Goal: Task Accomplishment & Management: Manage account settings

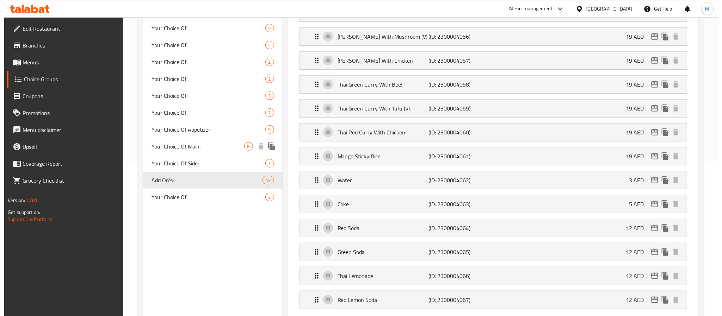
scroll to position [159, 0]
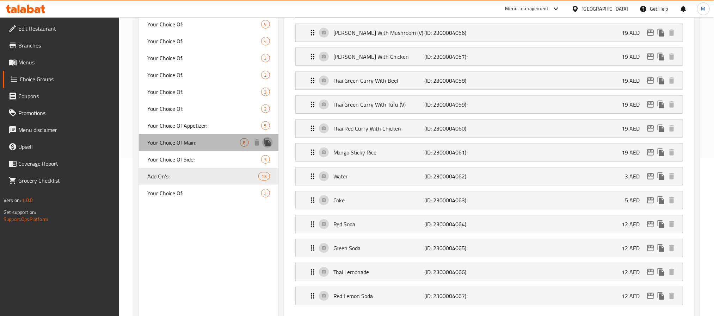
click at [266, 143] on icon "duplicate" at bounding box center [267, 143] width 7 height 8
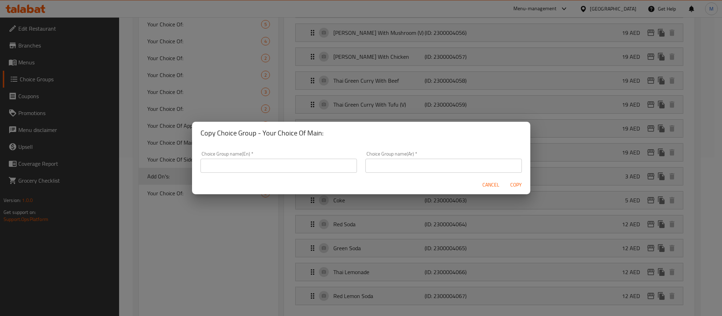
click at [259, 163] on input "text" at bounding box center [279, 166] width 156 height 14
type input "Your Choice Of 1st Main:"
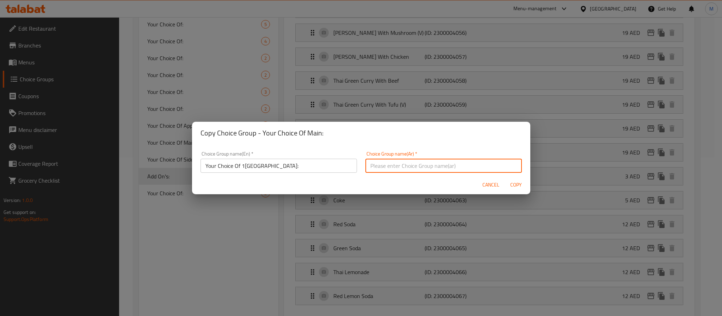
click at [420, 170] on input "text" at bounding box center [443, 166] width 156 height 14
type input "إختيارك من الطبق الرئيسي الأول:"
click at [505, 179] on button "Copy" at bounding box center [516, 185] width 23 height 13
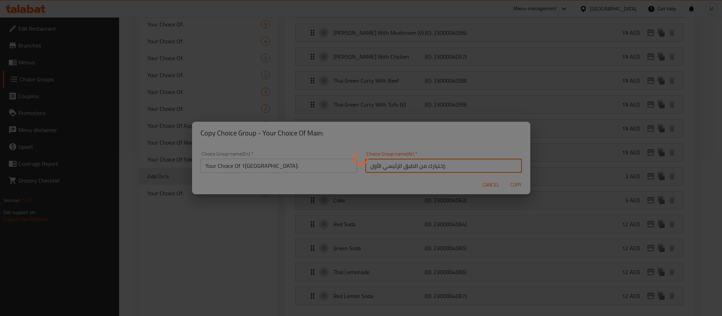
type input "Your Choice Of 1st Main:"
type input "إختيارك من الطبق الرئيسي الأول:"
type input "1"
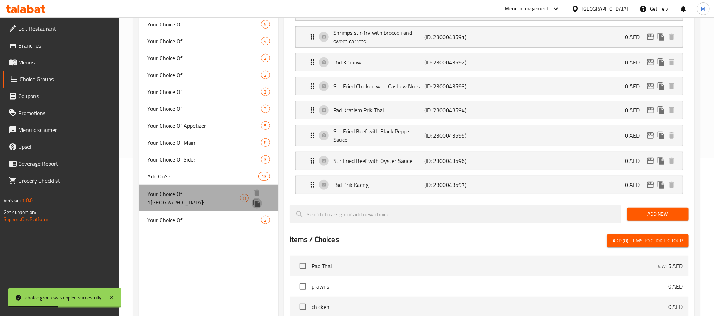
click at [260, 200] on icon "duplicate" at bounding box center [256, 204] width 7 height 8
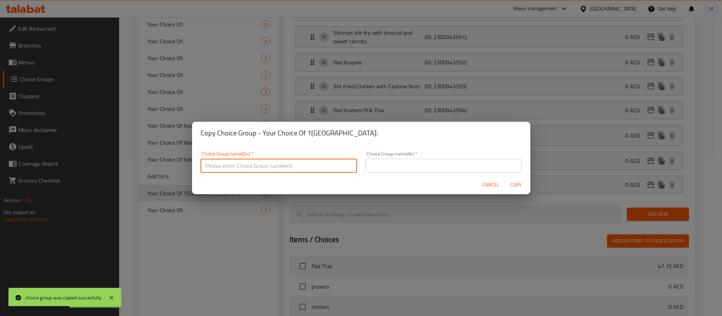
click at [293, 166] on input "text" at bounding box center [279, 166] width 156 height 14
click at [422, 166] on input "text" at bounding box center [443, 166] width 156 height 14
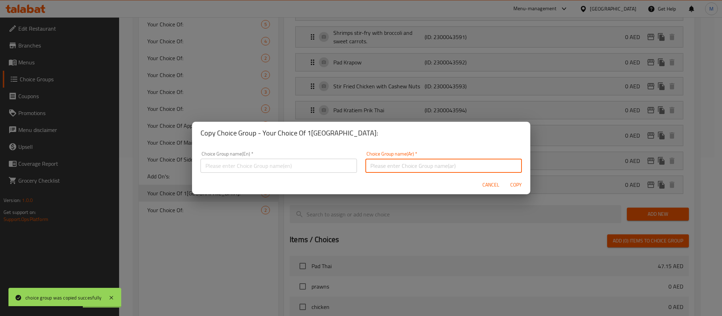
paste input "إختيارك من الطبق الرئيسي الأول:"
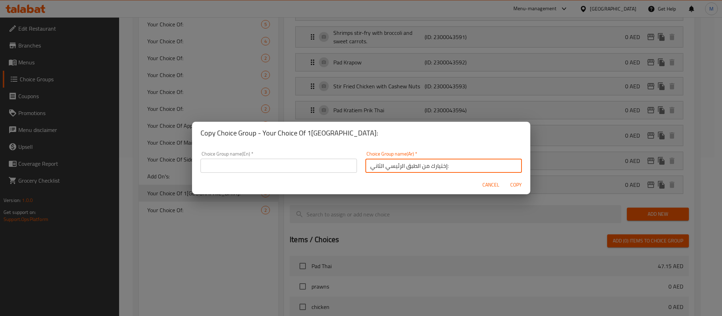
type input "إختيارك من الطبق الرئيسي الثاني:"
click at [265, 133] on h2 "Copy Choice Group - Your Choice Of 1st Main:" at bounding box center [361, 133] width 321 height 11
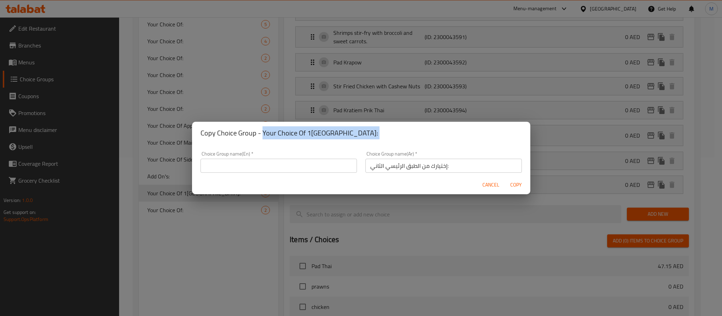
drag, startPoint x: 265, startPoint y: 133, endPoint x: 336, endPoint y: 133, distance: 70.1
click at [336, 133] on h2 "Copy Choice Group - Your Choice Of 1st Main:" at bounding box center [361, 133] width 321 height 11
copy h2 "Your Choice Of 1st Main:"
click at [276, 166] on input "text" at bounding box center [279, 166] width 156 height 14
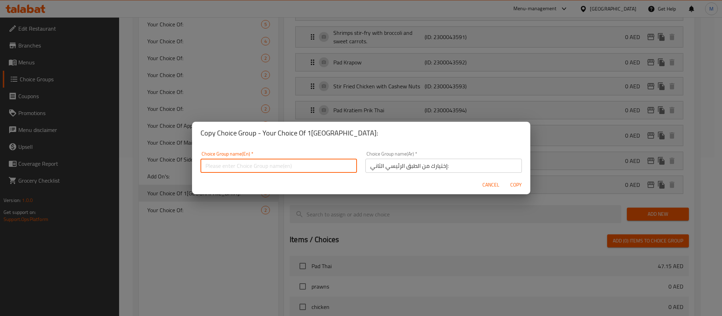
paste input "Your Choice Of 1st Main:"
click at [246, 168] on input "Your Choice Of 1st Main:" at bounding box center [279, 166] width 156 height 14
type input "Your Choice Of 2nd Main:"
click at [505, 179] on button "Copy" at bounding box center [516, 185] width 23 height 13
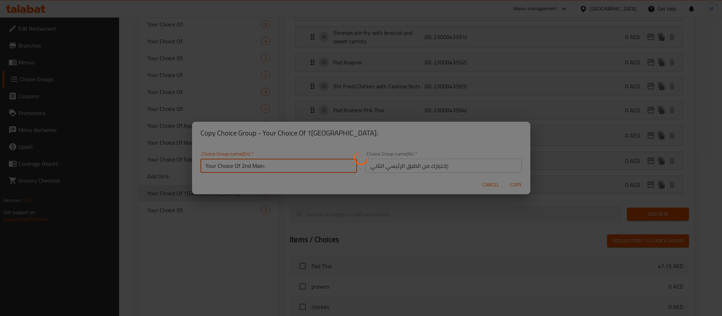
type input "Your Choice Of 2nd Main:"
type input "إختيارك من الطبق الرئيسي الثاني:"
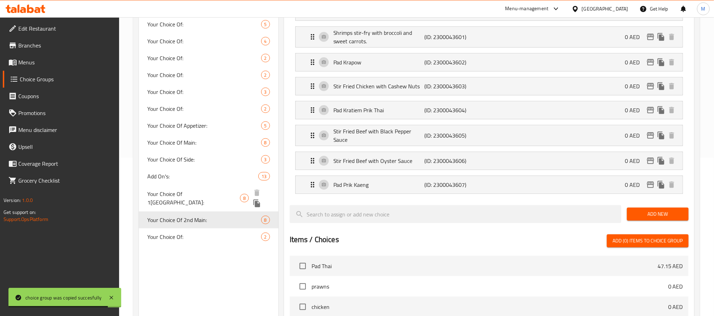
click at [260, 200] on icon "duplicate" at bounding box center [256, 204] width 7 height 8
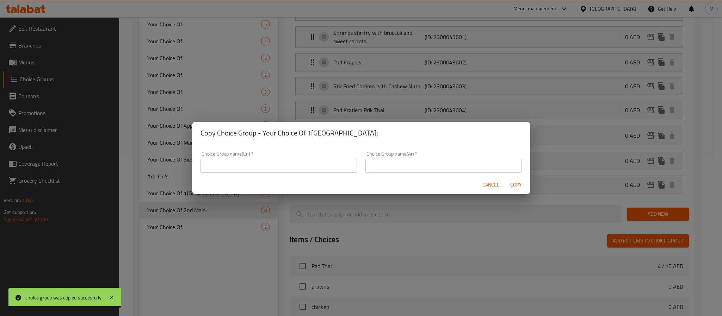
click at [292, 170] on input "text" at bounding box center [279, 166] width 156 height 14
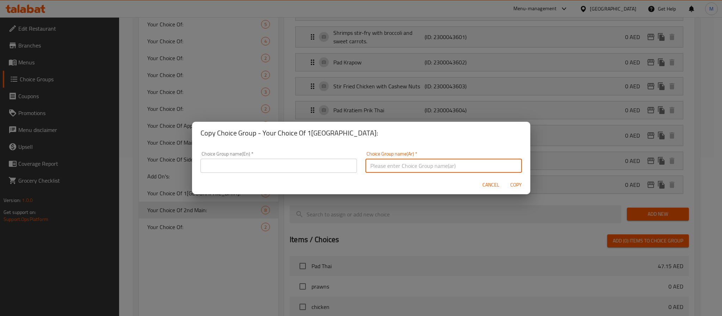
click at [391, 161] on input "text" at bounding box center [443, 166] width 156 height 14
paste input "Your Choice Of 1st Main:"
type input "Your Choice Of 1st Main:"
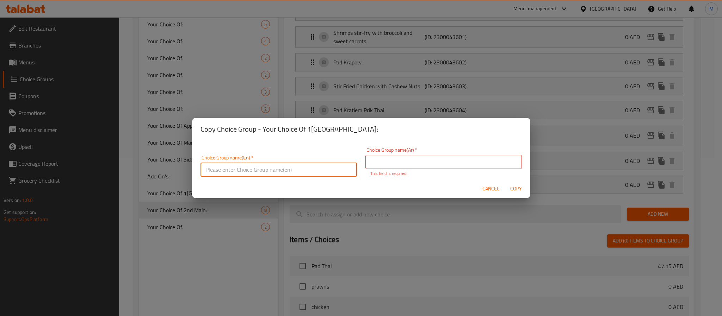
click at [222, 167] on input "text" at bounding box center [279, 170] width 156 height 14
paste input "Your Choice Of 1st Main:"
click at [244, 168] on input "Your Choice Of 1st Main:" at bounding box center [279, 170] width 156 height 14
type input "Your Choice Of 3rd Main:"
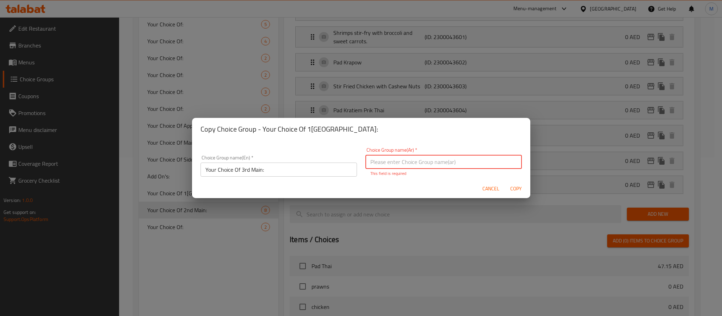
click at [466, 164] on input "text" at bounding box center [443, 162] width 156 height 14
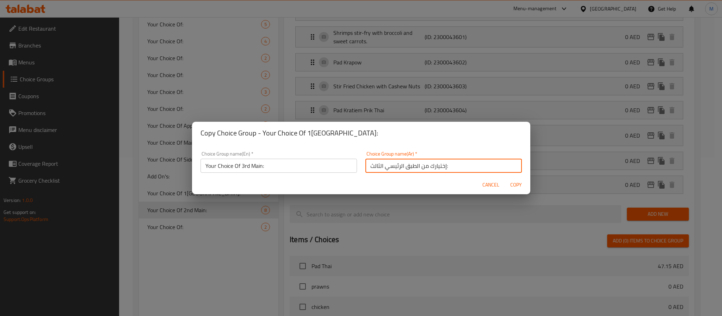
type input "إختيارك من الطبق الرئيسي الثالث:"
click at [505, 179] on button "Copy" at bounding box center [516, 185] width 23 height 13
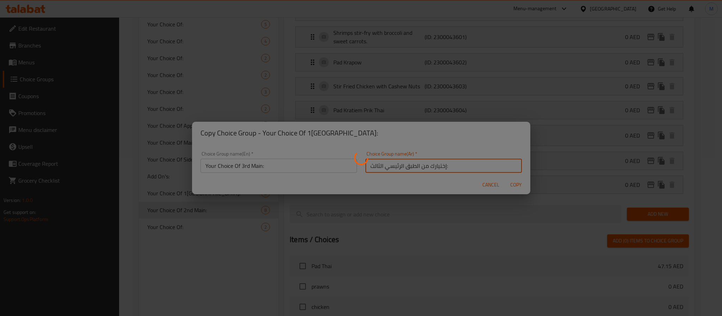
type input "Your Choice Of 3rd Main:"
type input "إختيارك من الطبق الرئيسي الثالث:"
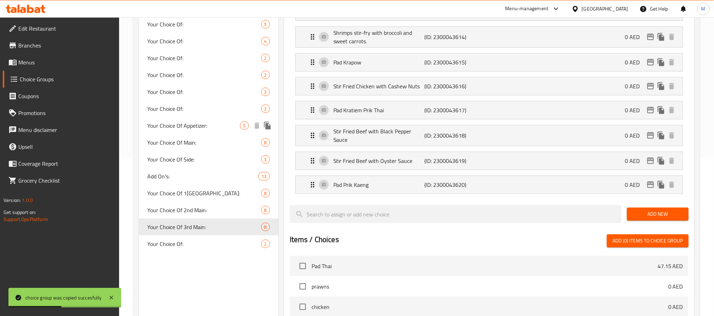
click at [270, 126] on icon "duplicate" at bounding box center [267, 126] width 7 height 8
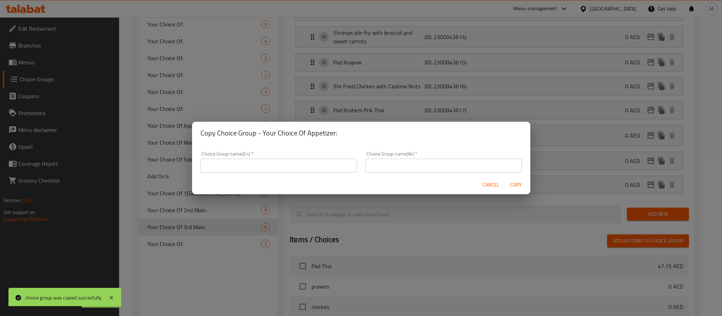
click at [266, 137] on h2 "Copy Choice Group - Your Choice Of Appetizer:" at bounding box center [361, 133] width 321 height 11
drag, startPoint x: 266, startPoint y: 137, endPoint x: 281, endPoint y: 183, distance: 48.8
click at [338, 135] on h2 "Copy Choice Group - Your Choice Of Appetizer:" at bounding box center [361, 133] width 321 height 11
copy h2 "Your Choice Of Appetizer:"
click at [259, 170] on input "text" at bounding box center [279, 166] width 156 height 14
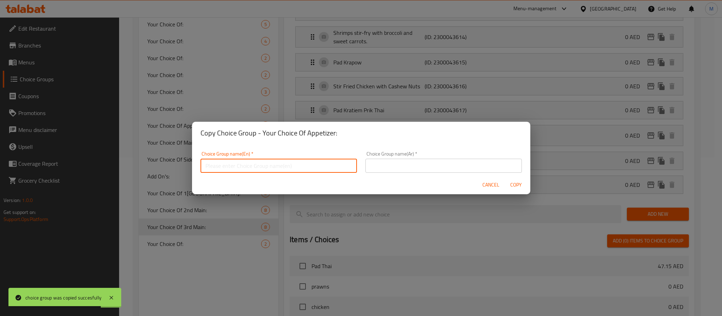
paste input "Your Choice Of Appetizer:"
click at [242, 169] on input "Your Choice Of Appetizer:" at bounding box center [279, 166] width 156 height 14
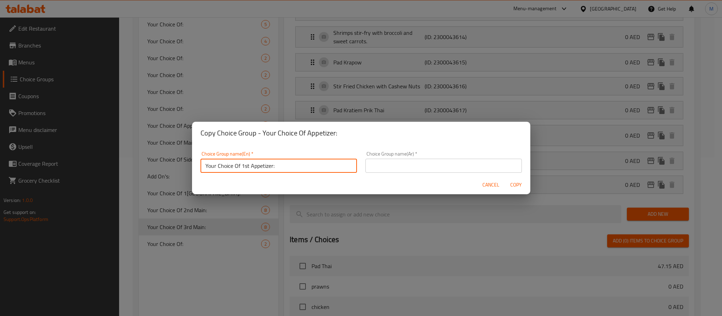
type input "Your Choice Of 1st Appetizer:"
click at [381, 166] on input "text" at bounding box center [443, 166] width 156 height 14
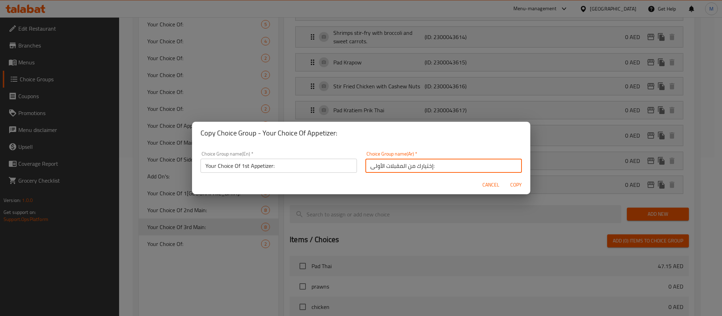
type input "إختيارك من المقبلات الأولى:"
click at [513, 186] on span "Copy" at bounding box center [516, 185] width 17 height 9
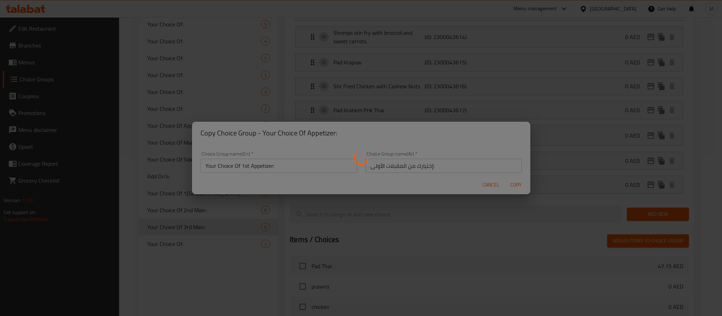
type input "Your Choice Of 1st Appetizer:"
type input "إختيارك من المقبلات الأولى:"
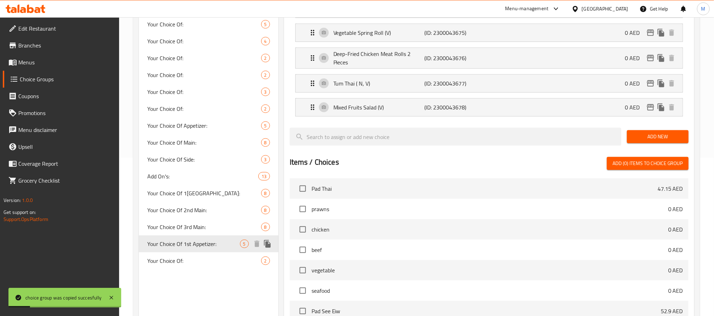
click at [267, 245] on icon "duplicate" at bounding box center [267, 244] width 7 height 8
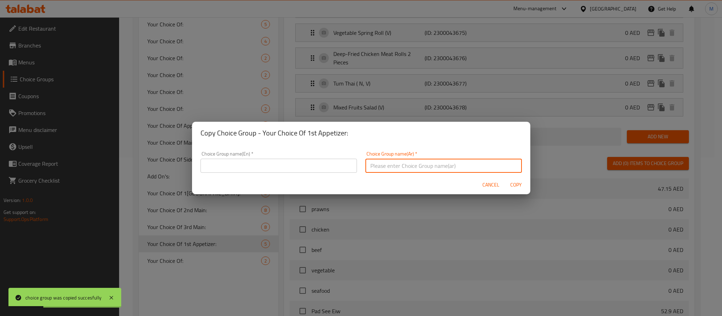
click at [387, 172] on input "text" at bounding box center [443, 166] width 156 height 14
paste input "إختيارك من المقبلات الأولى:"
click at [375, 164] on input "إختيارك من المقبلات الأولى:" at bounding box center [443, 166] width 156 height 14
type input "إختيارك من المقبلات الثانية:"
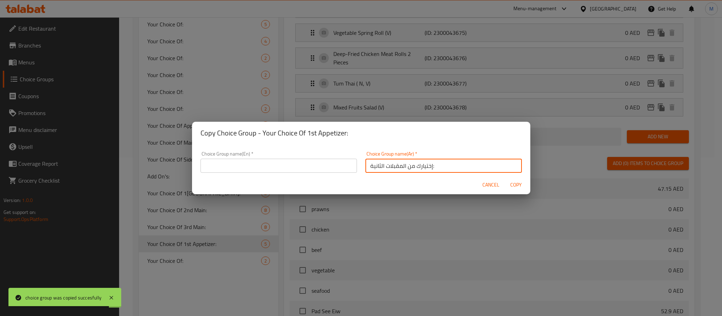
click at [267, 135] on h2 "Copy Choice Group - Your Choice Of 1st Appetizer:" at bounding box center [361, 133] width 321 height 11
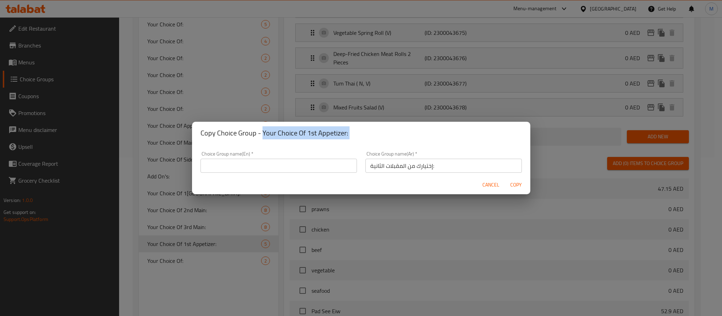
drag, startPoint x: 267, startPoint y: 135, endPoint x: 348, endPoint y: 133, distance: 80.4
click at [348, 133] on h2 "Copy Choice Group - Your Choice Of 1st Appetizer:" at bounding box center [361, 133] width 321 height 11
copy h2 "Your Choice Of 1st Appetizer:"
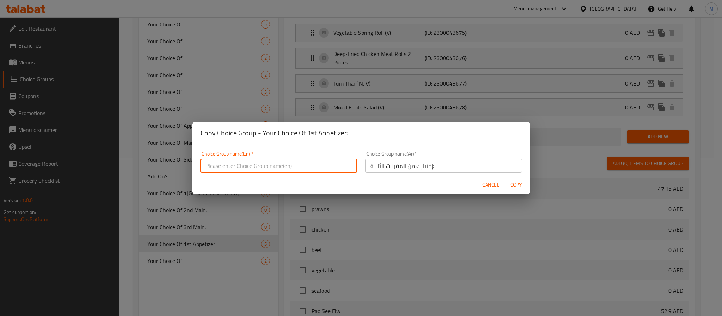
click at [296, 167] on input "text" at bounding box center [279, 166] width 156 height 14
paste input "Your Choice Of 1st Appetizer:"
click at [243, 168] on input "Your Choice Of 1st Appetizer:" at bounding box center [279, 166] width 156 height 14
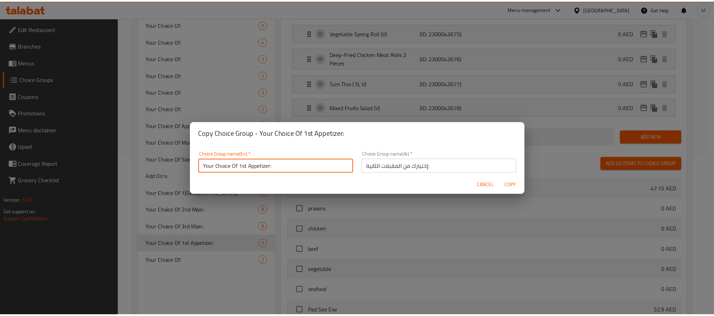
scroll to position [1, 0]
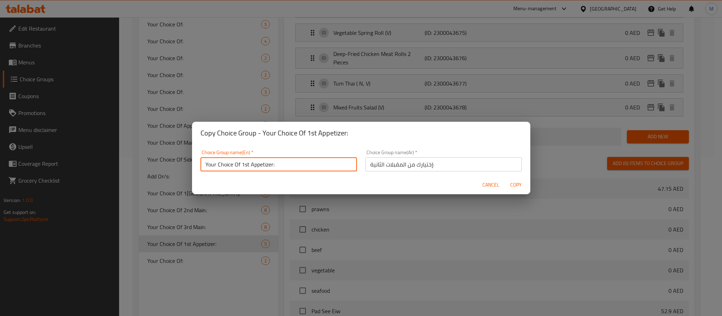
click at [243, 167] on input "Your Choice Of 1st Appetizer:" at bounding box center [279, 165] width 156 height 14
type input "Your Choice Of 2nd Appetizer:"
click at [505, 179] on button "Copy" at bounding box center [516, 185] width 23 height 13
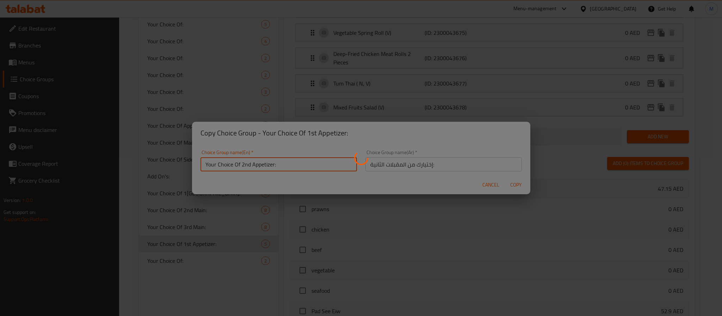
type input "Your Choice Of 2nd Appetizer:"
type input "إختيارك من المقبلات الثانية:"
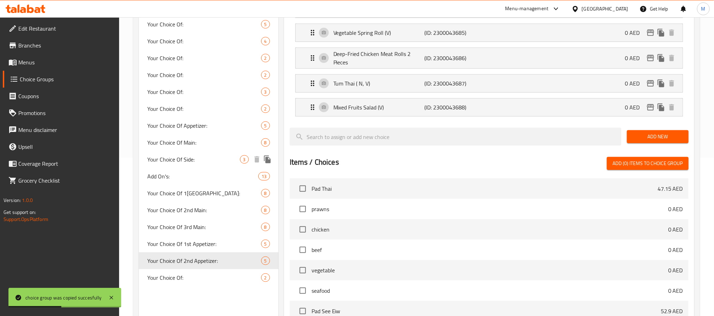
click at [270, 158] on icon "duplicate" at bounding box center [267, 159] width 8 height 8
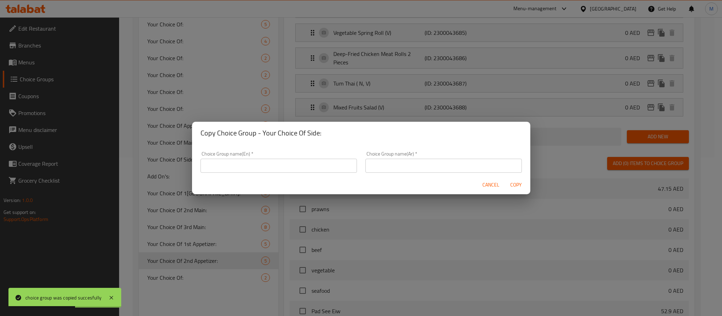
click at [265, 136] on h2 "Copy Choice Group - Your Choice Of Side:" at bounding box center [361, 133] width 321 height 11
drag, startPoint x: 265, startPoint y: 136, endPoint x: 324, endPoint y: 135, distance: 59.2
click at [324, 135] on h2 "Copy Choice Group - Your Choice Of Side:" at bounding box center [361, 133] width 321 height 11
copy h2 "Your Choice Of Side:"
click at [277, 167] on input "text" at bounding box center [279, 166] width 156 height 14
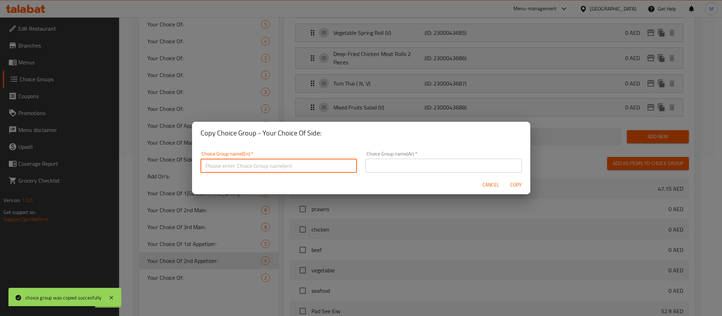
paste input "Your Choice Of Side:"
click at [242, 168] on input "Your Choice Of Side:" at bounding box center [279, 166] width 156 height 14
type input "Your Choice Of 2nd Side:"
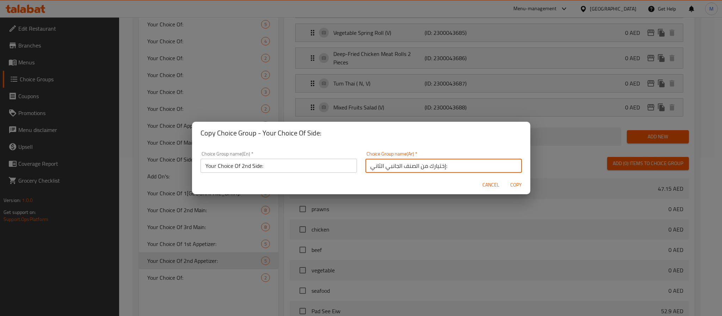
type input "إختيارك من الصنف الجانبي الثاني:"
click at [522, 184] on span "Copy" at bounding box center [516, 185] width 17 height 9
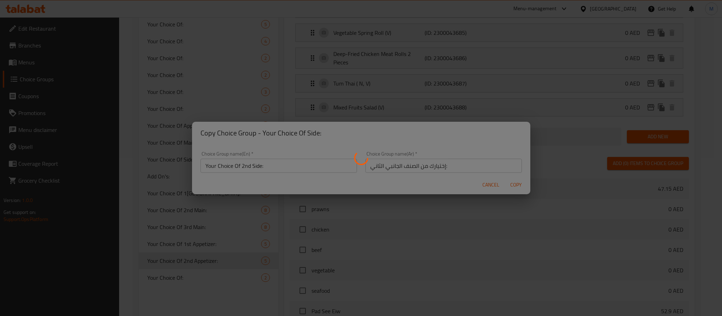
type input "Your Choice Of 2nd Side:"
type input "إختيارك من الصنف الجانبي الثاني:"
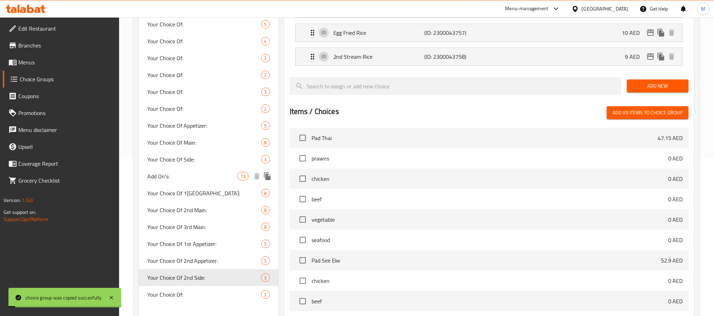
scroll to position [0, 0]
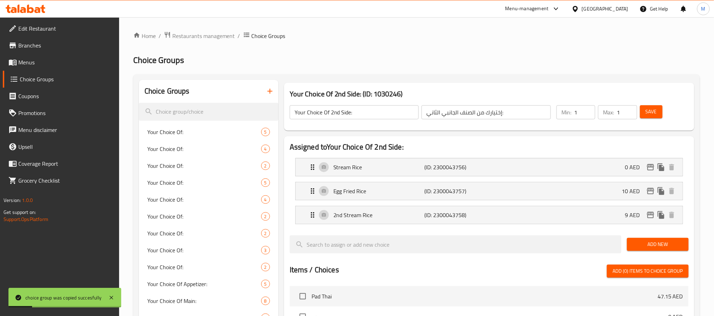
click at [271, 94] on icon "button" at bounding box center [270, 91] width 8 height 8
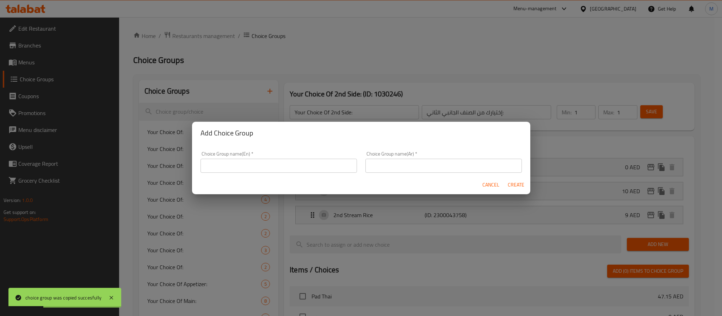
click at [391, 161] on input "text" at bounding box center [443, 166] width 156 height 14
paste input "إختيارك من الصنف الجانبي الثاني:"
type input "إختيارك من الصنف الجانبي الثاني:"
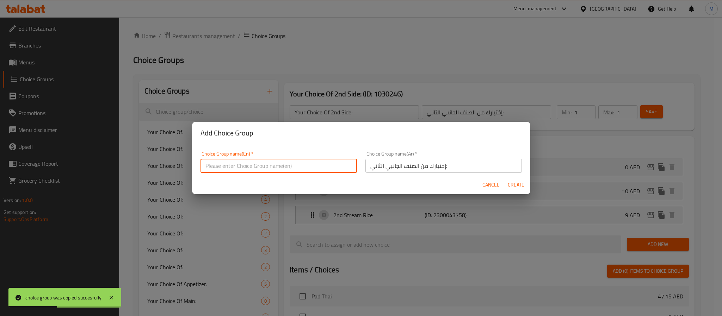
click at [321, 167] on input "text" at bounding box center [279, 166] width 156 height 14
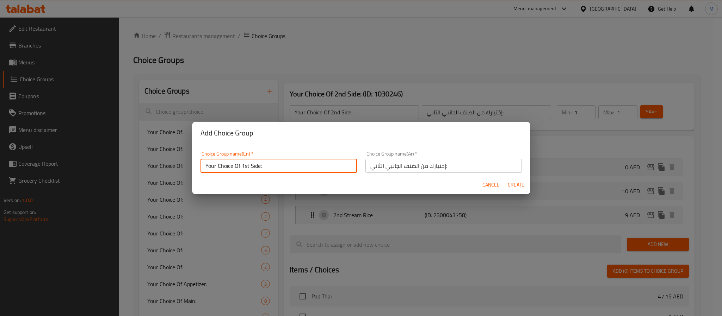
type input "Your Choice Of 1st Side:"
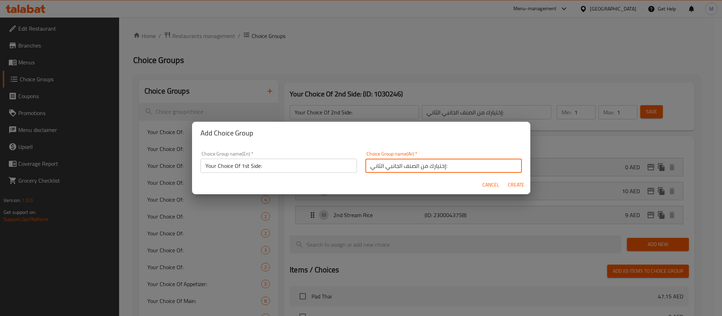
click at [371, 166] on input "إختيارك من الصنف الجانبي الثاني:" at bounding box center [443, 166] width 156 height 14
type input "إختيارك من الصنف الجانبي الأول:"
click at [505, 179] on button "Create" at bounding box center [516, 185] width 23 height 13
type input "Your Choice Of 1st Side:"
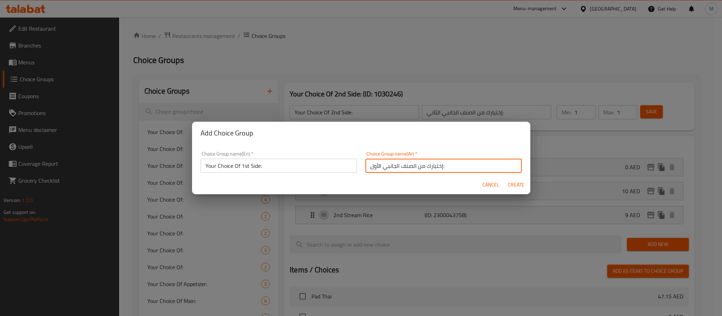
type input "إختيارك من الصنف الجانبي الأول:"
type input "0"
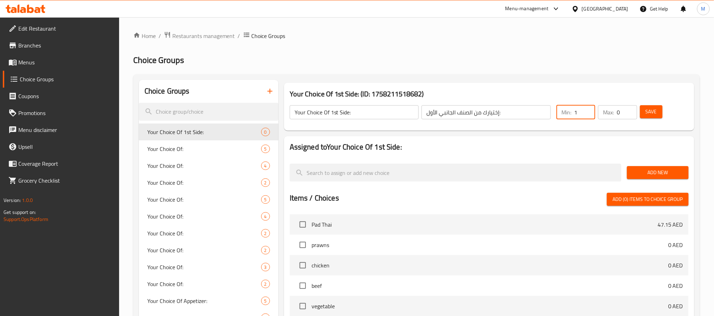
type input "1"
click at [587, 108] on input "1" at bounding box center [584, 112] width 21 height 14
type input "1"
click at [629, 109] on input "1" at bounding box center [627, 112] width 20 height 14
click at [655, 171] on span "Add New" at bounding box center [658, 172] width 50 height 9
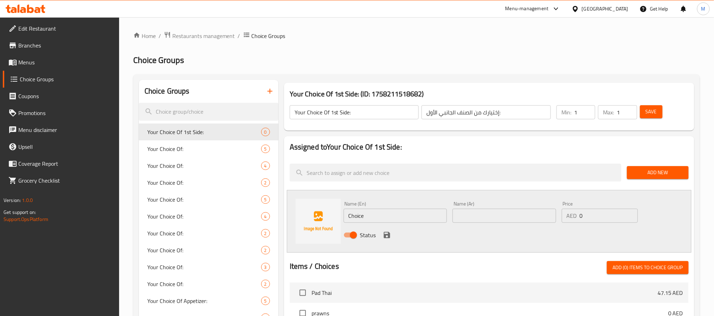
click at [393, 219] on input "Choice" at bounding box center [396, 216] width 104 height 14
paste input "Stream r"
paste input "text"
type input "Stream Rice"
type input "أرز ستريم"
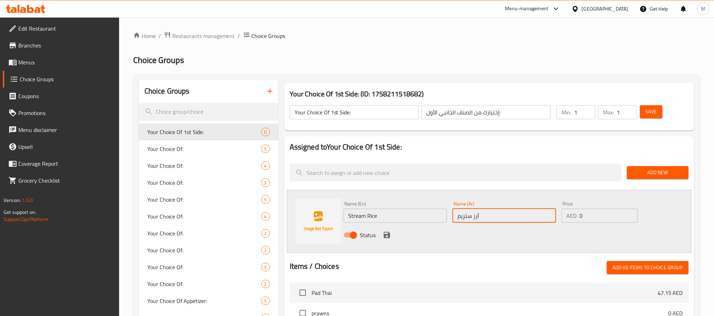
click at [390, 234] on icon "save" at bounding box center [387, 235] width 8 height 8
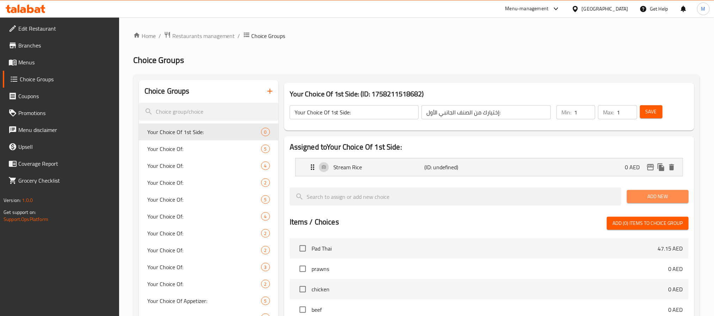
click at [647, 192] on span "Add New" at bounding box center [658, 196] width 50 height 9
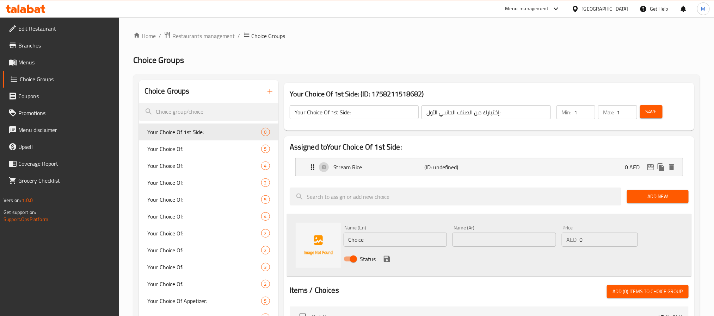
click at [399, 238] on input "Choice" at bounding box center [396, 240] width 104 height 14
paste input "Egg fried r"
type input "Egg Fried Rice"
click at [479, 238] on input "text" at bounding box center [505, 240] width 104 height 14
click at [427, 240] on input "Egg Fried Rice" at bounding box center [396, 240] width 104 height 14
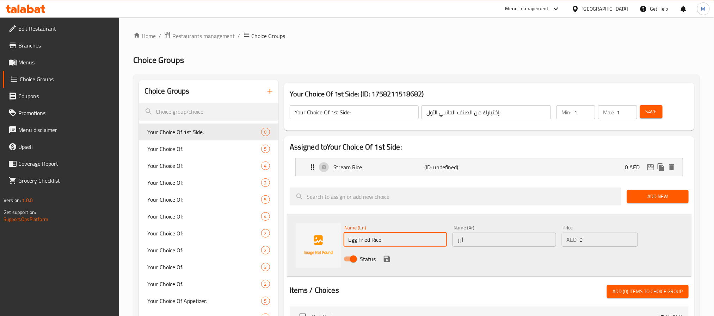
click at [469, 238] on input "أرز" at bounding box center [505, 240] width 104 height 14
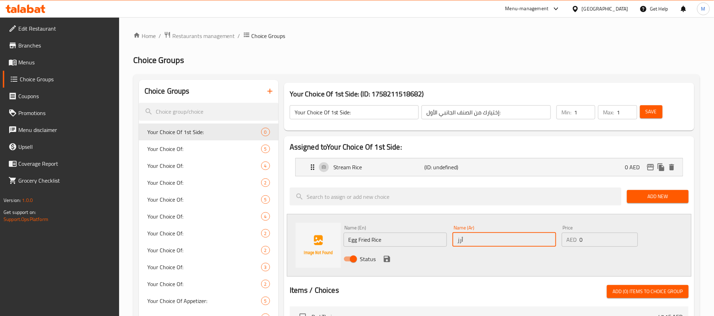
paste input "مقلي بالبيض"
type input "أرز مقلي بالبيض"
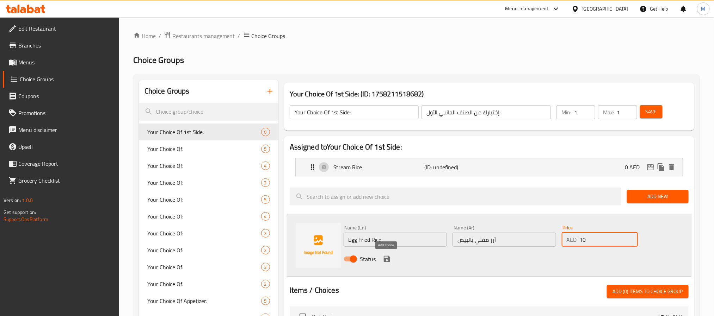
type input "10"
click at [383, 258] on icon "save" at bounding box center [387, 259] width 8 height 8
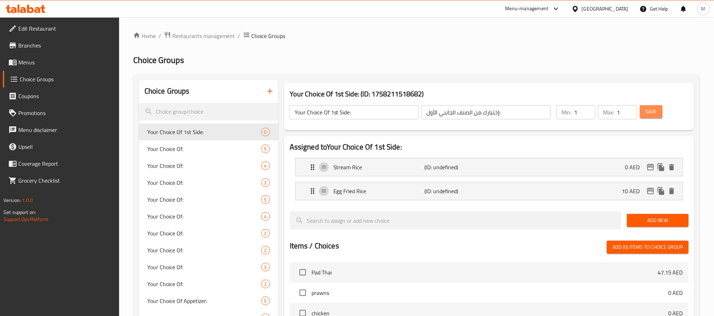
click at [651, 112] on span "Save" at bounding box center [651, 111] width 11 height 9
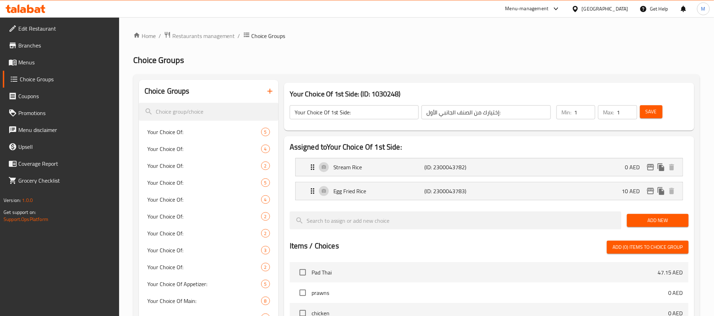
click at [270, 94] on icon "button" at bounding box center [270, 91] width 8 height 8
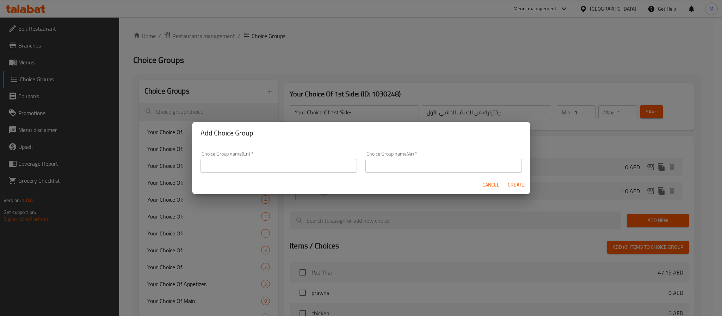
click at [252, 165] on input "text" at bounding box center [279, 166] width 156 height 14
type input "Add On's:"
click at [374, 168] on input "text" at bounding box center [443, 166] width 156 height 14
type input "الإضافات:"
click at [514, 185] on span "Create" at bounding box center [516, 185] width 17 height 9
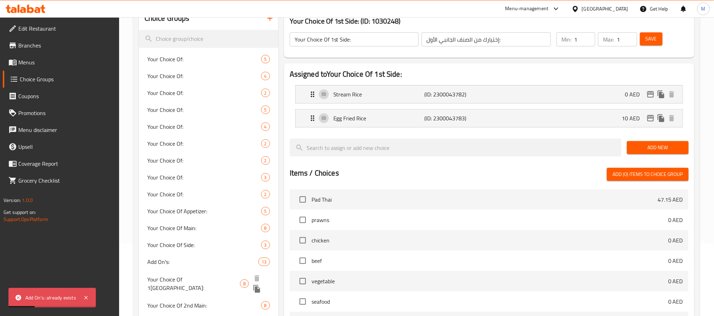
scroll to position [159, 0]
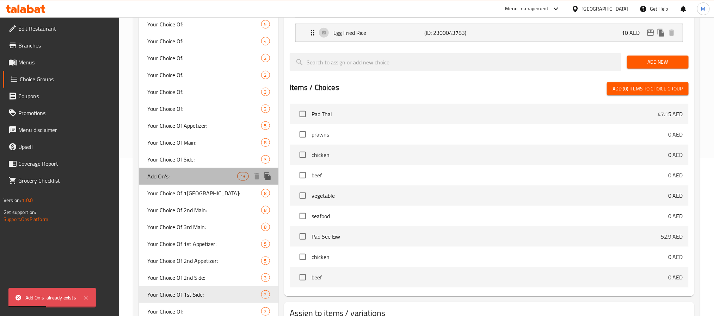
click at [168, 168] on div "Add On's: 13" at bounding box center [209, 176] width 140 height 17
type input "Add On's:"
type input "الإضافات:"
type input "0"
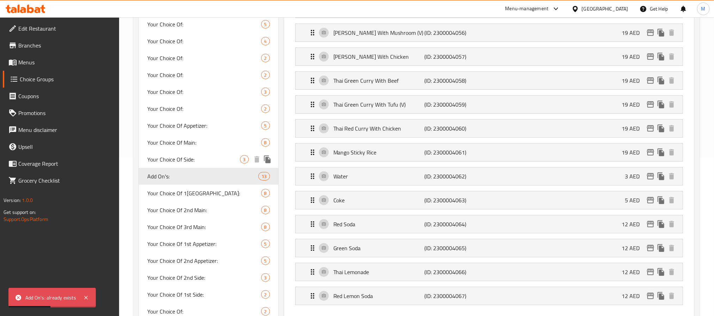
scroll to position [0, 0]
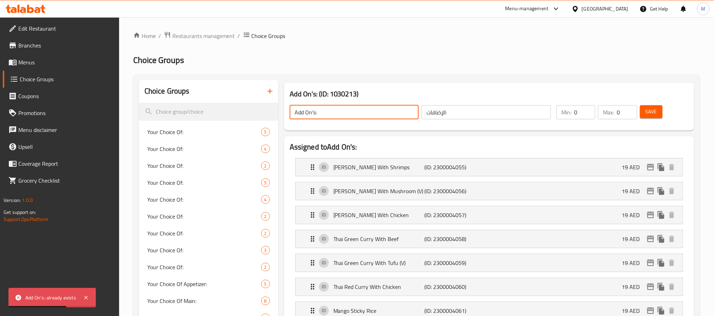
drag, startPoint x: 317, startPoint y: 116, endPoint x: 421, endPoint y: 117, distance: 104.0
click at [421, 117] on div "Add On's: ​ الإضافات: ​" at bounding box center [420, 112] width 270 height 23
type input "Add On's:"
click at [652, 109] on span "Save" at bounding box center [651, 111] width 11 height 9
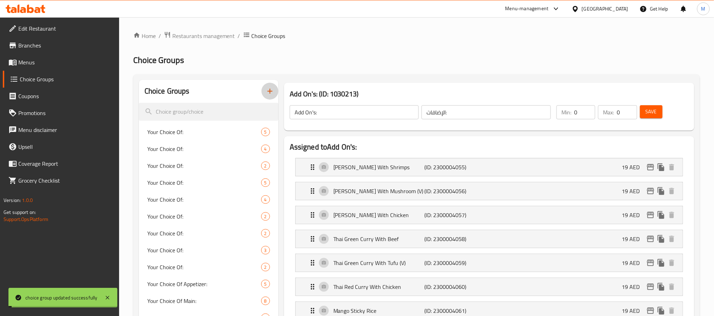
click at [269, 93] on icon "button" at bounding box center [270, 91] width 8 height 8
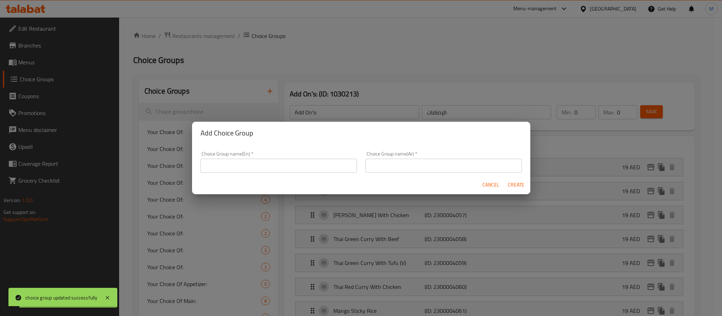
click at [253, 168] on input "text" at bounding box center [279, 166] width 156 height 14
type input "Add On's:"
click at [380, 166] on input "text" at bounding box center [443, 166] width 156 height 14
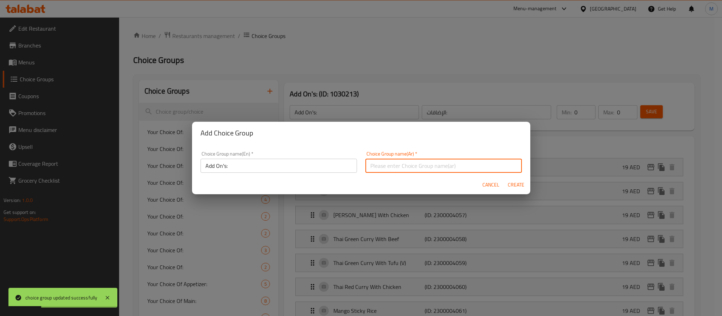
type input "الإضافات:"
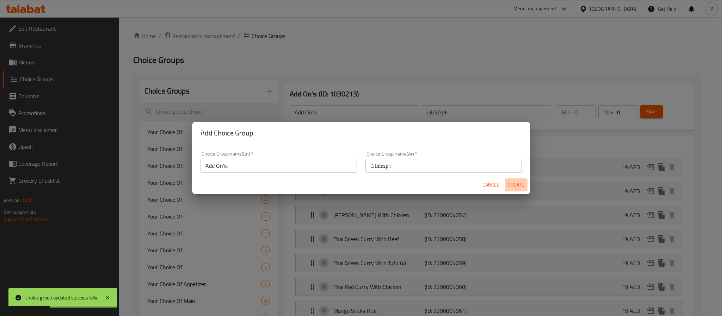
click at [524, 184] on span "Create" at bounding box center [516, 185] width 17 height 9
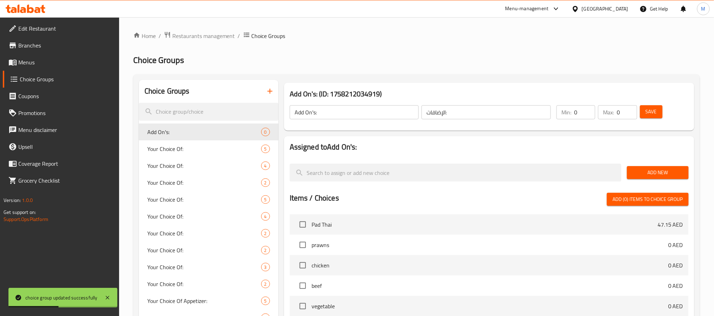
click at [385, 107] on input "Add On's:" at bounding box center [354, 112] width 129 height 14
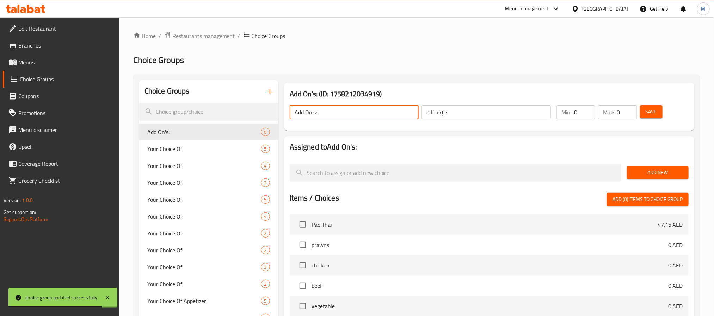
type input "Add On's:"
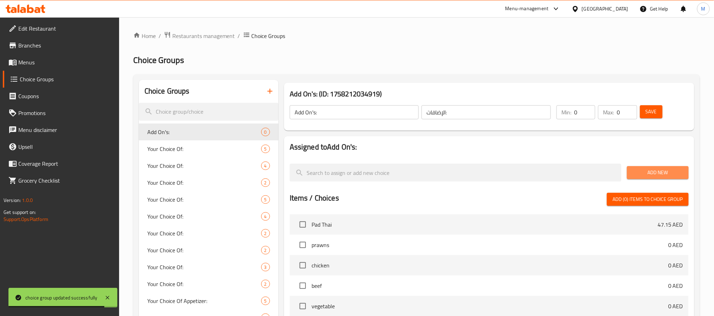
click at [659, 174] on span "Add New" at bounding box center [658, 172] width 50 height 9
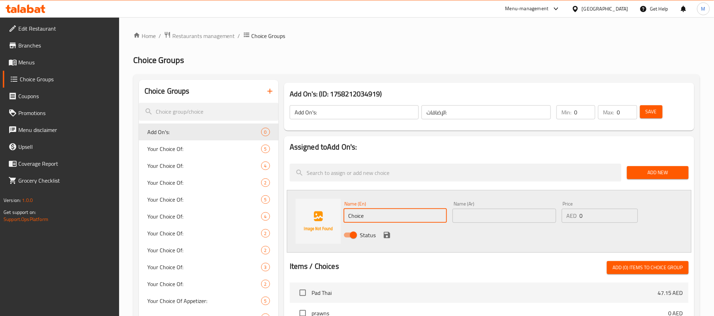
click at [379, 218] on input "Choice" at bounding box center [396, 216] width 104 height 14
type input "Mango Sticky Rice"
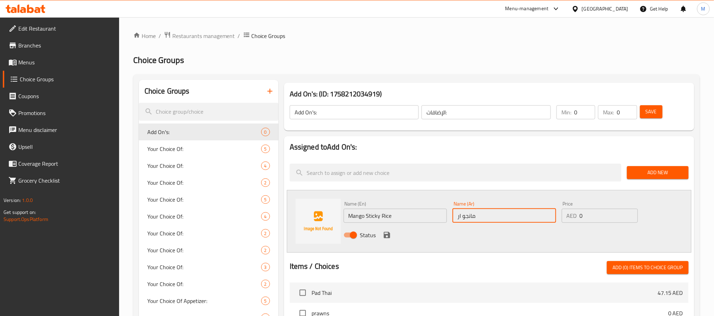
type input "مانجو ارز ستيكي"
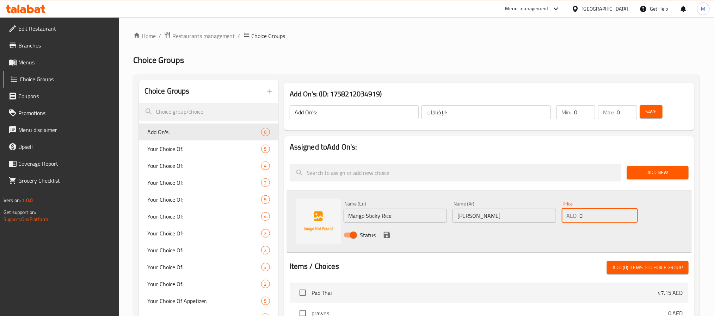
drag, startPoint x: 590, startPoint y: 212, endPoint x: 566, endPoint y: 218, distance: 25.0
click at [566, 218] on div "AED 0 Price" at bounding box center [600, 216] width 76 height 14
type input "19"
click at [386, 237] on icon "save" at bounding box center [387, 235] width 8 height 8
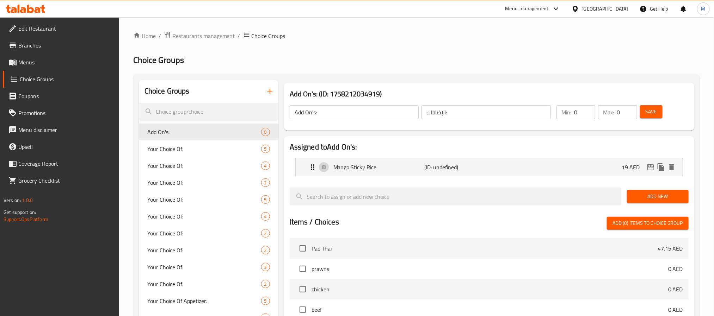
click at [667, 195] on span "Add New" at bounding box center [658, 196] width 50 height 9
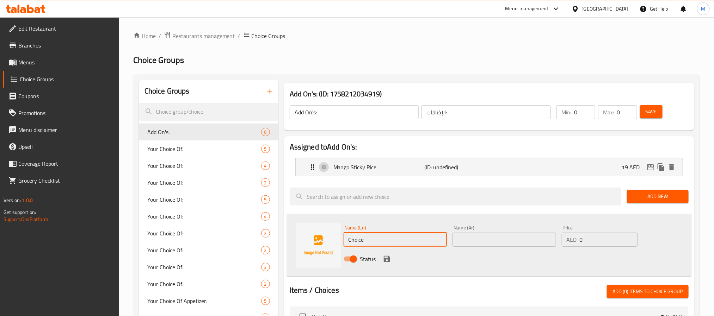
click at [368, 238] on input "Choice" at bounding box center [396, 240] width 104 height 14
paste input "Water"
type input "Water"
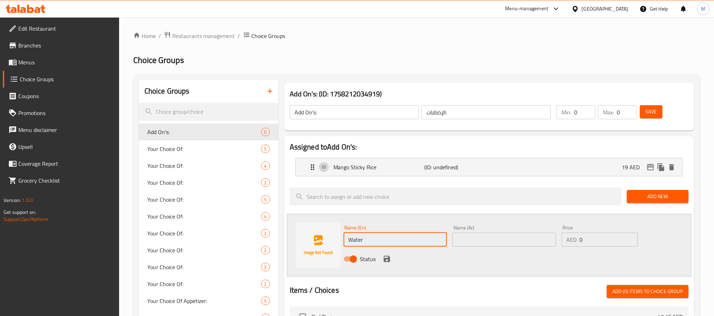
click at [504, 246] on input "text" at bounding box center [505, 240] width 104 height 14
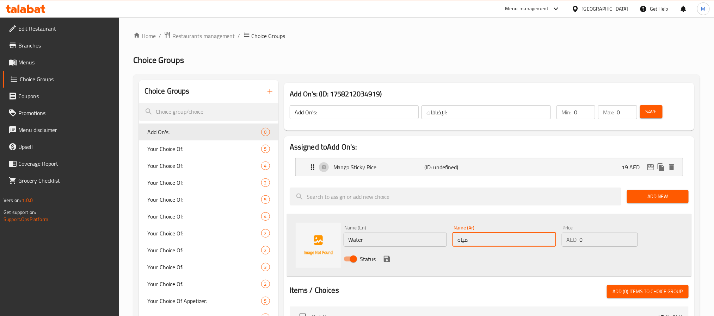
type input "مياه"
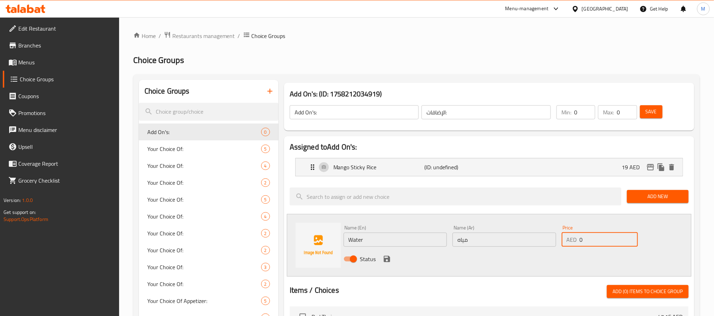
drag, startPoint x: 588, startPoint y: 238, endPoint x: 613, endPoint y: 237, distance: 25.0
click at [565, 240] on div "AED 0 Price" at bounding box center [600, 240] width 76 height 14
click at [630, 236] on input "1" at bounding box center [609, 240] width 58 height 14
click at [630, 236] on input "2" at bounding box center [609, 240] width 58 height 14
type input "3"
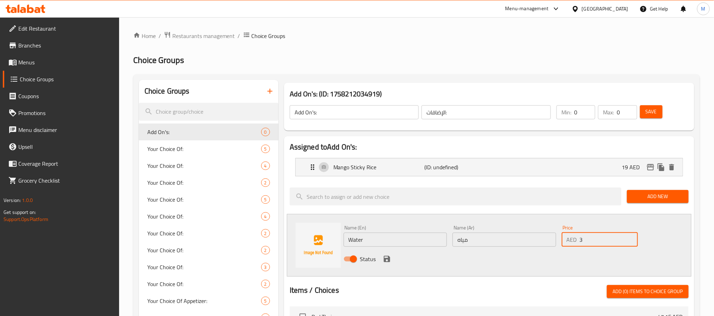
click at [630, 236] on input "3" at bounding box center [609, 240] width 58 height 14
click at [387, 259] on icon "save" at bounding box center [387, 259] width 6 height 6
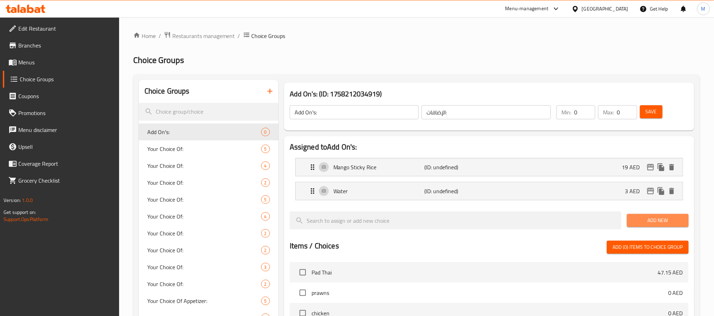
click at [641, 224] on span "Add New" at bounding box center [658, 220] width 50 height 9
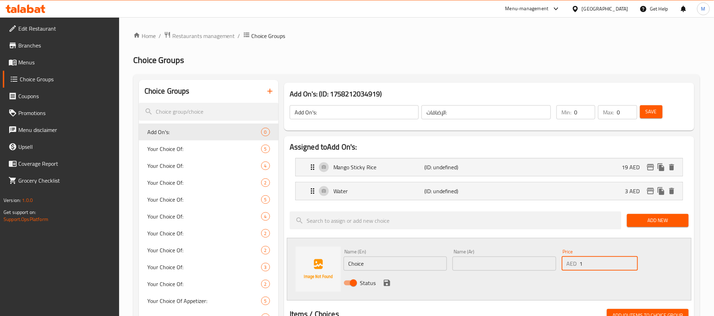
click at [632, 262] on input "1" at bounding box center [609, 264] width 58 height 14
click at [632, 262] on input "2" at bounding box center [609, 264] width 58 height 14
click at [632, 262] on input "3" at bounding box center [609, 264] width 58 height 14
click at [632, 262] on input "4" at bounding box center [609, 264] width 58 height 14
type input "5"
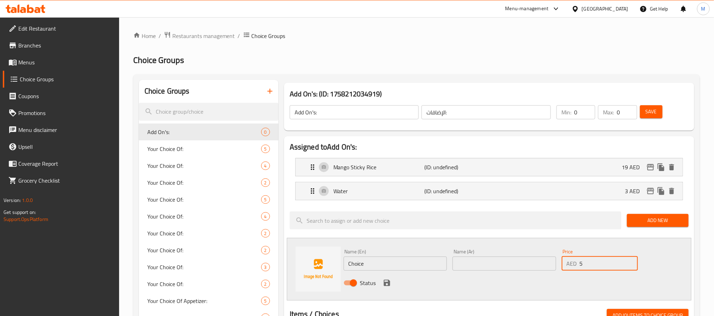
click at [632, 262] on input "5" at bounding box center [609, 264] width 58 height 14
click at [383, 265] on input "Choice" at bounding box center [396, 264] width 104 height 14
click at [384, 265] on input "Choice" at bounding box center [396, 264] width 104 height 14
paste input "oke"
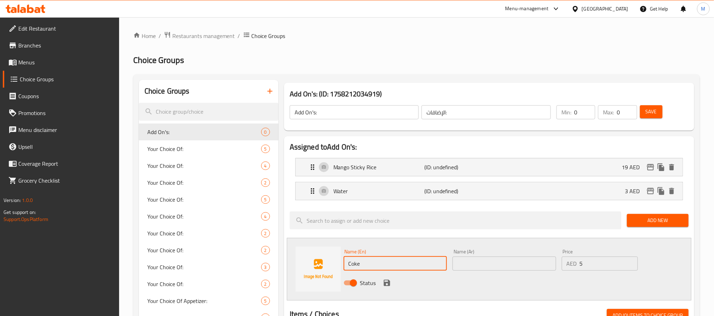
type input "Coke"
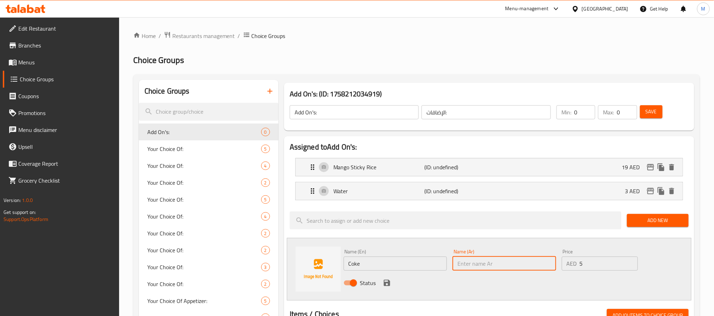
click at [504, 262] on input "text" at bounding box center [505, 264] width 104 height 14
paste input "كوكا كولا"
type input "كوكا كولا"
click at [387, 282] on icon "save" at bounding box center [387, 283] width 8 height 8
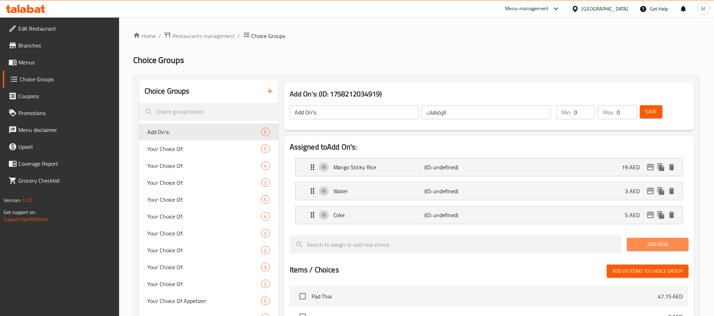
click at [644, 251] on button "Add New" at bounding box center [658, 244] width 62 height 13
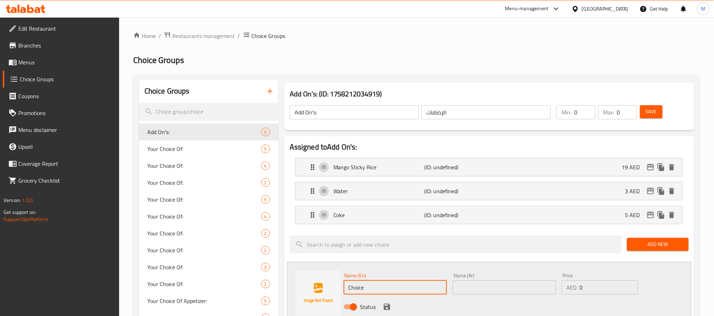
paste input "Red Soda"
click at [415, 289] on input "Red Soda" at bounding box center [396, 288] width 104 height 14
type input "Red Soda"
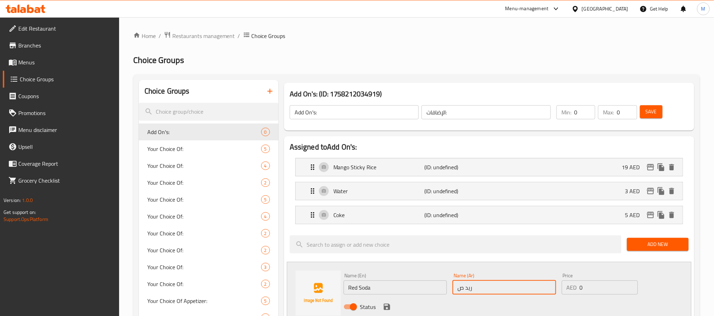
type input "ريد صودا"
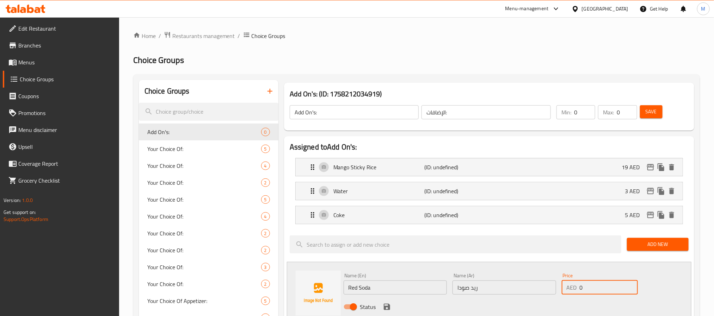
click at [583, 290] on input "0" at bounding box center [609, 288] width 58 height 14
click at [580, 292] on input "0" at bounding box center [609, 288] width 58 height 14
type input "12"
click at [385, 307] on icon "save" at bounding box center [387, 307] width 6 height 6
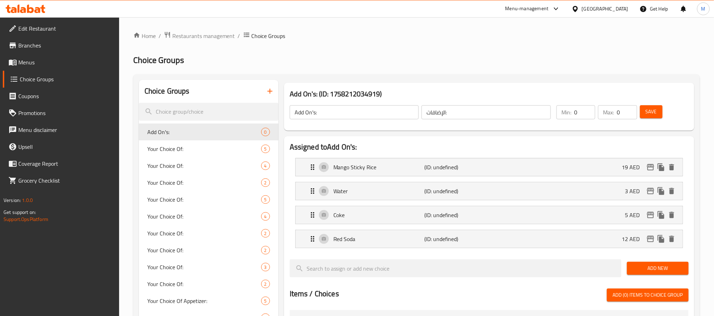
click at [650, 270] on span "Add New" at bounding box center [658, 268] width 50 height 9
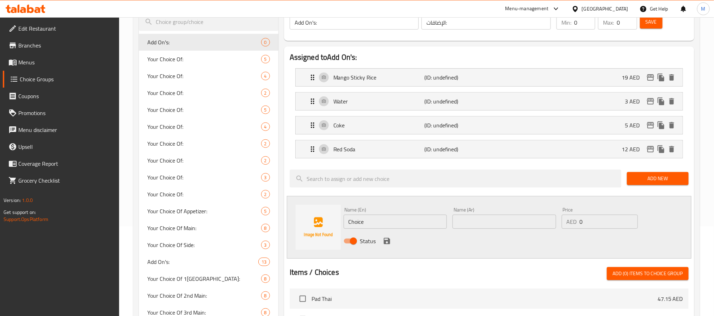
scroll to position [106, 0]
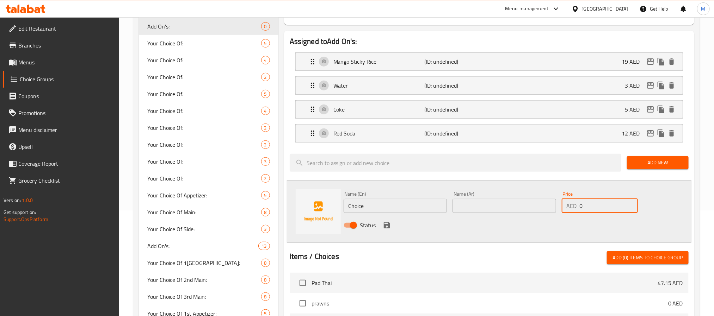
click at [595, 213] on input "0" at bounding box center [609, 206] width 58 height 14
paste input "12"
type input "12"
click at [399, 203] on input "Choice" at bounding box center [396, 206] width 104 height 14
paste input "Green Soda"
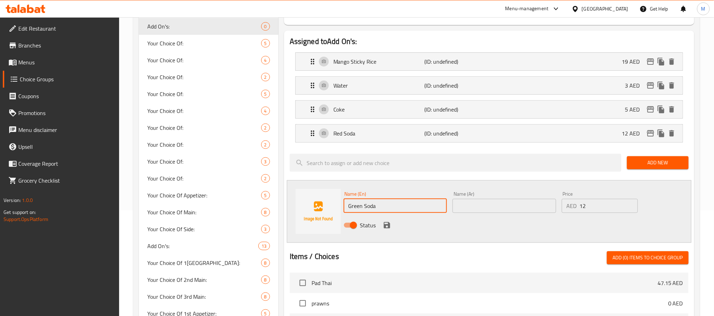
type input "Green Soda"
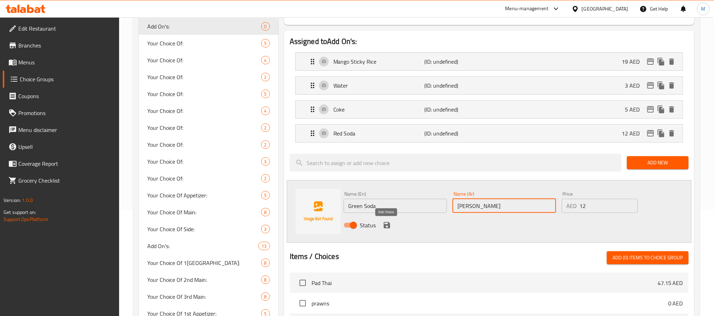
type input "جرين صودا"
click at [387, 228] on icon "save" at bounding box center [387, 225] width 8 height 8
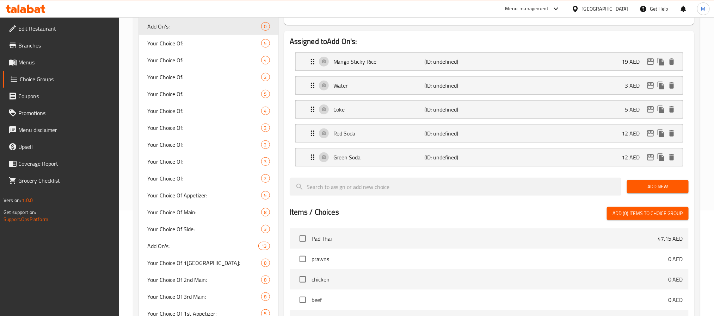
click at [660, 185] on span "Add New" at bounding box center [658, 187] width 50 height 9
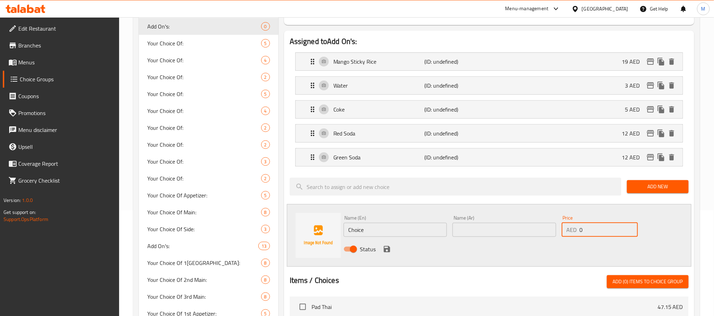
click at [591, 233] on input "0" at bounding box center [609, 230] width 58 height 14
paste input "number"
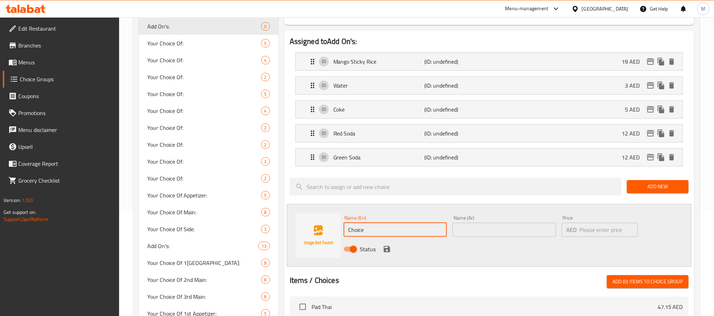
click at [412, 230] on input "Choice" at bounding box center [396, 230] width 104 height 14
paste input "Thai Lemonade"
type input "Thai Lemonade"
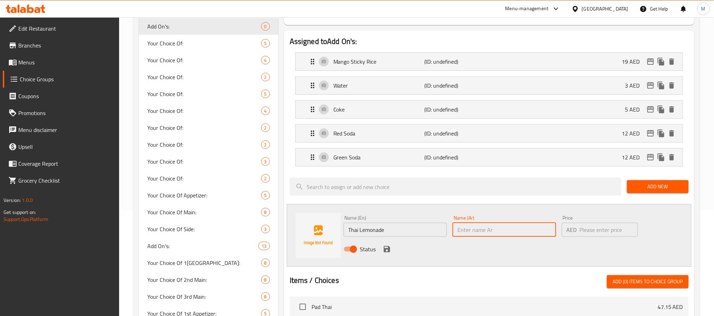
paste input "ليمونادة تايلندي"
type input "ليمونادة تايلندي"
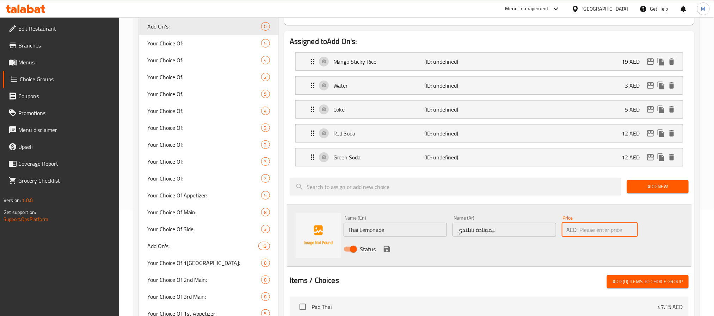
drag, startPoint x: 587, startPoint y: 230, endPoint x: 562, endPoint y: 222, distance: 26.2
click at [562, 222] on div "Price AED Price" at bounding box center [600, 226] width 76 height 21
type input "12"
click at [389, 253] on icon "save" at bounding box center [387, 249] width 6 height 6
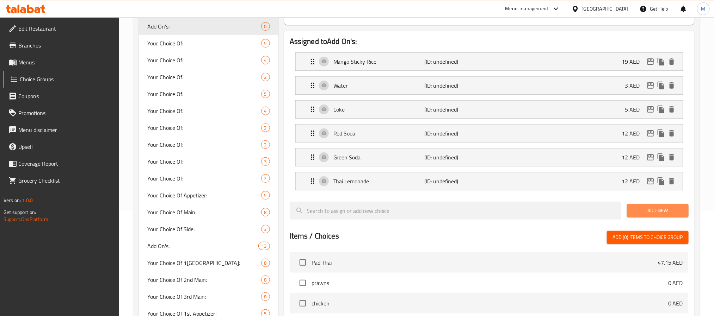
click at [664, 215] on span "Add New" at bounding box center [658, 211] width 50 height 9
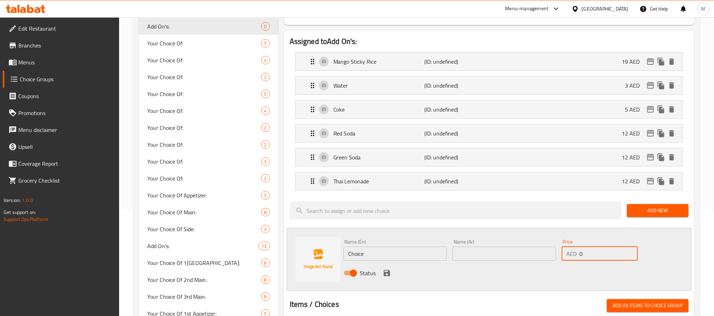
drag, startPoint x: 573, startPoint y: 263, endPoint x: 566, endPoint y: 263, distance: 7.8
click at [561, 267] on div "Name (En) Choice Name (En) Name (Ar) Name (Ar) Price AED 0 Price Status" at bounding box center [504, 260] width 327 height 46
type input "12"
click at [384, 250] on input "Choice" at bounding box center [396, 254] width 104 height 14
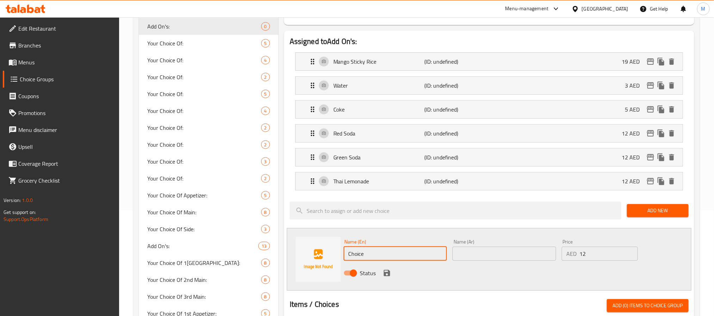
click at [385, 250] on input "Choice" at bounding box center [396, 254] width 104 height 14
paste input "Red Lemon Soda"
type input "Red Lemon Soda"
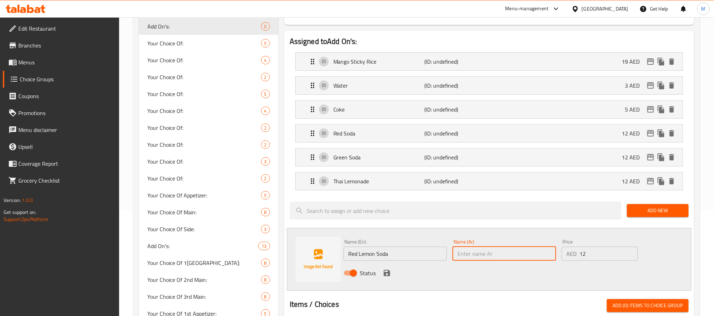
click at [474, 259] on input "text" at bounding box center [505, 254] width 104 height 14
paste input "ريد ليمون صودا"
type input "ريد ليمون صودا"
click at [384, 275] on icon "save" at bounding box center [387, 273] width 6 height 6
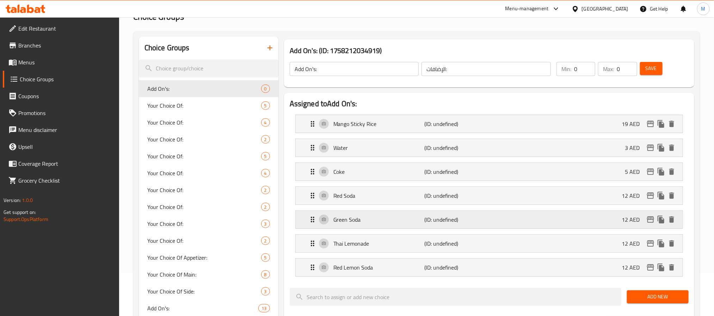
scroll to position [0, 0]
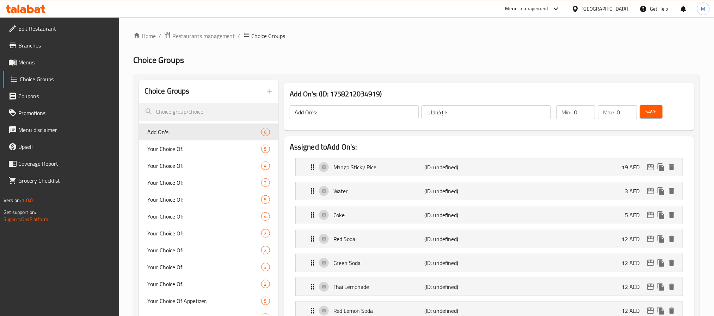
click at [651, 112] on span "Save" at bounding box center [651, 111] width 11 height 9
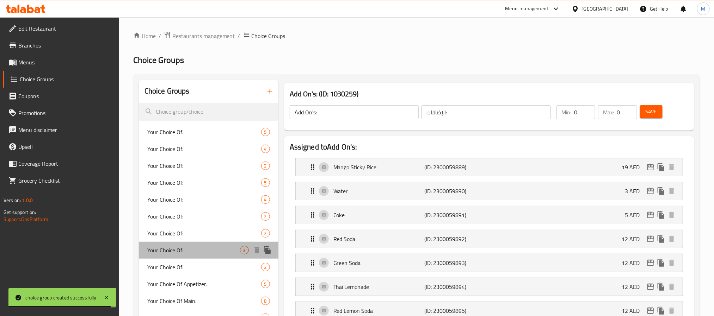
click at [220, 247] on span "Your Choice Of:" at bounding box center [193, 250] width 93 height 8
type input "Your Choice Of:"
type input "إختيارك من:"
type input "1"
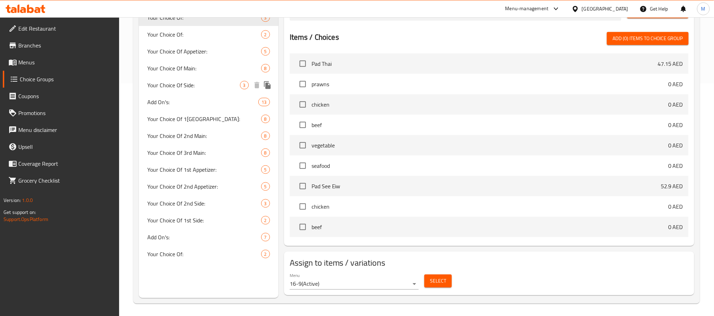
scroll to position [235, 0]
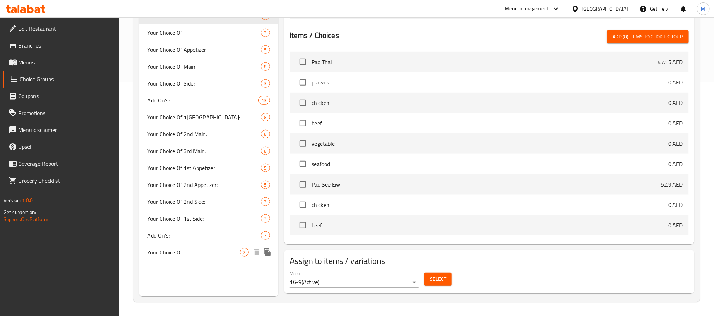
click at [196, 247] on div "Your Choice Of: 2" at bounding box center [209, 252] width 140 height 17
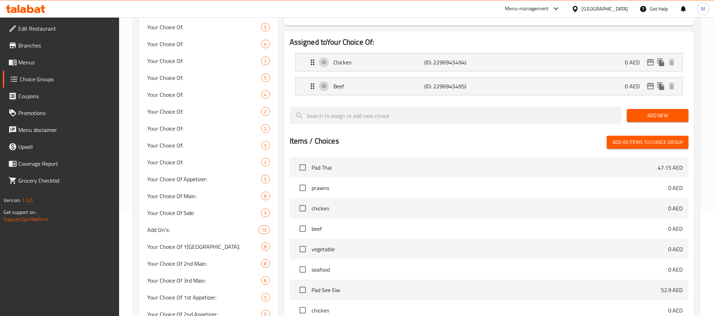
scroll to position [0, 0]
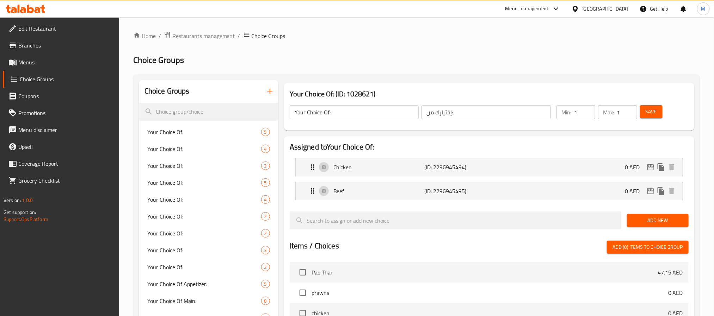
click at [269, 88] on icon "button" at bounding box center [270, 91] width 8 height 8
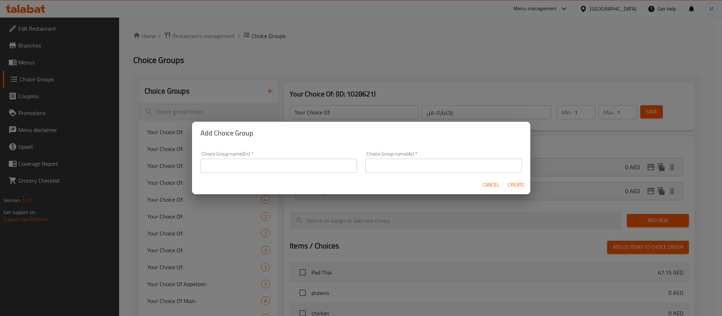
click at [281, 160] on input "text" at bounding box center [279, 166] width 156 height 14
type input "Your Choice Of:"
click at [392, 166] on input "text" at bounding box center [443, 166] width 156 height 14
type input "إختيارك من:"
click at [512, 184] on span "Create" at bounding box center [516, 185] width 17 height 9
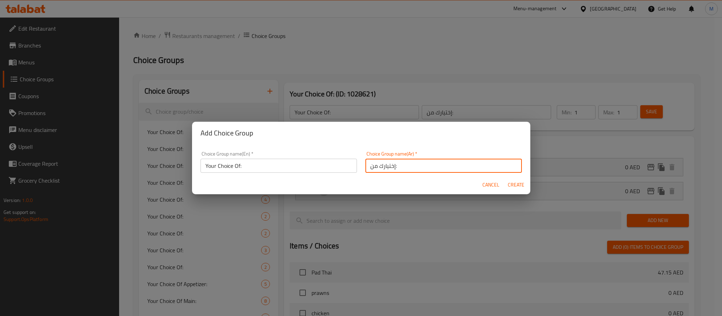
type input "Your Choice Of:"
type input "0"
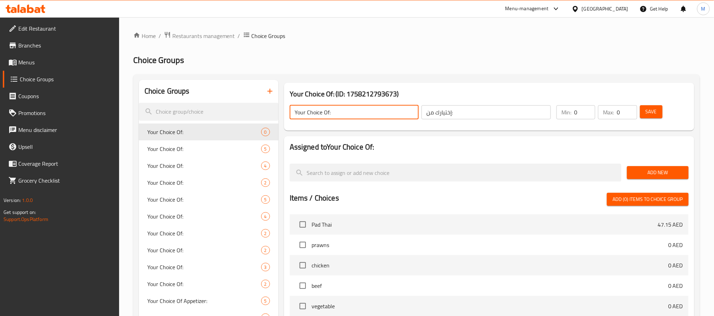
click at [350, 115] on input "Your Choice Of:" at bounding box center [354, 112] width 129 height 14
type input "Your Choice Of:"
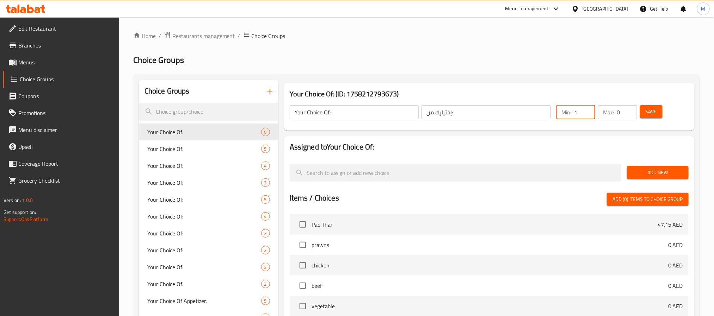
type input "1"
click at [644, 170] on span "Add New" at bounding box center [658, 172] width 50 height 9
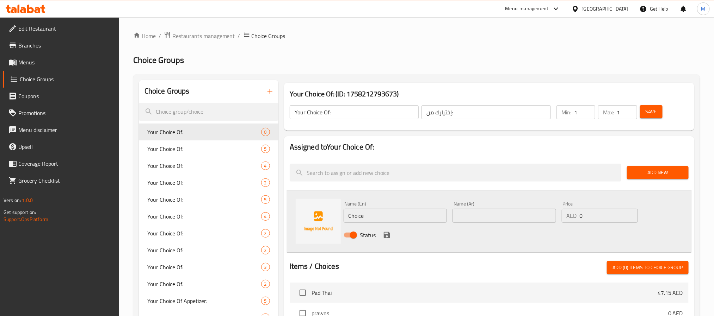
click at [383, 217] on input "Choice" at bounding box center [396, 216] width 104 height 14
paste input "icken"
type input "Chicken"
click at [490, 218] on input "text" at bounding box center [505, 216] width 104 height 14
paste input "دجاج"
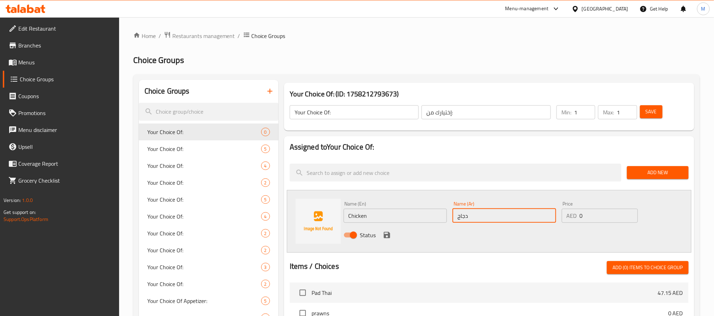
type input "دجاج"
click at [388, 236] on icon "save" at bounding box center [387, 235] width 6 height 6
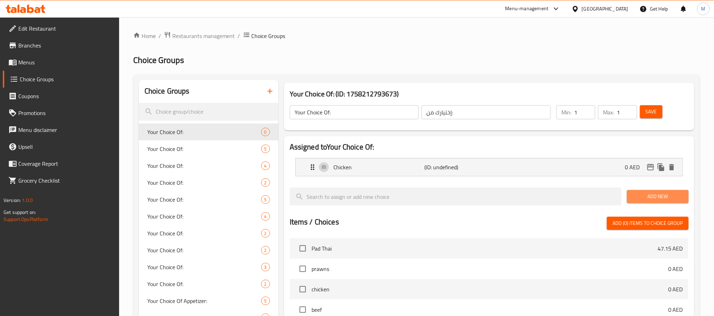
click at [650, 198] on span "Add New" at bounding box center [658, 196] width 50 height 9
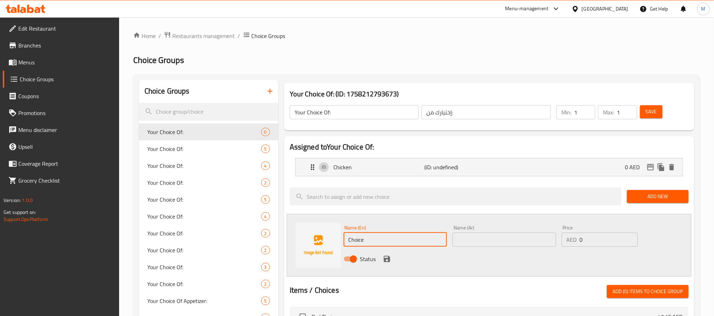
click at [386, 242] on input "Choice" at bounding box center [396, 240] width 104 height 14
paste input "Shrimps"
type input "Shrimps"
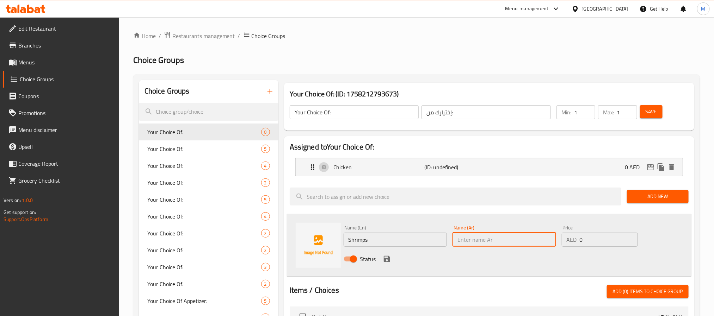
click at [478, 242] on input "text" at bounding box center [505, 240] width 104 height 14
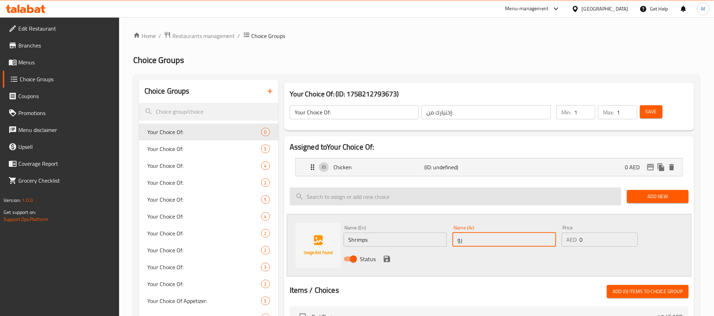
type input "روبيان"
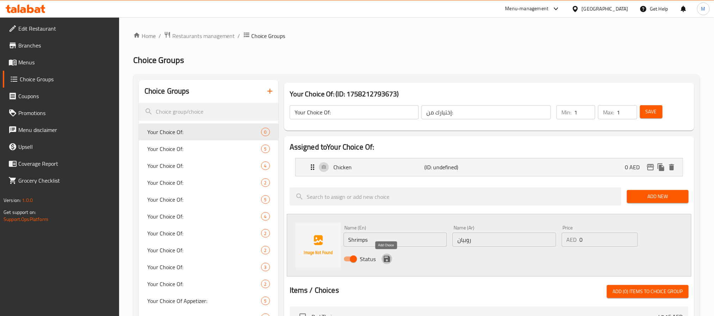
click at [389, 259] on icon "save" at bounding box center [387, 259] width 6 height 6
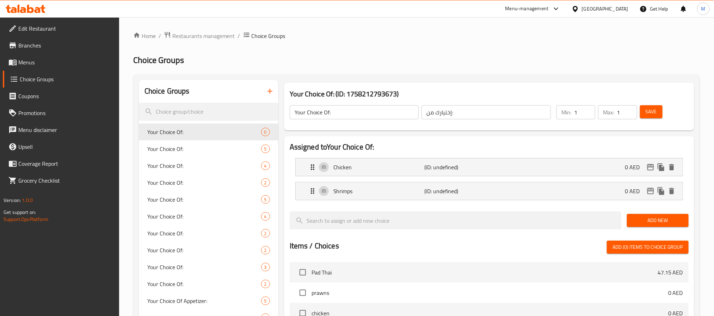
click at [637, 222] on span "Add New" at bounding box center [658, 220] width 50 height 9
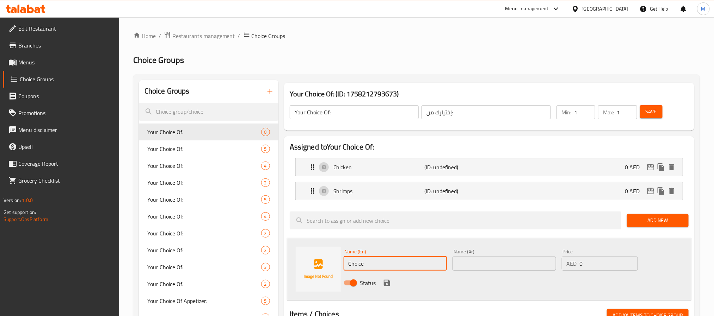
click at [380, 267] on input "Choice" at bounding box center [396, 264] width 104 height 14
paste input "Tufu (V)"
type input "Tufu (V)"
paste input "توفو"
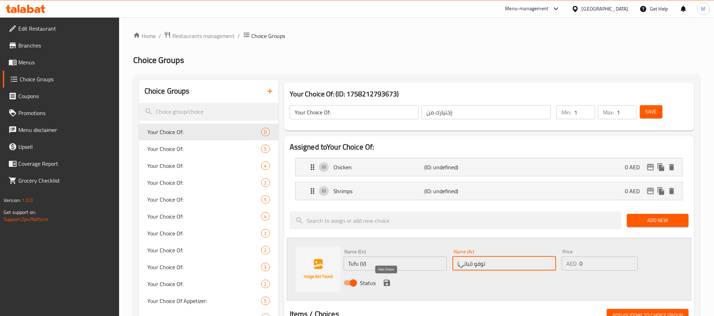
type input "توفو (نباتي)"
click at [383, 284] on icon "save" at bounding box center [387, 283] width 8 height 8
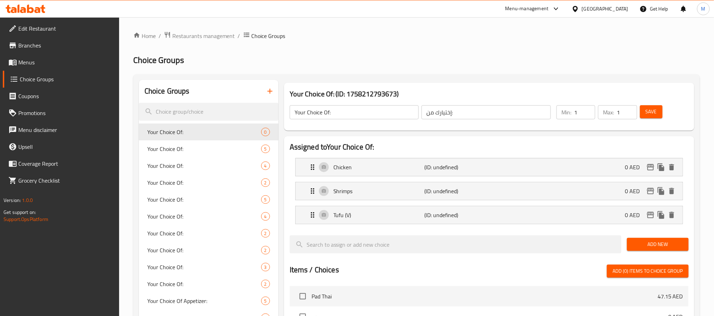
click at [651, 111] on span "Save" at bounding box center [651, 111] width 11 height 9
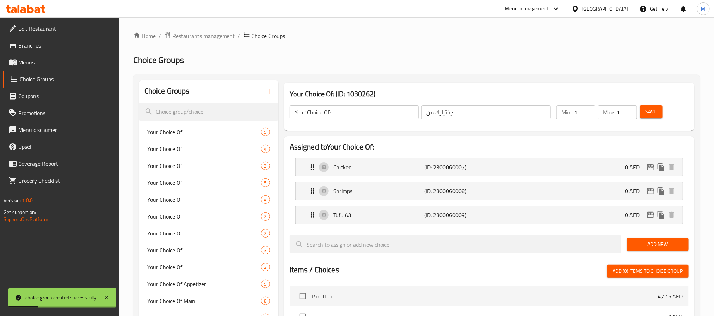
click at [271, 91] on icon "button" at bounding box center [270, 91] width 8 height 8
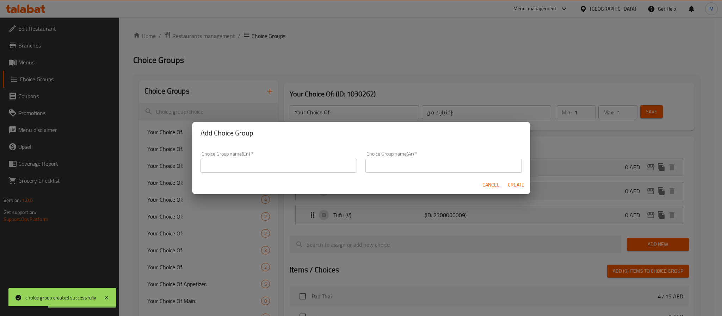
drag, startPoint x: 269, startPoint y: 161, endPoint x: 272, endPoint y: 171, distance: 11.1
click at [269, 161] on input "text" at bounding box center [279, 166] width 156 height 14
type input "Your Choice Of:"
click at [383, 167] on input "text" at bounding box center [443, 166] width 156 height 14
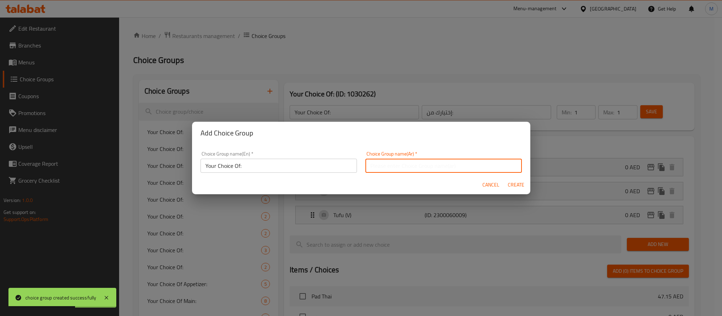
type input "إختيارك من:"
click at [511, 182] on span "Create" at bounding box center [516, 185] width 17 height 9
type input "Your Choice Of:"
type input "0"
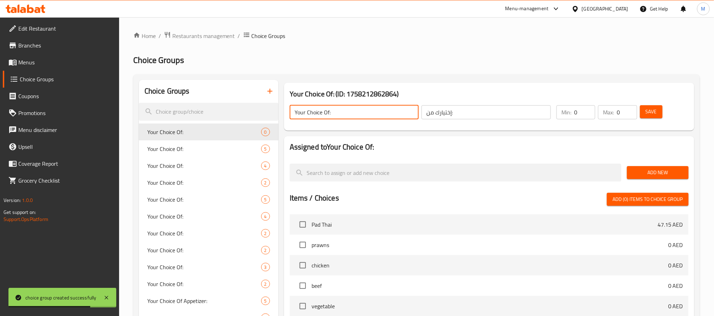
click at [364, 111] on input "Your Choice Of:" at bounding box center [354, 112] width 129 height 14
type input "Your Choice Of:"
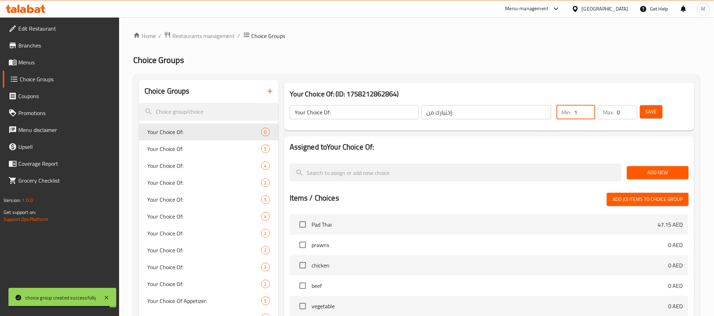
type input "1"
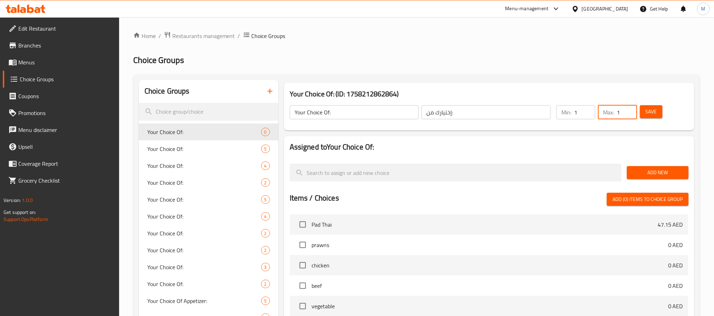
type input "1"
click at [673, 166] on button "Add New" at bounding box center [658, 172] width 62 height 13
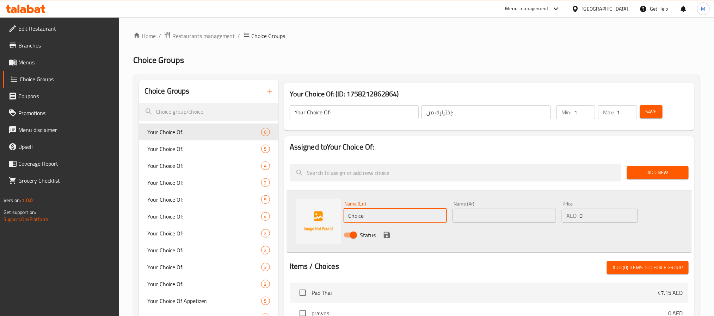
click at [406, 211] on input "Choice" at bounding box center [396, 216] width 104 height 14
paste input "icken"
type input "Chicken"
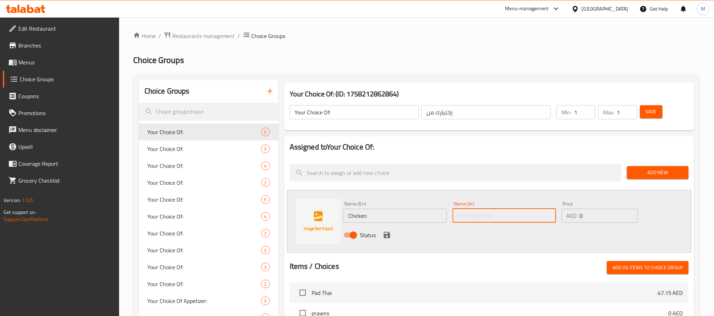
click at [466, 218] on input "text" at bounding box center [505, 216] width 104 height 14
type input "دجاج"
click at [383, 237] on icon "save" at bounding box center [387, 235] width 8 height 8
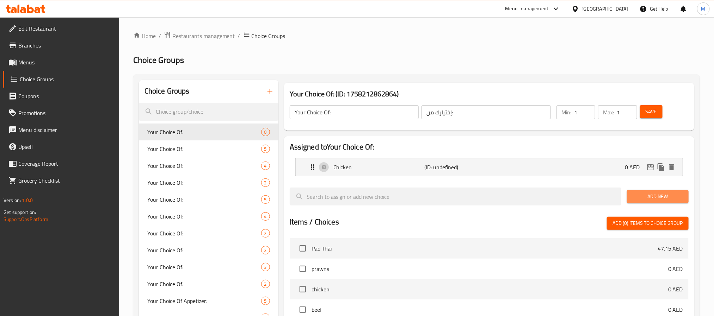
click at [645, 193] on span "Add New" at bounding box center [658, 196] width 50 height 9
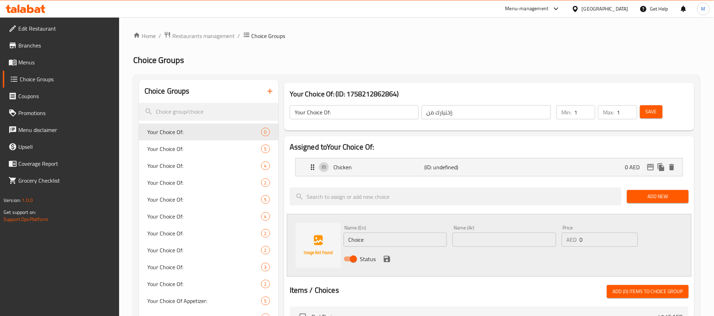
click at [403, 236] on input "Choice" at bounding box center [396, 240] width 104 height 14
type input "Shrimps"
click at [475, 244] on input "text" at bounding box center [505, 240] width 104 height 14
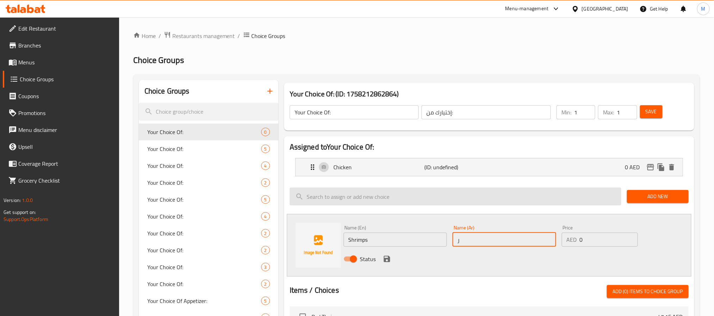
type input "روبيان"
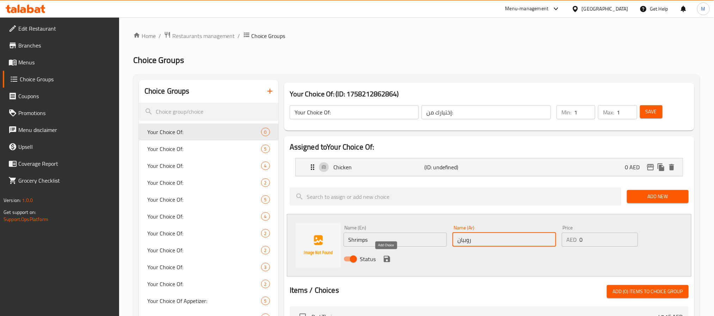
drag, startPoint x: 386, startPoint y: 260, endPoint x: 439, endPoint y: 237, distance: 57.4
click at [386, 260] on icon "save" at bounding box center [387, 259] width 8 height 8
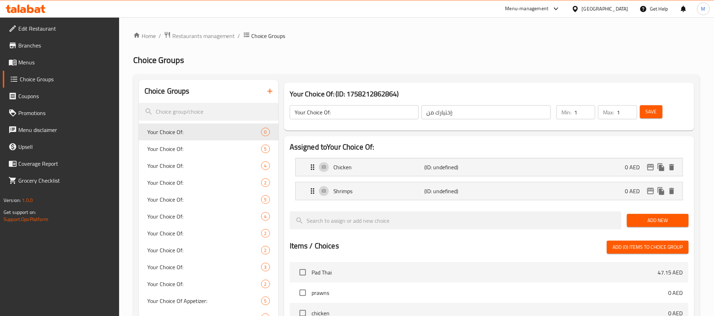
click at [652, 111] on span "Save" at bounding box center [651, 111] width 11 height 9
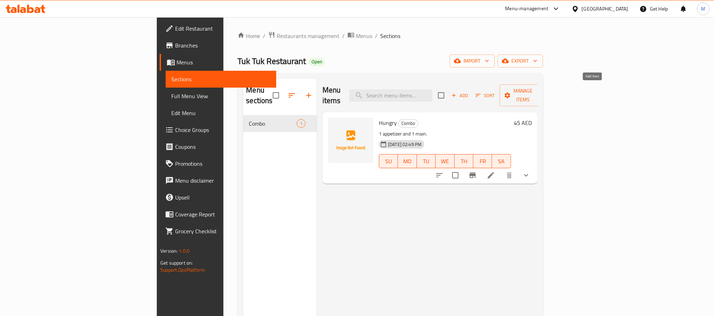
click at [469, 92] on span "Add" at bounding box center [459, 96] width 19 height 8
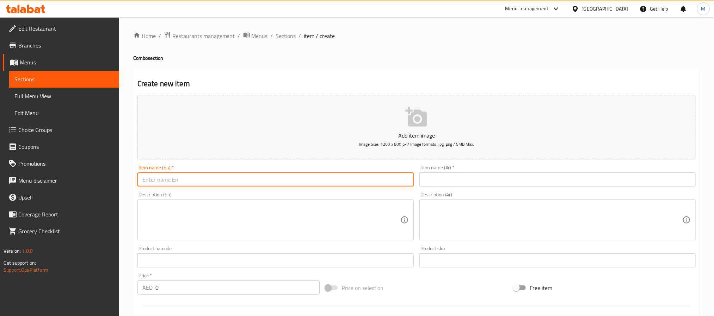
click at [224, 184] on input "text" at bounding box center [275, 180] width 276 height 14
paste input "Hungrier (1 app 2 mains)"
type input "Hungrier"
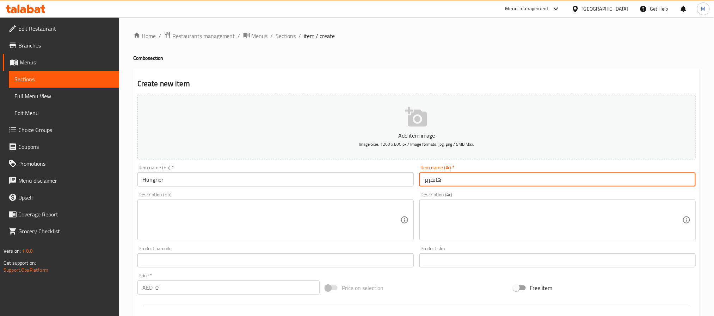
type input "هانجرير"
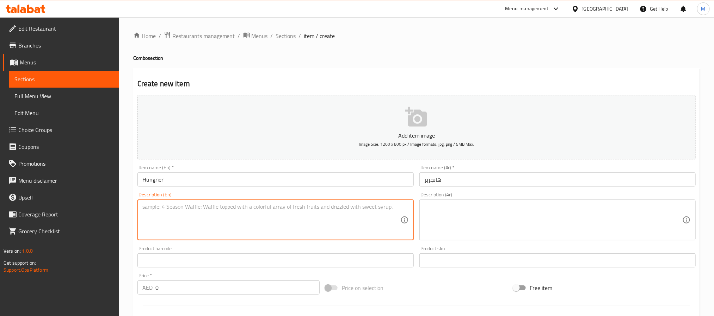
click at [224, 214] on textarea at bounding box center [271, 220] width 258 height 33
paste textarea "Hungrier (1 app 2 mains)"
type textarea "1 appetizer and 2 mains"
click at [474, 214] on textarea at bounding box center [553, 220] width 258 height 33
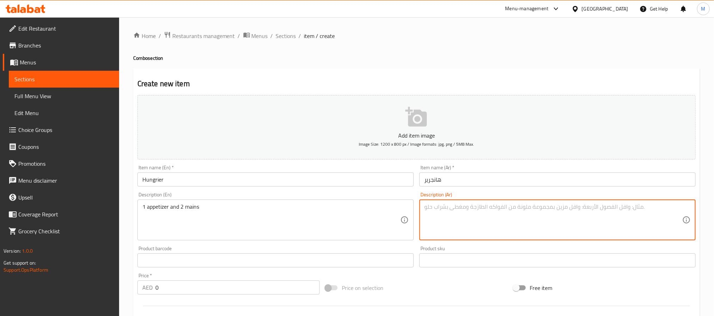
paste textarea "طبق مقبلات واحد وطبقين رئيسيين"
type textarea "طبق مقبلات واحد وطبقين رئيسيين"
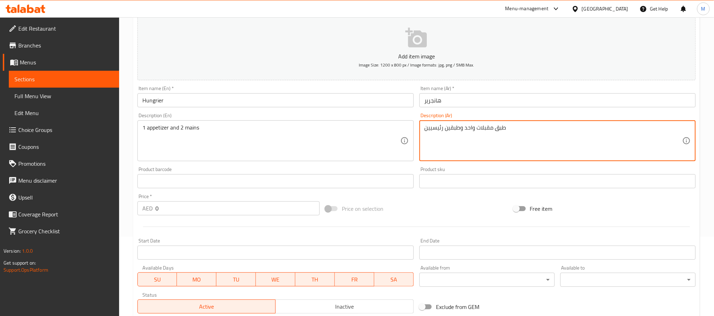
scroll to position [106, 0]
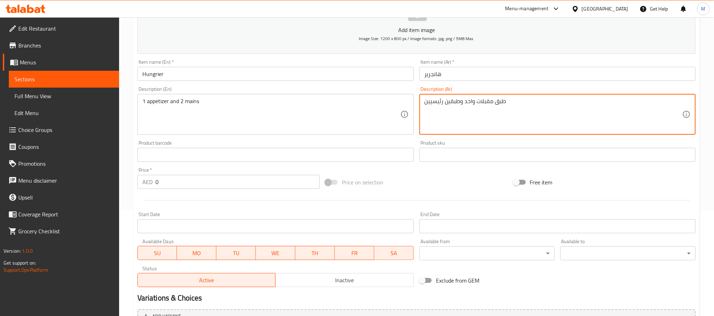
click at [202, 173] on div "Price   * AED 0 Price *" at bounding box center [228, 178] width 182 height 21
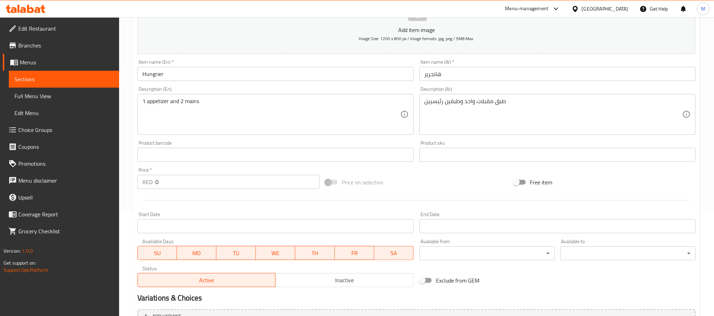
click at [206, 182] on input "0" at bounding box center [237, 182] width 164 height 14
paste input "59"
type input "59"
click at [246, 215] on div "Start Date Start Date" at bounding box center [275, 222] width 276 height 21
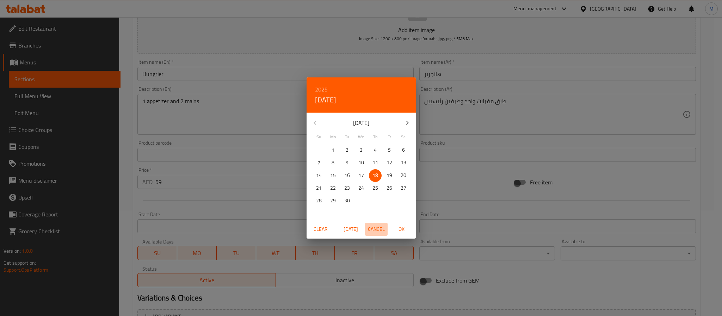
click at [375, 226] on span "Cancel" at bounding box center [376, 229] width 17 height 9
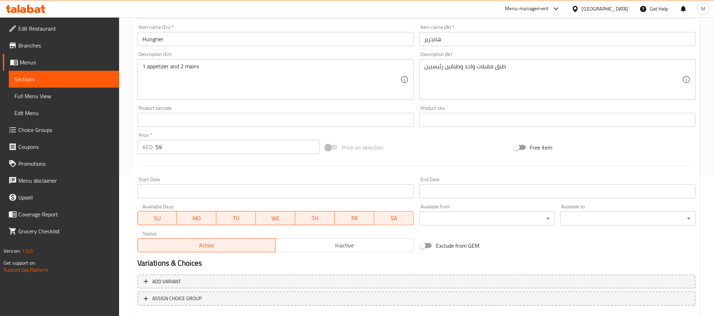
scroll to position [181, 0]
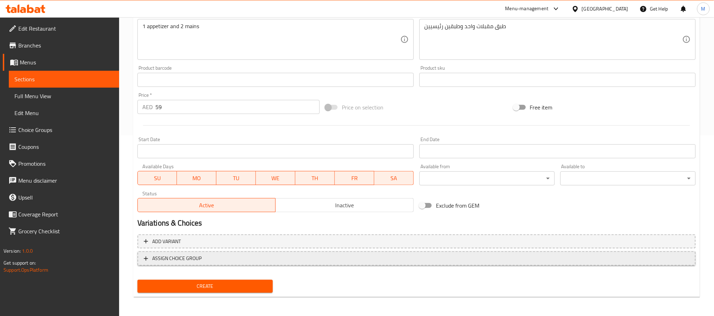
click at [337, 253] on button "ASSIGN CHOICE GROUP" at bounding box center [416, 259] width 558 height 14
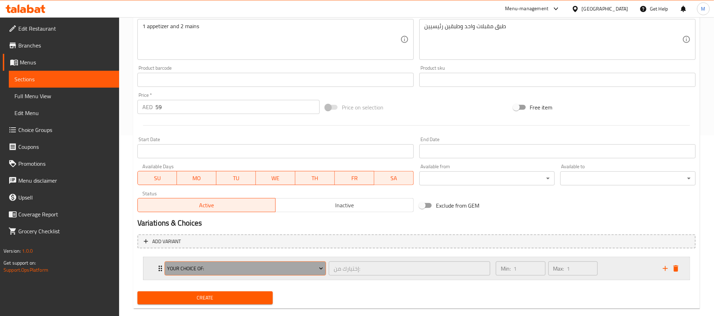
click at [271, 265] on span "Your Choice Of:" at bounding box center [245, 269] width 156 height 9
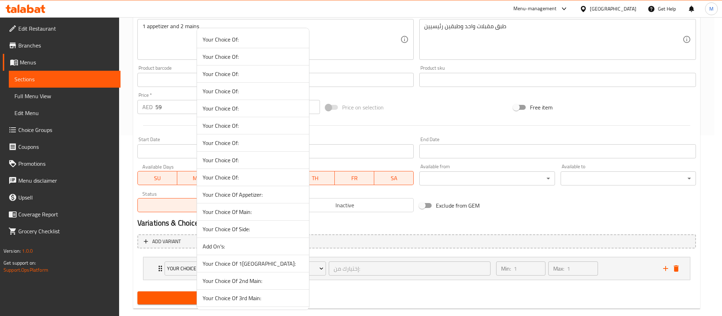
click at [256, 197] on span "Your Choice Of Appetizer:" at bounding box center [253, 195] width 101 height 8
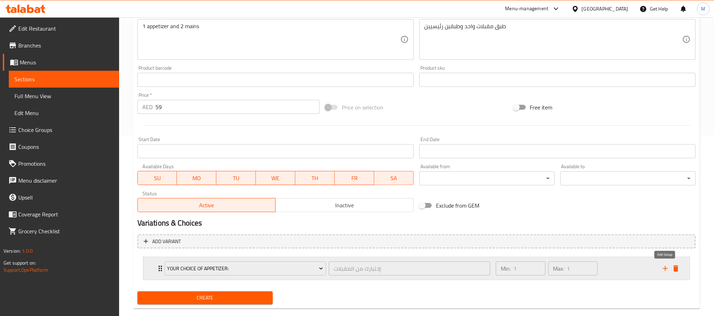
click at [663, 269] on icon "add" at bounding box center [665, 268] width 5 height 5
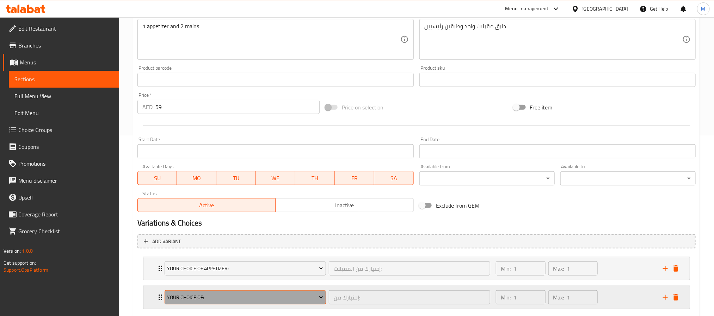
click at [247, 302] on span "Your Choice Of:" at bounding box center [245, 298] width 156 height 9
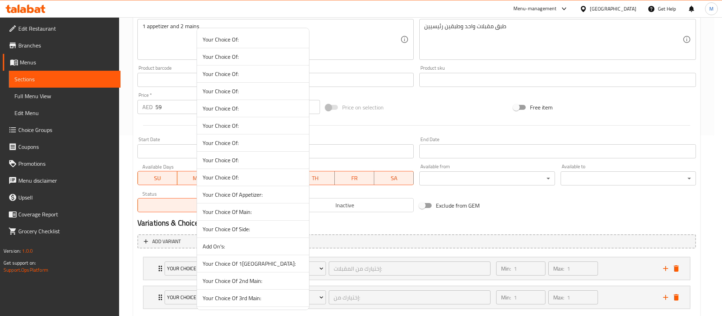
click at [247, 216] on span "Your Choice Of Main:" at bounding box center [253, 212] width 101 height 8
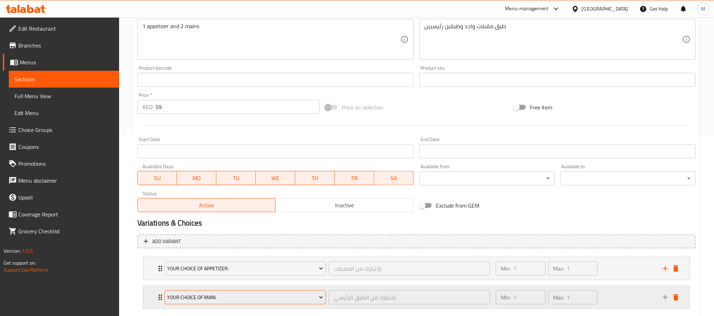
click at [252, 297] on span "Your Choice Of Main:" at bounding box center [245, 298] width 156 height 9
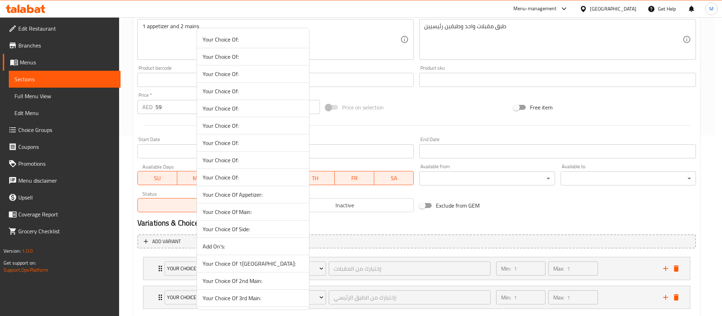
click at [249, 265] on span "Your Choice Of 1st Main:" at bounding box center [253, 264] width 101 height 8
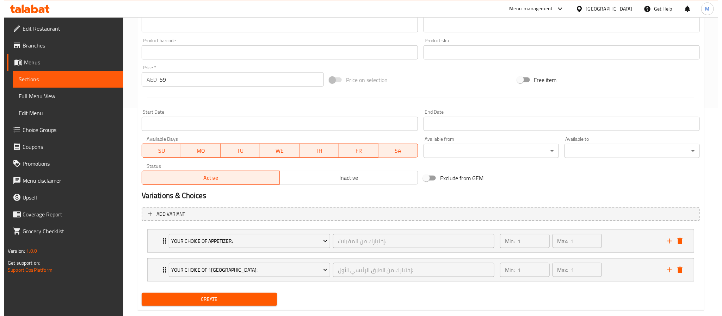
scroll to position [223, 0]
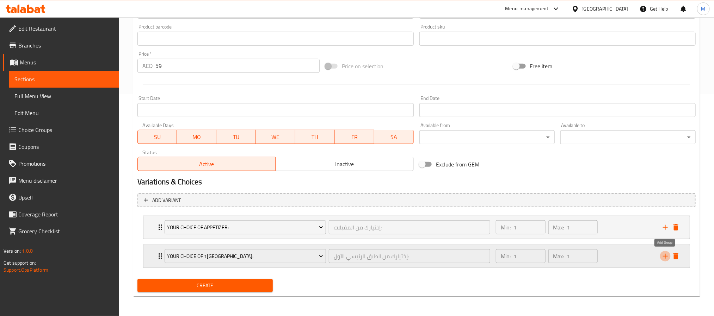
click at [664, 257] on icon "add" at bounding box center [665, 256] width 8 height 8
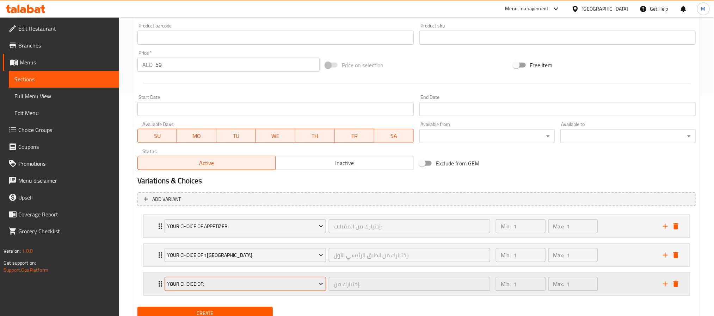
click at [230, 291] on button "Your Choice Of:" at bounding box center [245, 284] width 161 height 14
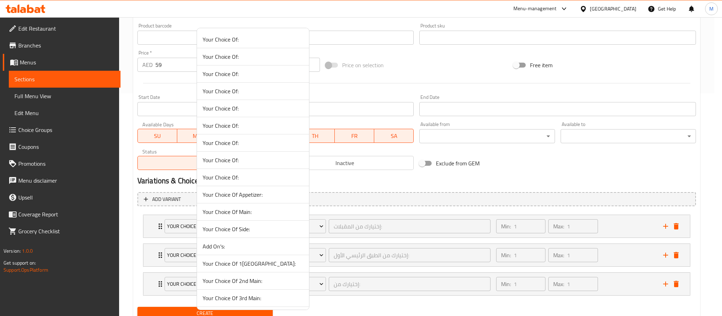
click at [252, 285] on span "Your Choice Of 2nd Main:" at bounding box center [253, 281] width 101 height 8
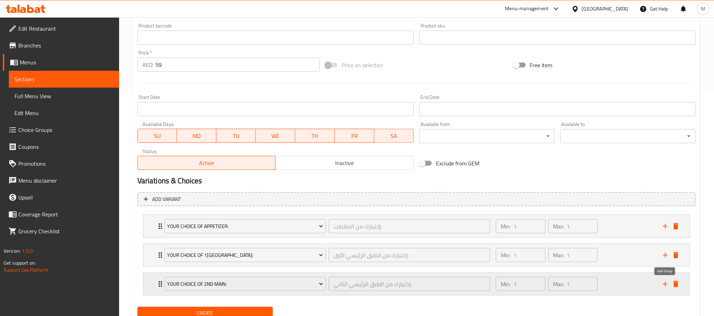
click at [668, 284] on icon "add" at bounding box center [665, 284] width 8 height 8
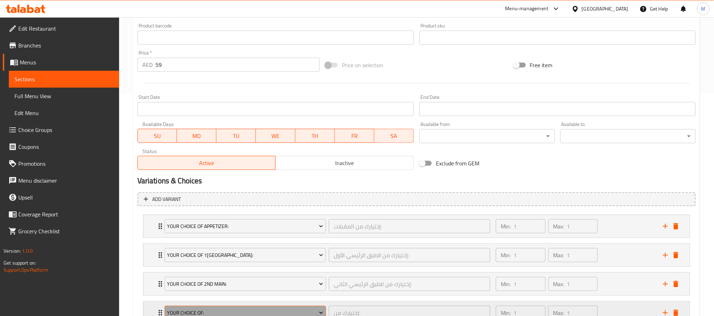
click at [295, 310] on button "Your Choice Of:" at bounding box center [245, 313] width 161 height 14
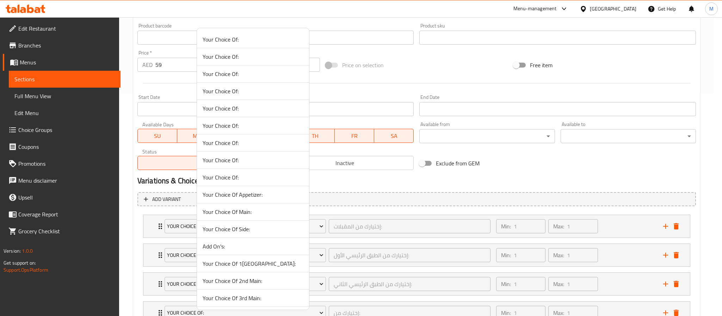
click at [253, 232] on span "Your Choice Of Side:" at bounding box center [253, 229] width 101 height 8
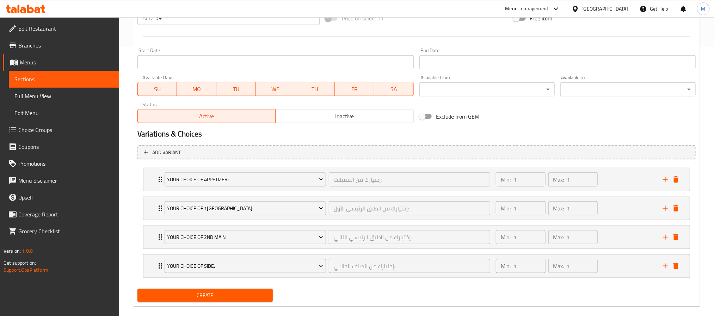
scroll to position [282, 0]
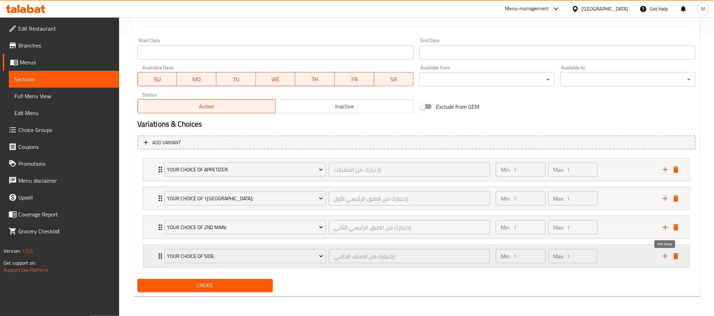
click at [663, 255] on icon "add" at bounding box center [665, 256] width 8 height 8
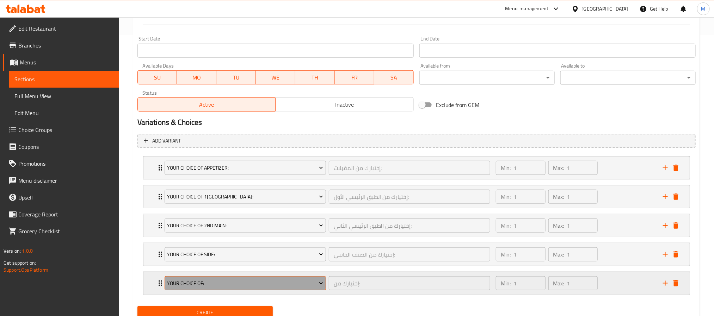
click at [293, 282] on span "Your Choice Of:" at bounding box center [245, 283] width 156 height 9
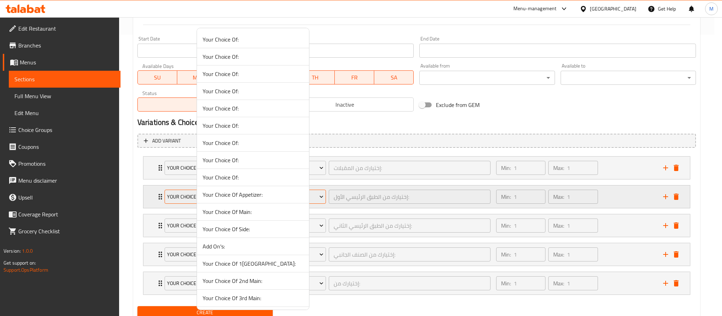
drag, startPoint x: 251, startPoint y: 244, endPoint x: 263, endPoint y: 203, distance: 42.8
click at [251, 245] on span "Add On's:" at bounding box center [253, 246] width 101 height 8
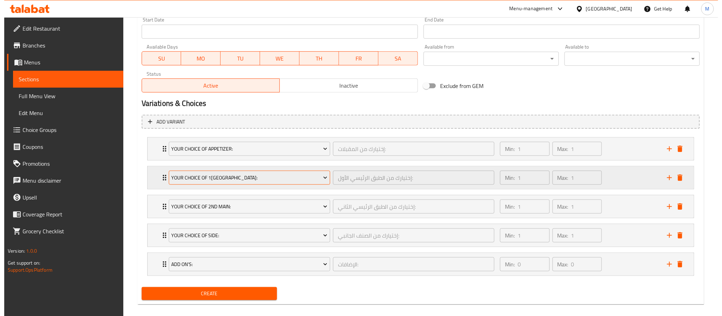
scroll to position [311, 0]
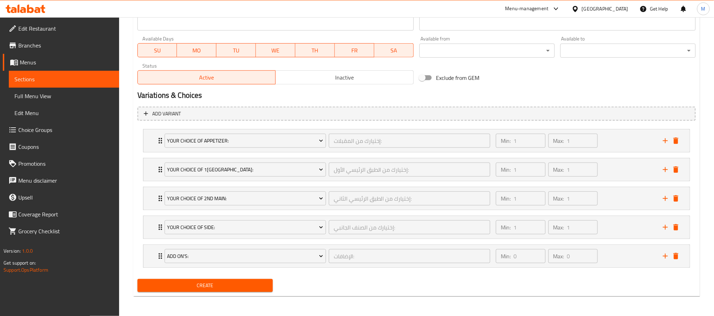
click at [254, 288] on span "Create" at bounding box center [205, 286] width 124 height 9
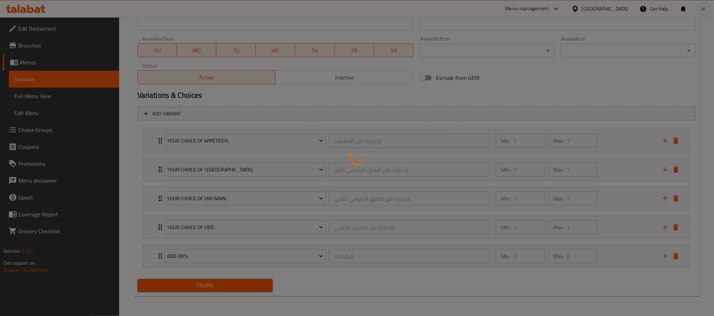
type input "0"
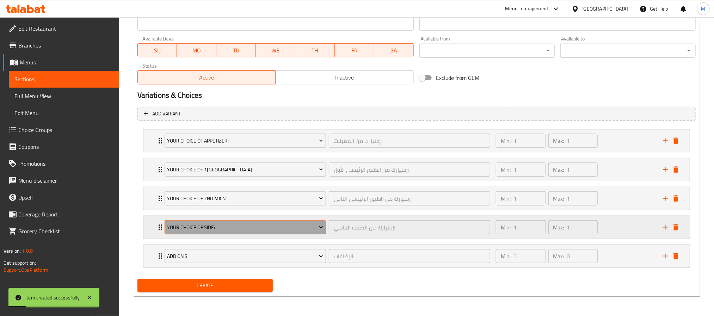
click at [253, 230] on span "Your Choice Of Side:" at bounding box center [245, 227] width 156 height 9
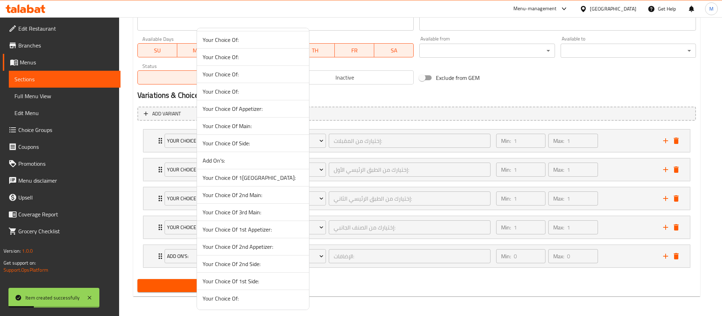
scroll to position [89, 0]
click at [253, 215] on span "Your Choice Of 3rd Main:" at bounding box center [253, 212] width 101 height 8
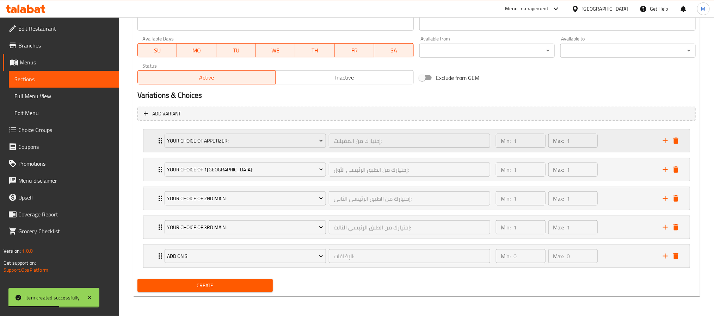
click at [263, 148] on div "Your Choice Of Appetizer: إختيارك من المقبلات: ​" at bounding box center [327, 141] width 334 height 23
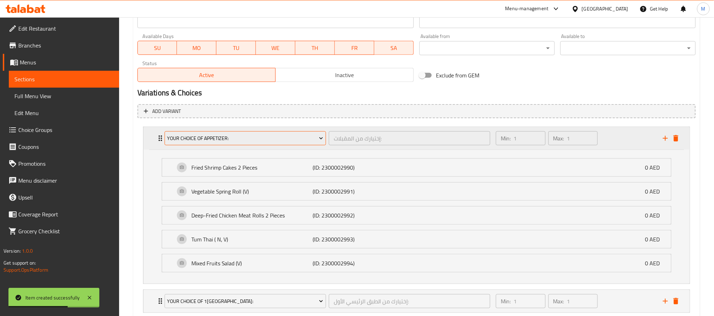
click at [267, 138] on span "Your Choice Of Appetizer:" at bounding box center [245, 138] width 156 height 9
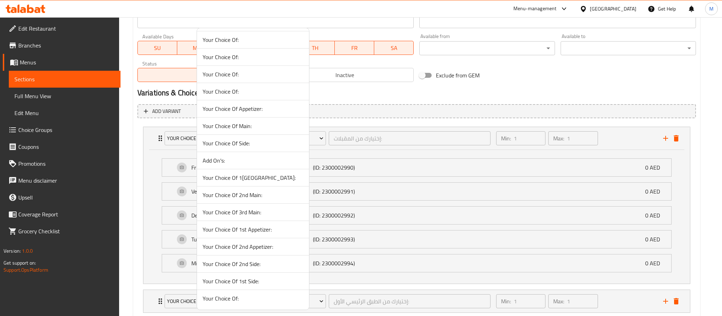
click at [257, 228] on span "Your Choice Of 1st Appetizer:" at bounding box center [253, 230] width 101 height 8
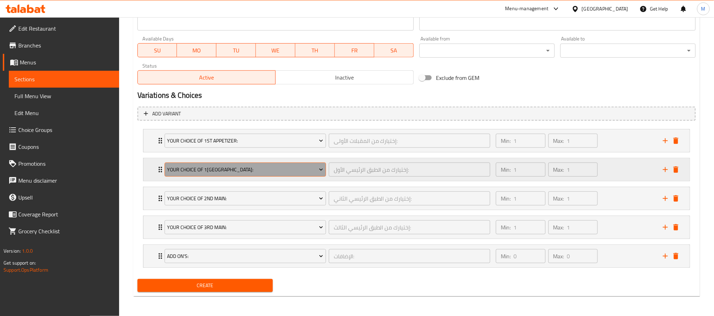
click at [214, 170] on span "Your Choice Of 1st Main:" at bounding box center [245, 170] width 156 height 9
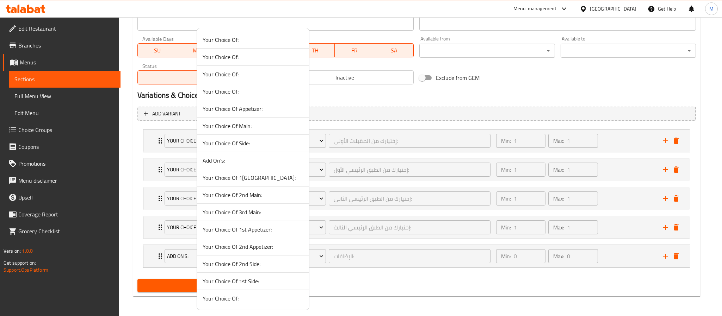
click at [263, 245] on span "Your Choice Of 2nd Appetizer:" at bounding box center [253, 247] width 101 height 8
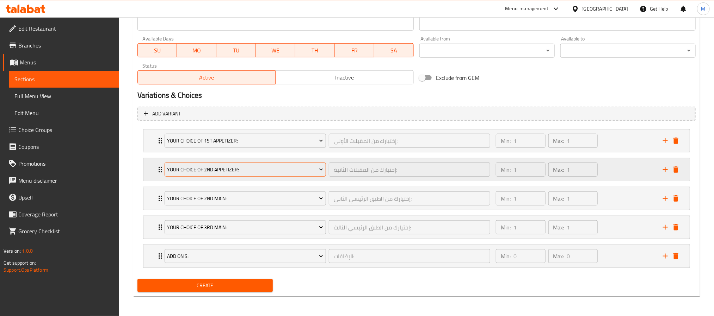
click at [254, 171] on span "Your Choice Of 2nd Appetizer:" at bounding box center [245, 170] width 156 height 9
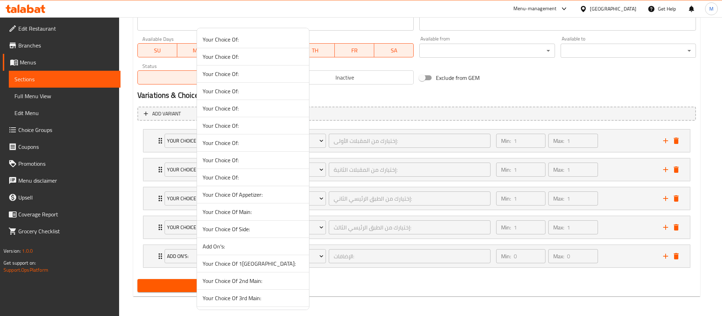
click at [134, 176] on div at bounding box center [361, 158] width 722 height 316
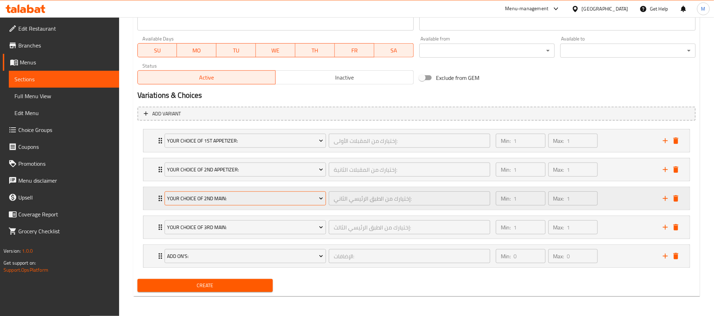
click at [193, 195] on span "Your Choice Of 2nd Main:" at bounding box center [245, 199] width 156 height 9
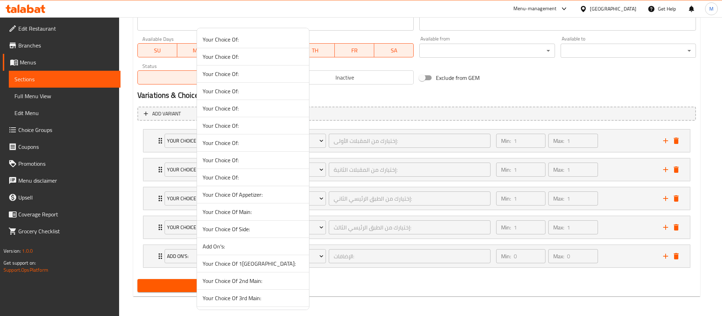
click at [249, 268] on span "Your Choice Of 1st Main:" at bounding box center [253, 264] width 101 height 8
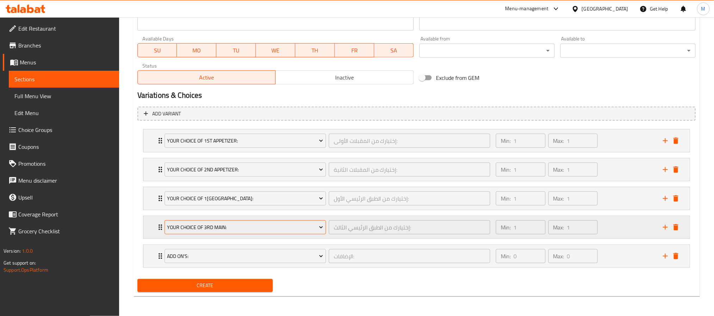
click at [237, 228] on span "Your Choice Of 3rd Main:" at bounding box center [245, 227] width 156 height 9
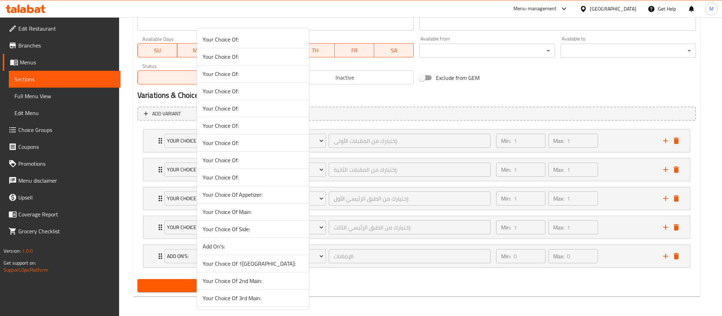
click at [249, 284] on span "Your Choice Of 2nd Main:" at bounding box center [253, 281] width 101 height 8
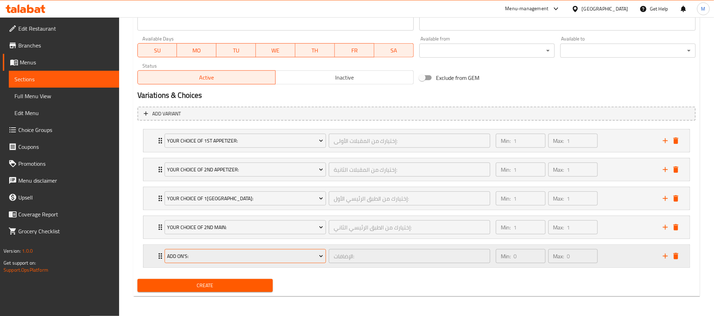
click at [211, 256] on span "Add On's:" at bounding box center [245, 256] width 156 height 9
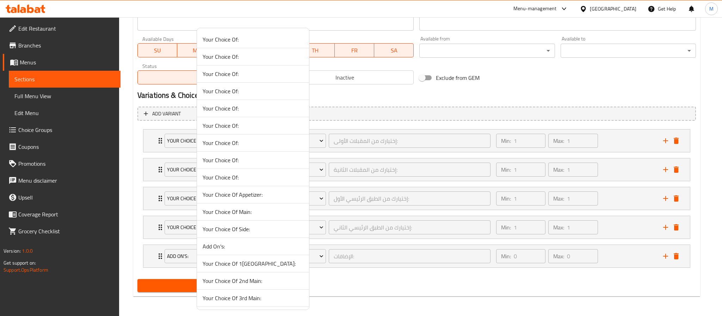
click at [251, 299] on span "Your Choice Of 3rd Main:" at bounding box center [253, 298] width 101 height 8
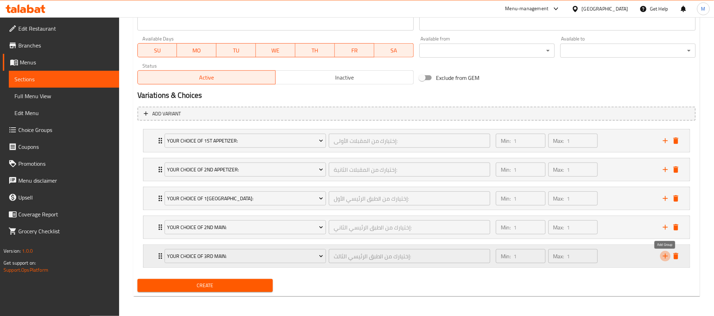
click at [667, 258] on icon "add" at bounding box center [665, 256] width 8 height 8
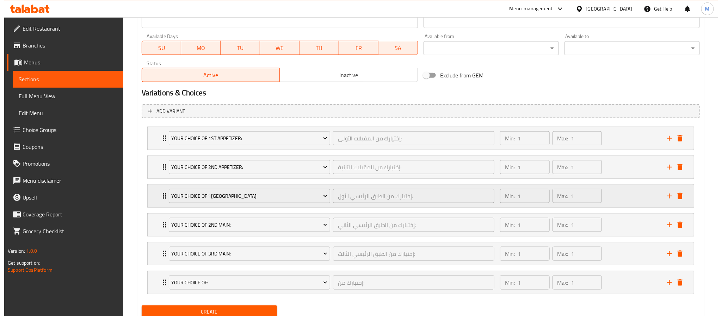
scroll to position [341, 0]
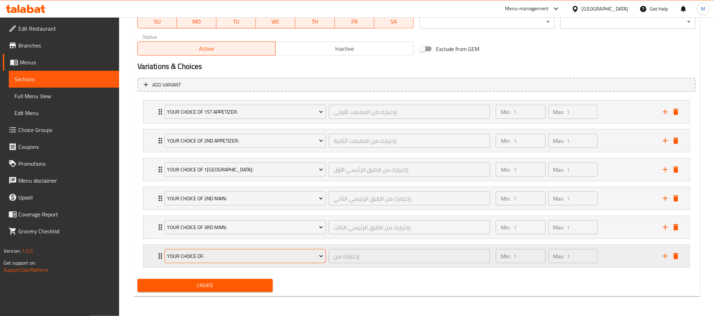
click at [229, 255] on span "Your Choice Of:" at bounding box center [245, 256] width 156 height 9
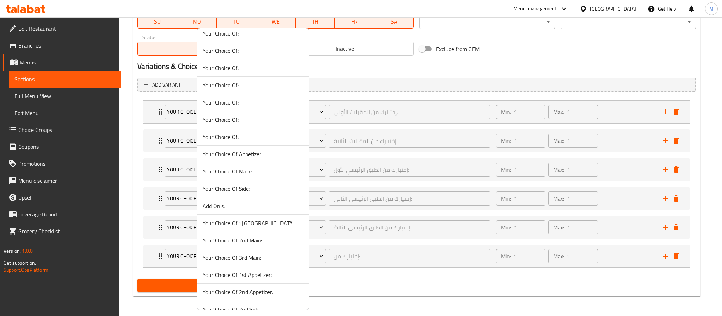
scroll to position [89, 0]
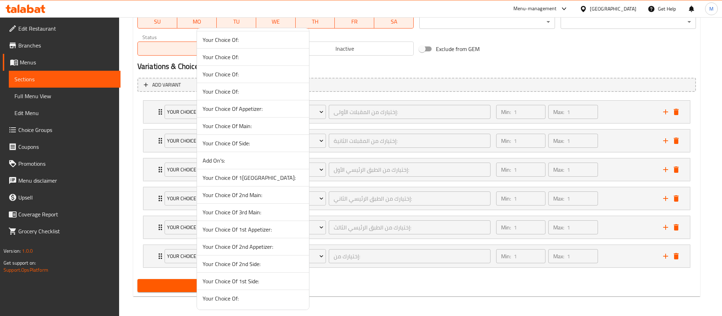
click at [257, 268] on span "Your Choice Of 2nd Side:" at bounding box center [253, 264] width 101 height 8
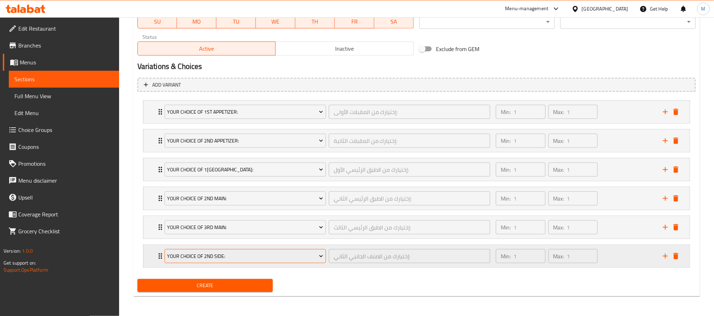
click at [265, 260] on span "Your Choice Of 2nd Side:" at bounding box center [245, 256] width 156 height 9
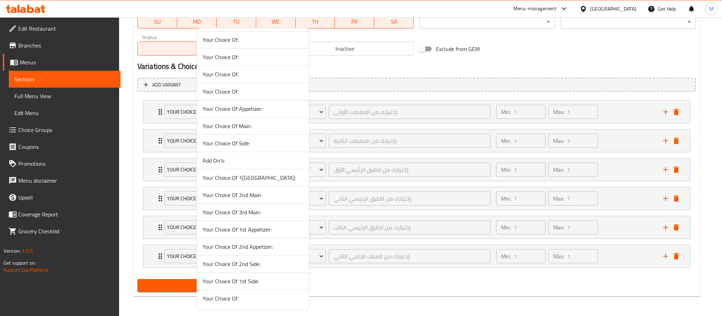
click at [258, 281] on span "Your Choice Of 1st Side:" at bounding box center [253, 281] width 101 height 8
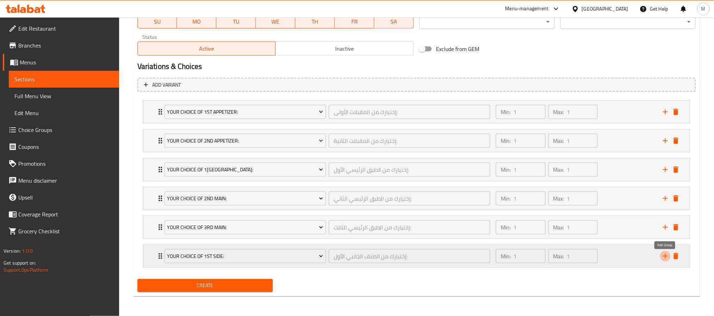
click at [663, 258] on icon "add" at bounding box center [665, 256] width 8 height 8
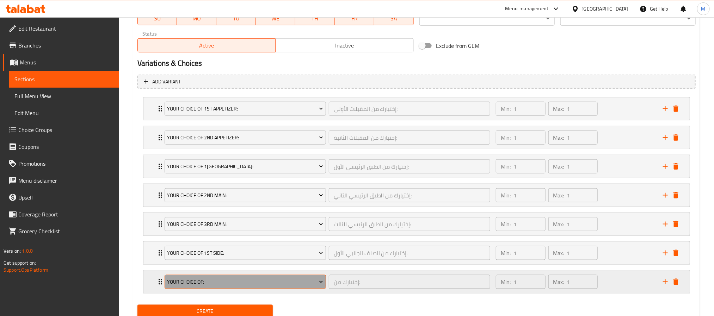
click at [179, 281] on span "Your Choice Of:" at bounding box center [245, 282] width 156 height 9
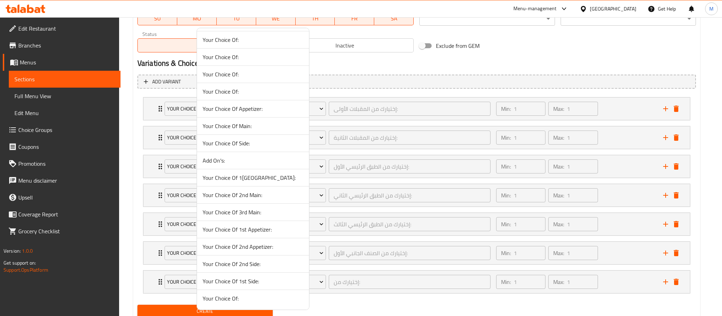
click at [241, 265] on span "Your Choice Of 2nd Side:" at bounding box center [253, 264] width 101 height 8
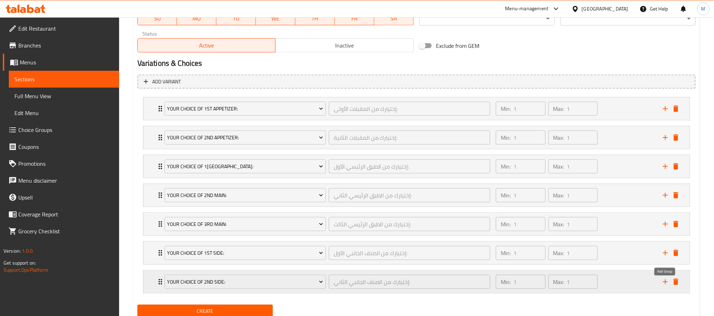
click at [664, 287] on icon "add" at bounding box center [665, 282] width 8 height 8
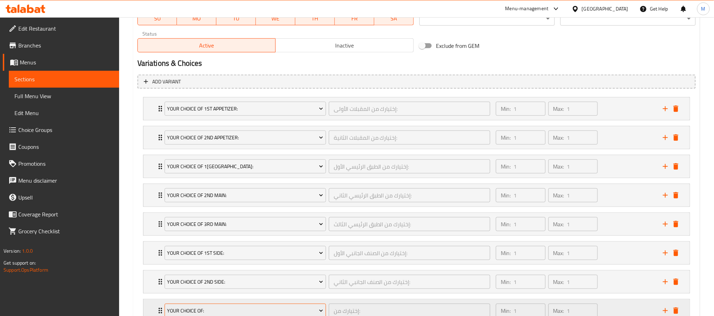
click at [260, 311] on span "Your Choice Of:" at bounding box center [245, 311] width 156 height 9
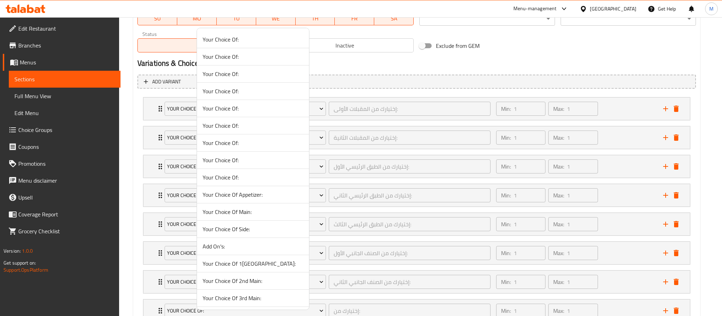
click at [224, 247] on span "Add On's:" at bounding box center [253, 246] width 101 height 8
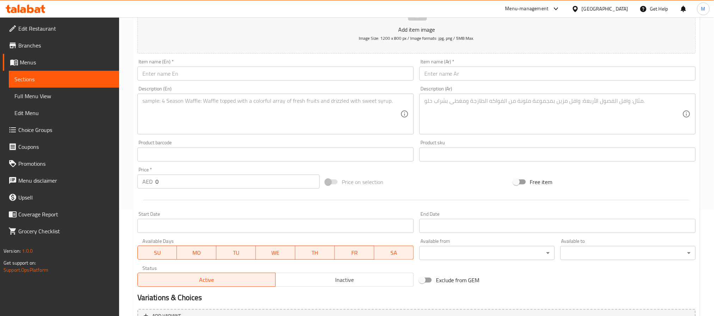
scroll to position [0, 0]
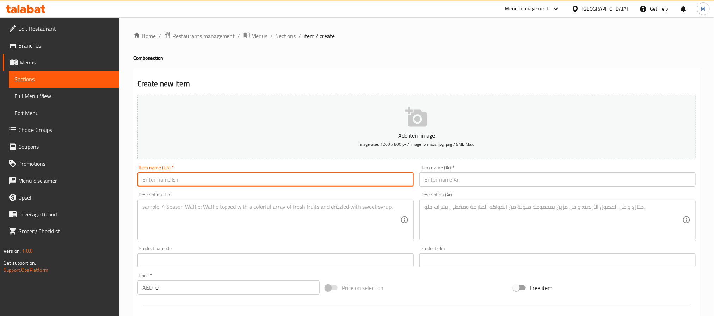
click at [191, 178] on input "text" at bounding box center [275, 180] width 276 height 14
paste input "Hungriest ( For share…or not)(2 app 3 mains) (2 complimentary sides)"
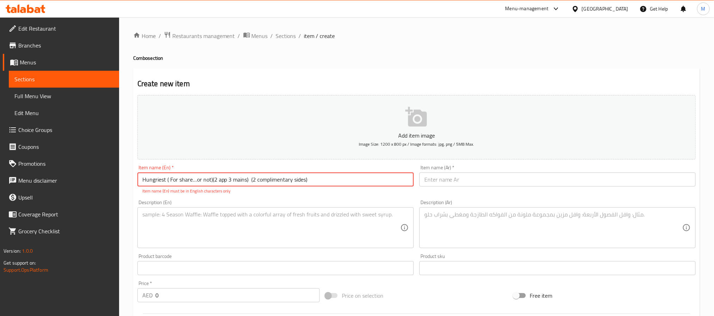
drag, startPoint x: 170, startPoint y: 182, endPoint x: 488, endPoint y: 190, distance: 319.0
click at [493, 186] on div "Add item image Image Size: 1200 x 800 px / Image formats: jpg, png / 5MB Max. I…" at bounding box center [417, 248] width 564 height 312
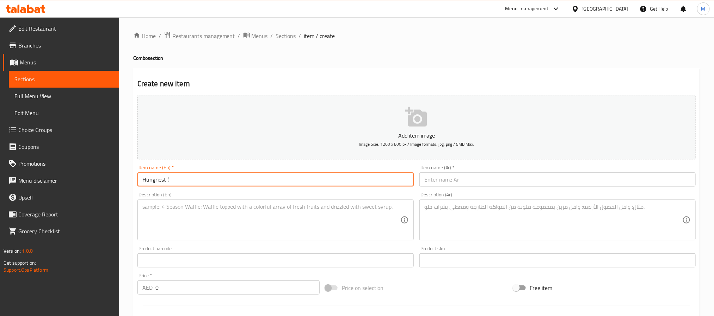
type input "Hungriest ("
click at [223, 223] on textarea at bounding box center [271, 220] width 258 height 33
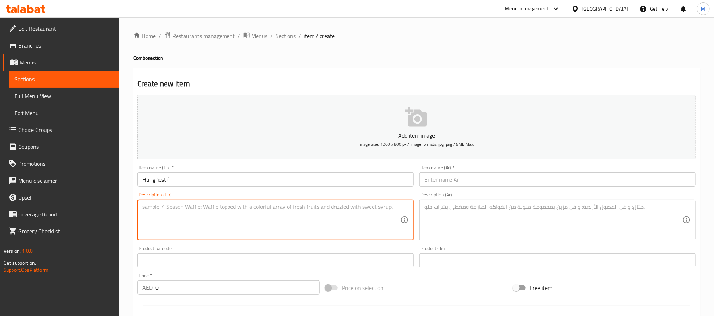
paste textarea "For share…or not)(2 app 3 mains) (2 complimentary sides)"
type textarea "For share…or not)(2 app 3 mains) (2 complimentary sides)"
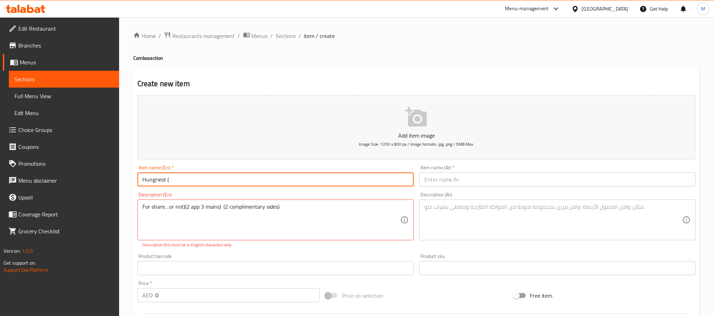
click at [200, 180] on input "Hungriest (" at bounding box center [275, 180] width 276 height 14
type input "Hungriest"
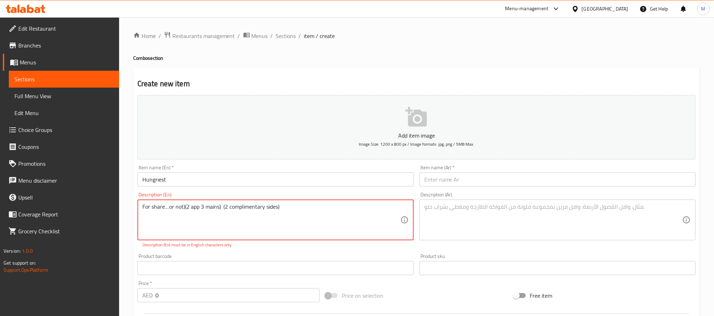
drag, startPoint x: 163, startPoint y: 210, endPoint x: 169, endPoint y: 209, distance: 6.1
click at [182, 206] on textarea "For share or not)(2 app 3 mains, 2 complimentary sides" at bounding box center [271, 220] width 258 height 33
click at [215, 210] on textarea "For share or not, 2 app 3 mains and 2 complimentary sides" at bounding box center [271, 220] width 258 height 33
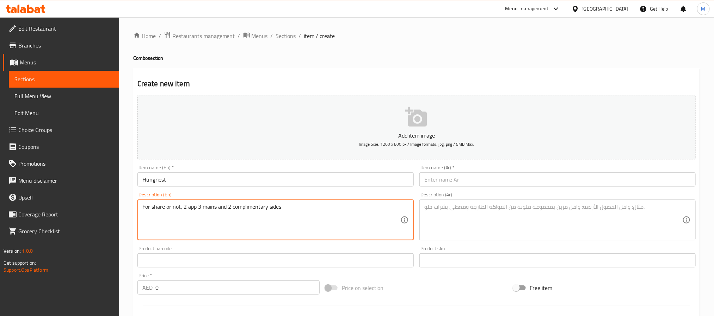
type textarea "For share or not, 2 app 3 mains and 2 complimentary sides"
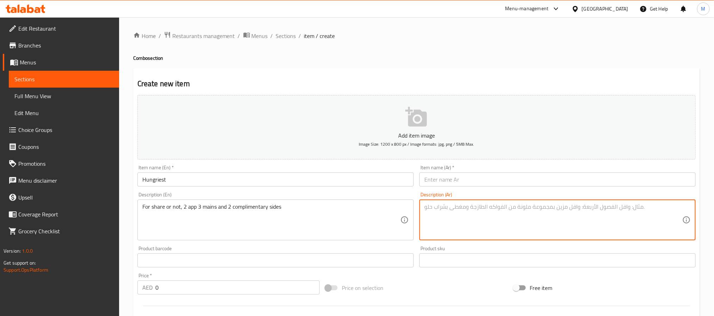
paste textarea "سواء كانت الوجبة مشتركة أم لا، تتضمن 2 طبق مقبلات و3 أطباق رئيسية و2 طبق جانبي …"
click at [589, 208] on textarea "سواء كانت الوجبة مشتركة أم لا، تتضمن 2 طبق مقبلات و3 أطباق رئيسية و2 طبق جانبي …" at bounding box center [553, 220] width 258 height 33
type textarea "سواء كانت الوجبة للمشاركة أو لا، تتضمن 2 طبق مقبلات و3 أطباق رئيسية و2 طبق جانب…"
click at [568, 181] on input "text" at bounding box center [557, 180] width 276 height 14
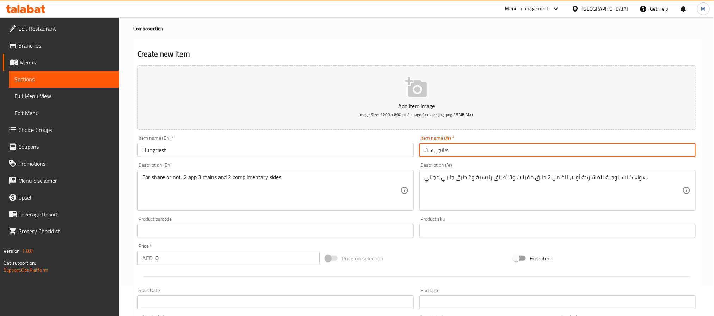
scroll to position [53, 0]
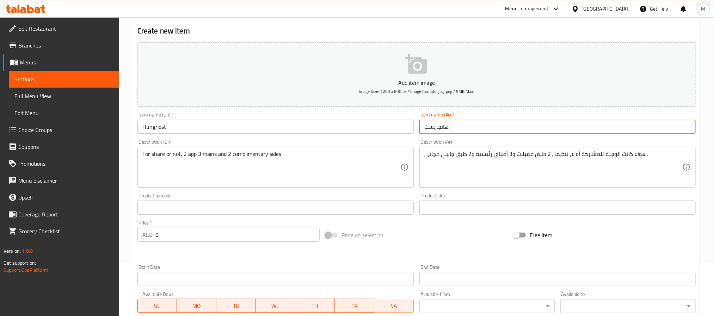
type input "هانجريست"
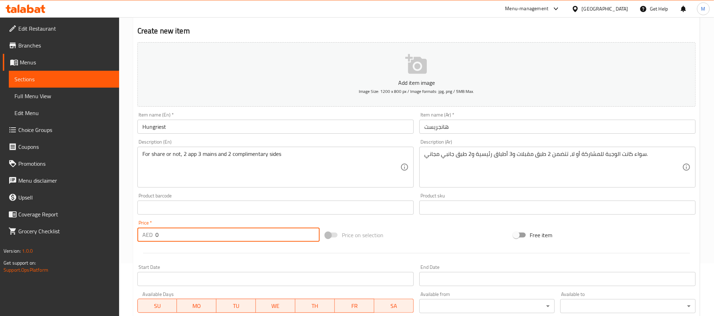
drag, startPoint x: 193, startPoint y: 241, endPoint x: 152, endPoint y: 240, distance: 41.2
click at [152, 240] on div "AED 0 Price *" at bounding box center [228, 235] width 182 height 14
paste input "99"
type input "99"
click at [433, 235] on div "Price on selection" at bounding box center [416, 235] width 188 height 19
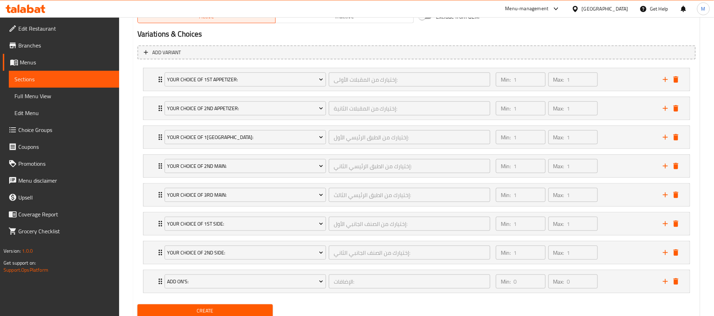
scroll to position [400, 0]
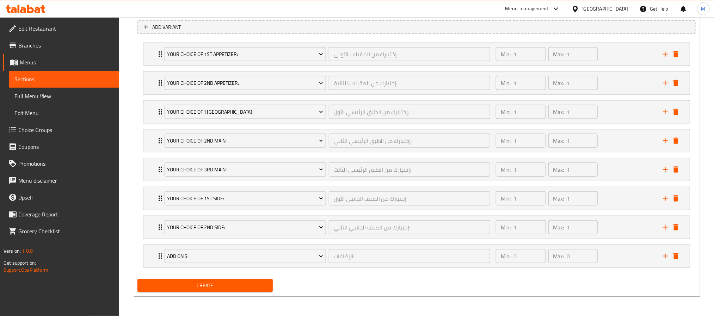
click at [254, 288] on span "Create" at bounding box center [205, 286] width 124 height 9
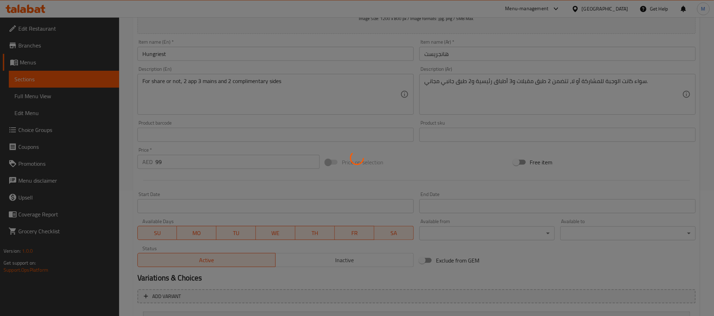
scroll to position [0, 0]
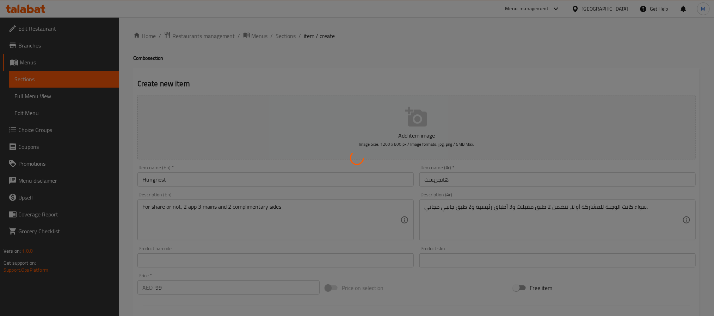
type input "0"
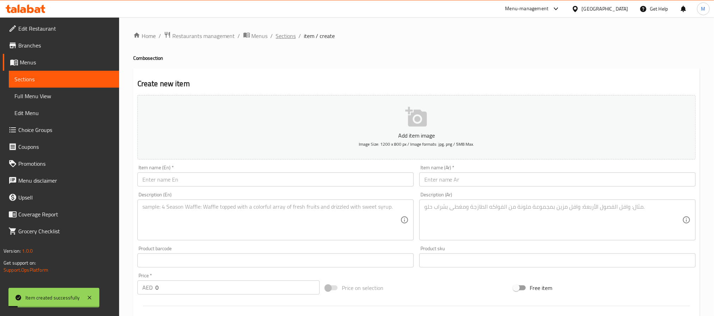
click at [289, 36] on span "Sections" at bounding box center [286, 36] width 20 height 8
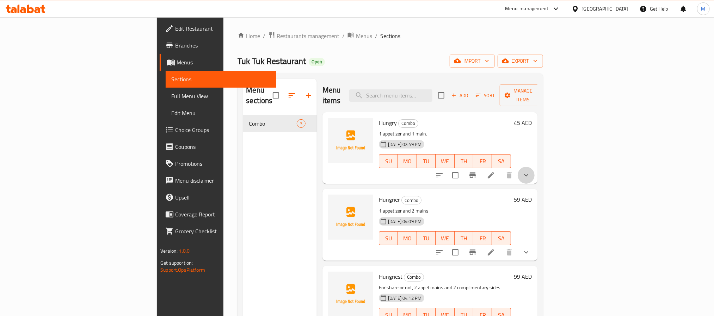
click at [535, 167] on button "show more" at bounding box center [526, 175] width 17 height 17
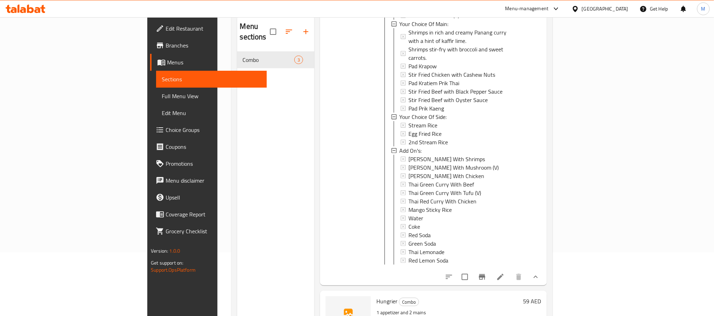
scroll to position [99, 0]
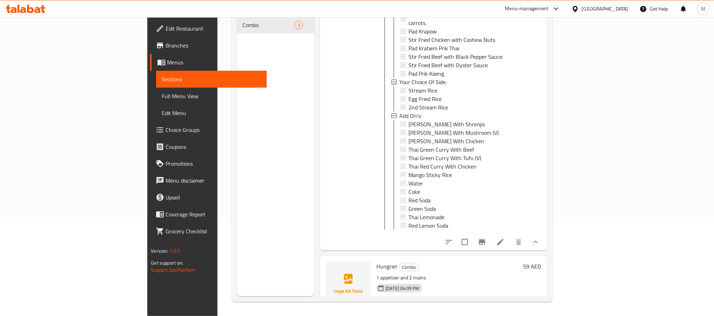
click at [510, 236] on li at bounding box center [501, 242] width 20 height 13
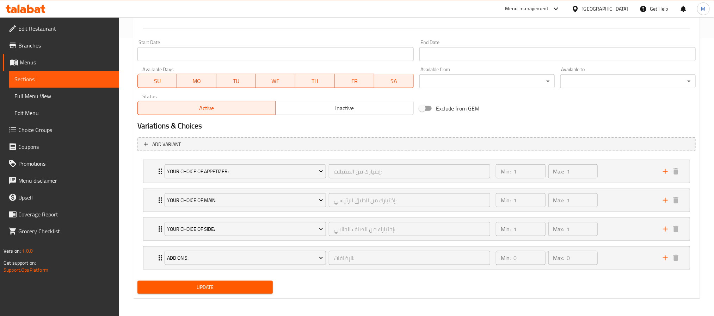
scroll to position [282, 0]
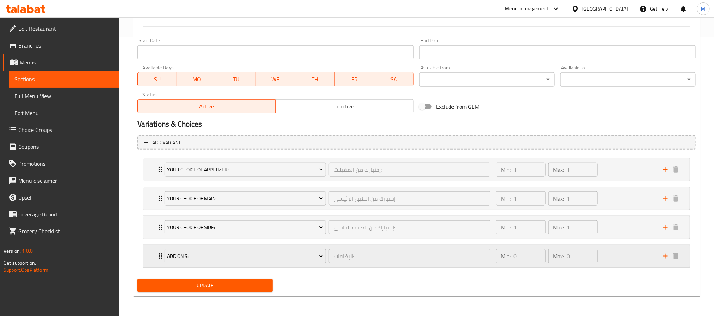
click at [609, 259] on div "Min: 0 ​ Max: 0 ​" at bounding box center [575, 256] width 167 height 23
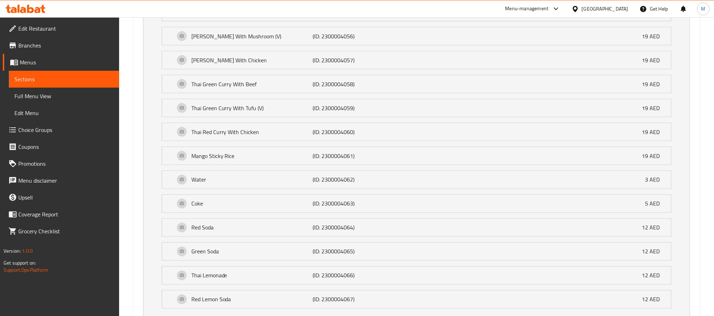
scroll to position [612, 0]
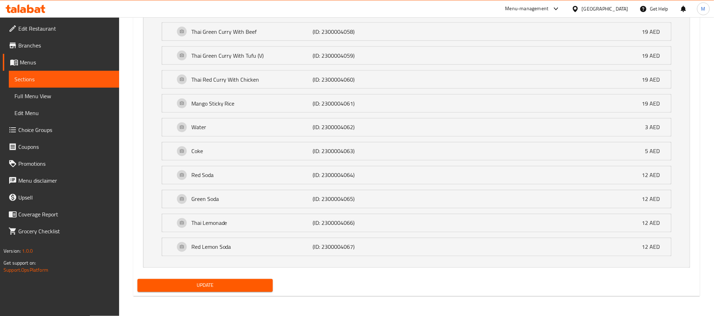
click at [302, 233] on li "Thai Lemonade (ID: 2300004066) 12 AED Name (En) Thai Lemonade Name (En) Name (A…" at bounding box center [416, 223] width 521 height 24
click at [320, 221] on p "(ID: 2300004066)" at bounding box center [353, 223] width 81 height 8
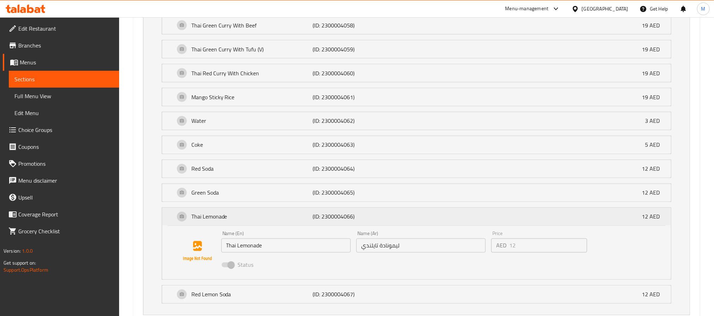
scroll to position [666, 0]
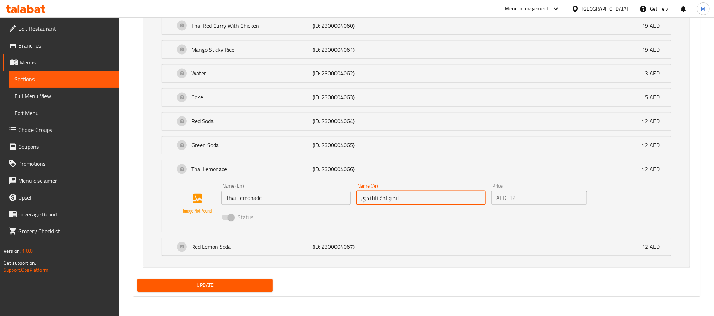
click at [371, 200] on input "ليمونادة تايلندي" at bounding box center [420, 198] width 129 height 14
click at [320, 252] on p "(ID: 2300004067)" at bounding box center [353, 247] width 81 height 8
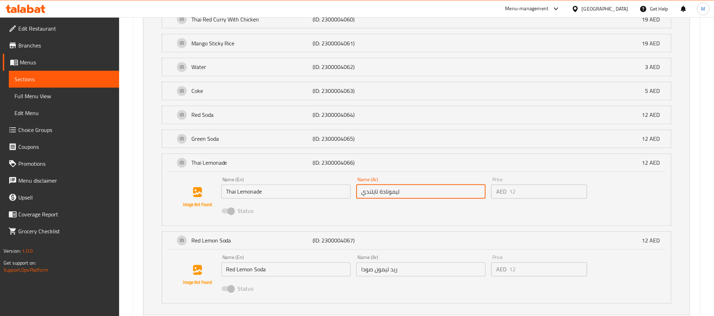
click at [284, 277] on input "Red Lemon Soda" at bounding box center [285, 270] width 129 height 14
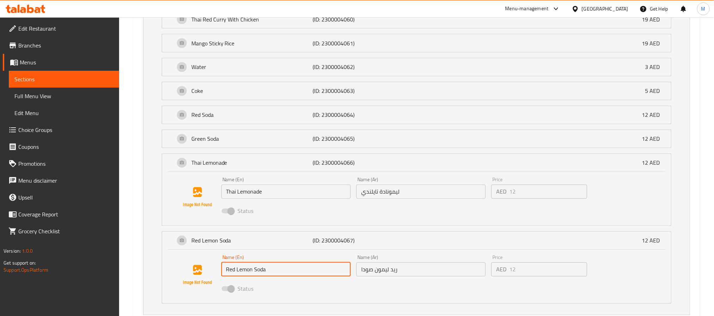
click at [284, 277] on input "Red Lemon Soda" at bounding box center [285, 270] width 129 height 14
click at [381, 270] on input "ريد ليمون صودا" at bounding box center [420, 270] width 129 height 14
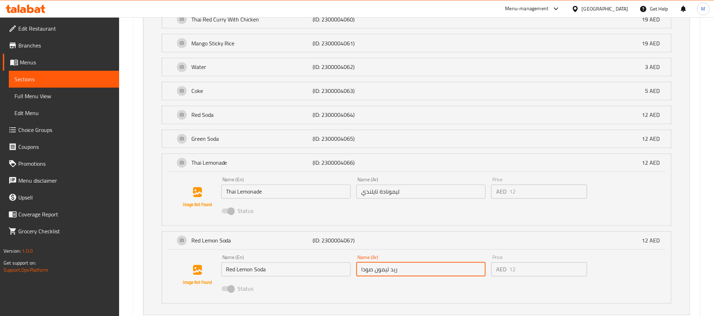
click at [381, 270] on input "ريد ليمون صودا" at bounding box center [420, 270] width 129 height 14
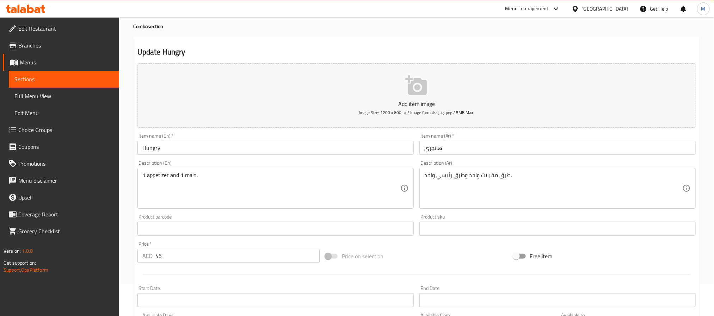
scroll to position [0, 0]
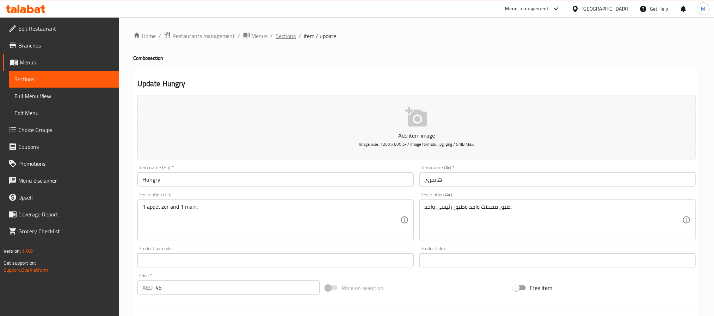
click at [284, 40] on span "Sections" at bounding box center [286, 36] width 20 height 8
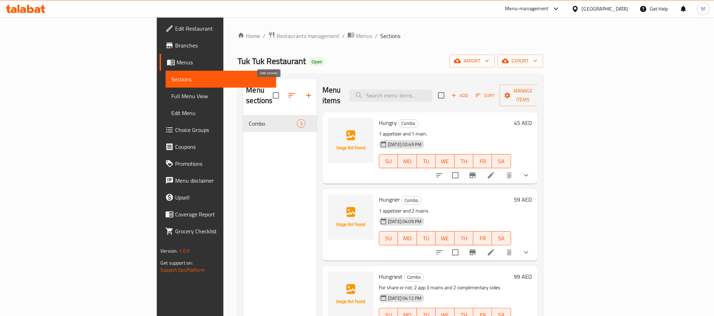
click at [304, 91] on icon "button" at bounding box center [308, 95] width 8 height 8
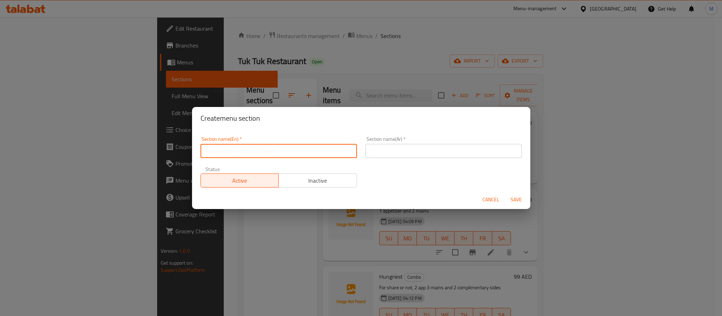
click at [237, 147] on input "text" at bounding box center [279, 151] width 156 height 14
paste input "Quick Solo Meal"
type input "Quick Solo Meal"
click at [415, 151] on input "text" at bounding box center [443, 151] width 156 height 14
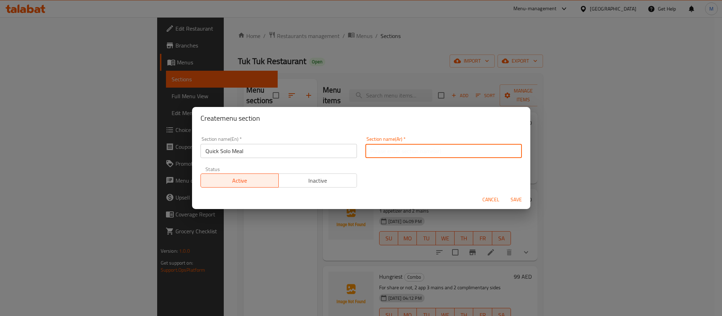
paste input "وجبة سريعة للأفراد"
type input "وجبة سريعة للأفراد"
click at [517, 202] on span "Save" at bounding box center [516, 200] width 17 height 9
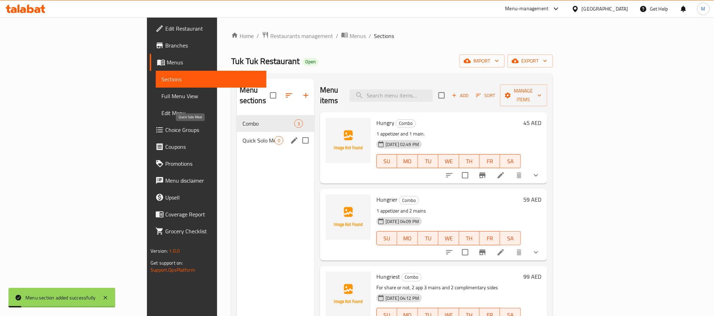
click at [242, 136] on span "Quick Solo Meal" at bounding box center [258, 140] width 32 height 8
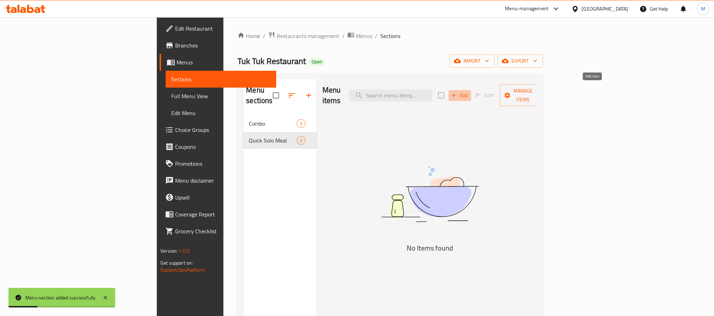
click at [469, 92] on span "Add" at bounding box center [459, 96] width 19 height 8
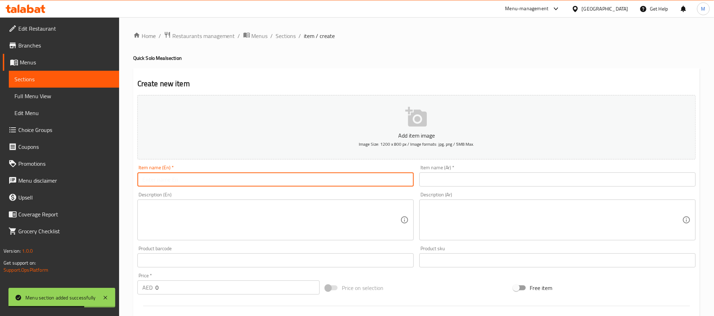
click at [195, 184] on input "text" at bounding box center [275, 180] width 276 height 14
paste input "“Khao Mun Gai”Thainanese Chicken Rice"
type input "Khao Mun Gai"
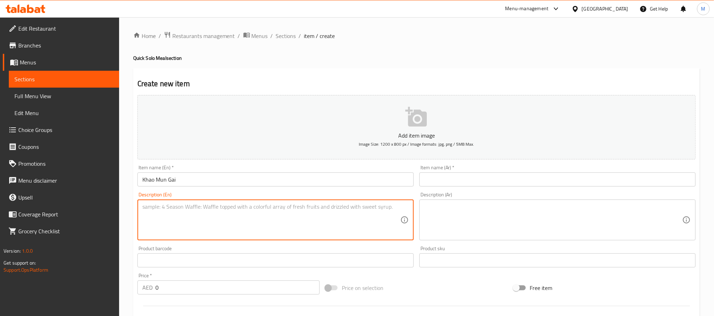
click at [169, 218] on textarea at bounding box center [271, 220] width 258 height 33
paste textarea "”Thainanese Chicken Rice"
paste textarea ""Streamed chicken served with fragrant jasmine rice cooked in chicken broth, ac…"
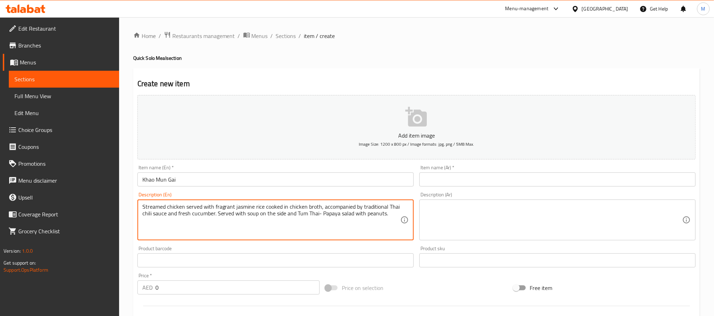
type textarea "Streamed chicken served with fragrant jasmine rice cooked in chicken broth, acc…"
click at [191, 176] on input "Khao Mun Gai" at bounding box center [275, 180] width 276 height 14
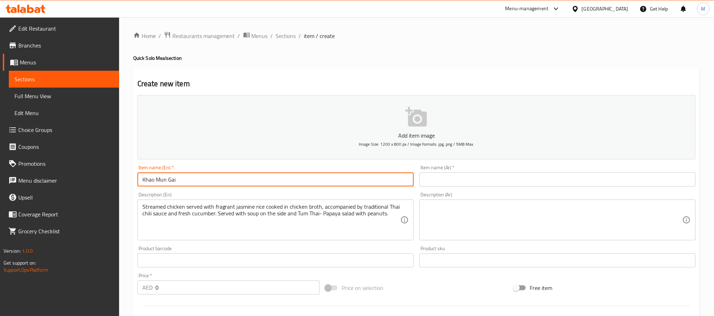
click at [191, 176] on input "Khao Mun Gai" at bounding box center [275, 180] width 276 height 14
paste input ""Streamed chicken served with fragrant jasmine rice cooked in chicken broth, ac…"
type input "Khao Mun Gai"
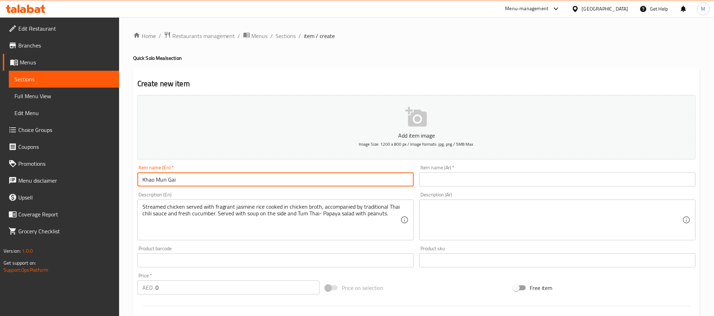
scroll to position [0, 0]
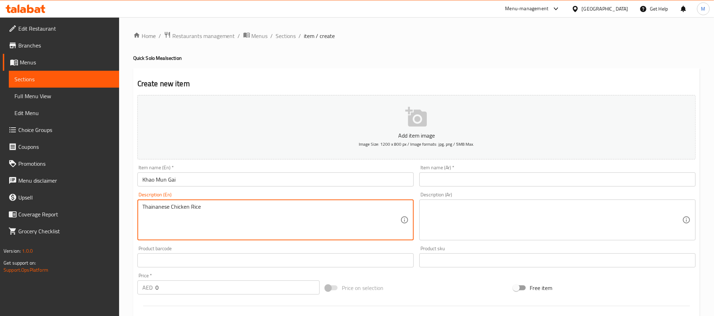
click at [178, 208] on textarea "Thainanese Chicken Rice" at bounding box center [271, 220] width 258 height 33
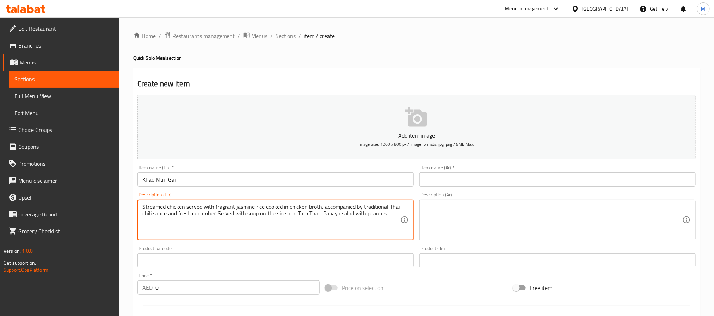
type textarea "Streamed chicken served with fragrant jasmine rice cooked in chicken broth, acc…"
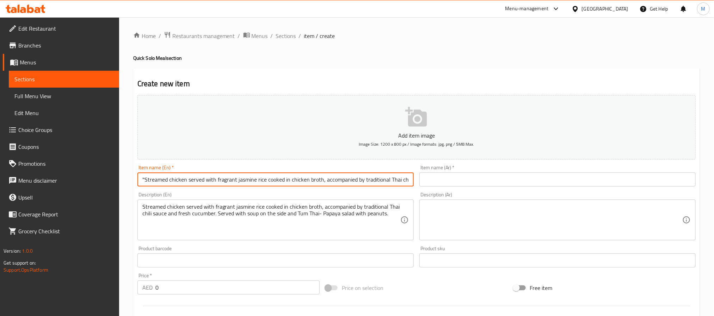
type input "Khao Mun Gai"
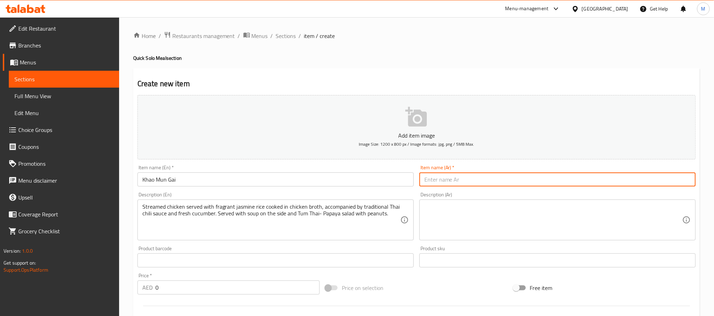
click at [474, 184] on input "text" at bounding box center [557, 180] width 276 height 14
paste input "كاو مون جاي"
type input "كاو مون جاي"
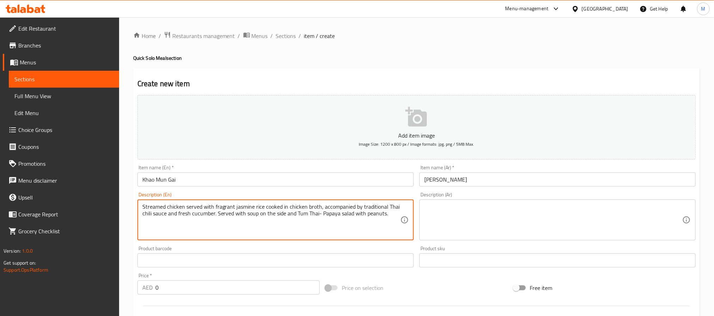
click at [353, 210] on textarea "Streamed chicken served with fragrant jasmine rice cooked in chicken broth, acc…" at bounding box center [271, 220] width 258 height 33
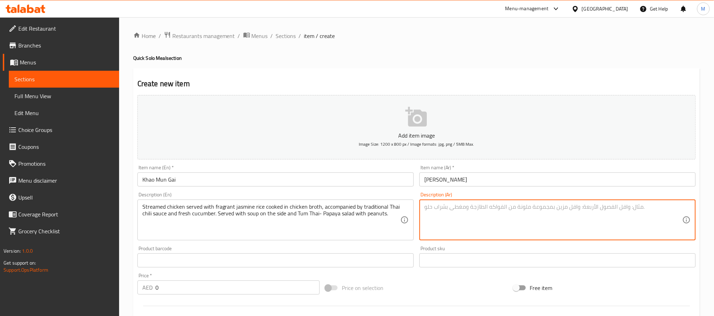
click at [487, 214] on textarea at bounding box center [553, 220] width 258 height 33
paste textarea "يقدم الدجاج المشوي مع أرز الياسمين المعطر المطبوخ في مرق الدجاج، بالإضافة إلى ص…"
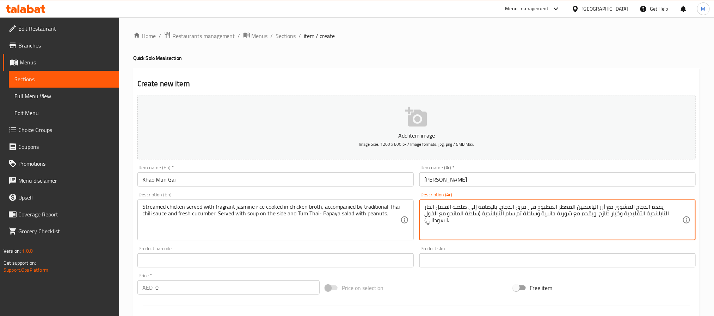
click at [456, 217] on textarea "يقدم الدجاج المشوي مع أرز الياسمين المعطر المطبوخ في مرق الدجاج، بالإضافة إلى ص…" at bounding box center [553, 220] width 258 height 33
click at [456, 215] on textarea "يقدم الدجاج المشوي مع أرز الياسمين المعطر المطبوخ في مرق الدجاج، بالإضافة إلى ص…" at bounding box center [553, 220] width 258 height 33
paste textarea "بابايا"
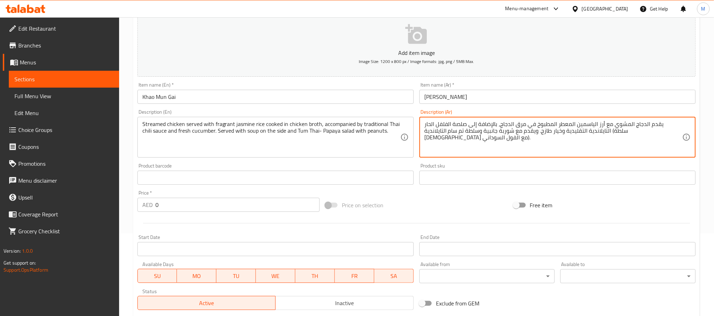
scroll to position [159, 0]
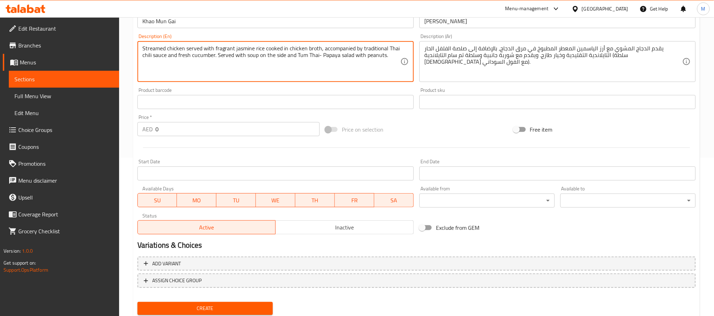
drag, startPoint x: 228, startPoint y: 55, endPoint x: 313, endPoint y: 55, distance: 84.6
click at [313, 55] on textarea "Streamed chicken served with fragrant jasmine rice cooked in chicken broth, acc…" at bounding box center [271, 61] width 258 height 33
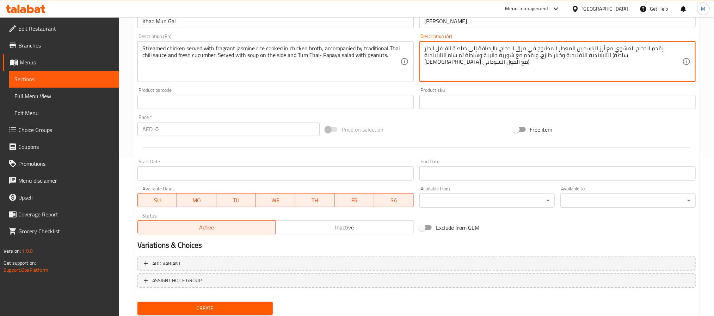
drag, startPoint x: 562, startPoint y: 56, endPoint x: 479, endPoint y: 59, distance: 82.5
click at [479, 59] on textarea "يقدم الدجاج المشوي مع أرز الياسمين المعطر المطبوخ في مرق الدجاج، بالإضافة إلى ص…" at bounding box center [553, 61] width 258 height 33
paste textarea "يتم تقديمه مع الحساء على الجانب وطبق توم تاي"
click at [487, 58] on textarea "يقدم الدجاج المشوي مع أرز الياسمين المعطر المطبوخ في مرق الدجاج، بالإضافة إلى ص…" at bounding box center [553, 61] width 258 height 33
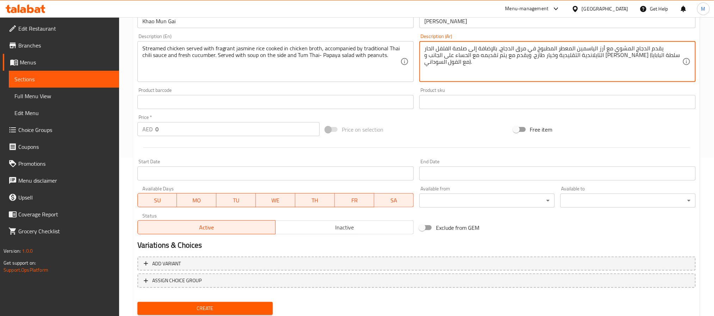
click at [536, 56] on textarea "يقدم الدجاج المشوي مع أرز الياسمين المعطر المطبوخ في مرق الدجاج، بالإضافة إلى ص…" at bounding box center [553, 61] width 258 height 33
click at [536, 57] on textarea "يقدم الدجاج المشوي مع أرز الياسمين المعطر المطبوخ في مرق الدجاج، بالإضافة إلى ص…" at bounding box center [553, 61] width 258 height 33
type textarea "يقدم الدجاج المشوي مع أرز الياسمين المعطر المطبوخ في مرق الدجاج، بالإضافة إلى ص…"
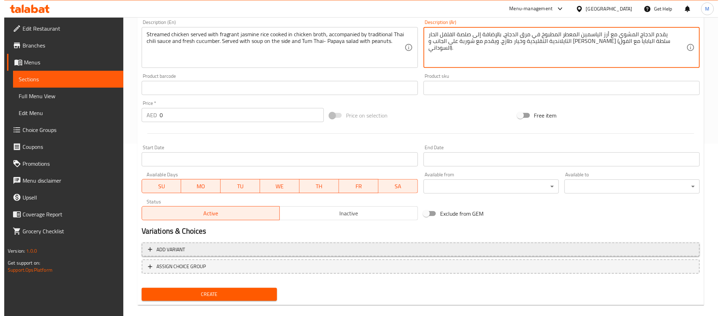
scroll to position [181, 0]
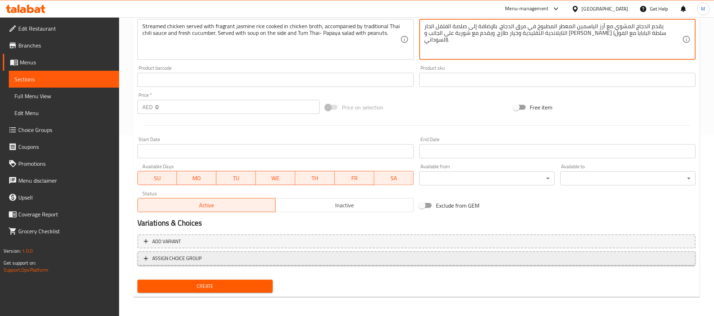
click at [248, 261] on span "ASSIGN CHOICE GROUP" at bounding box center [417, 258] width 546 height 9
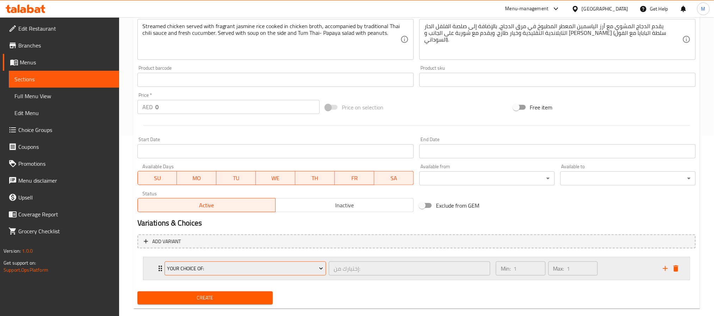
click at [231, 273] on span "Your Choice Of:" at bounding box center [245, 269] width 156 height 9
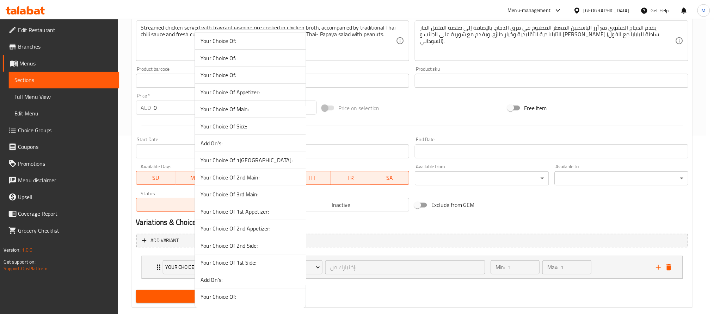
scroll to position [107, 0]
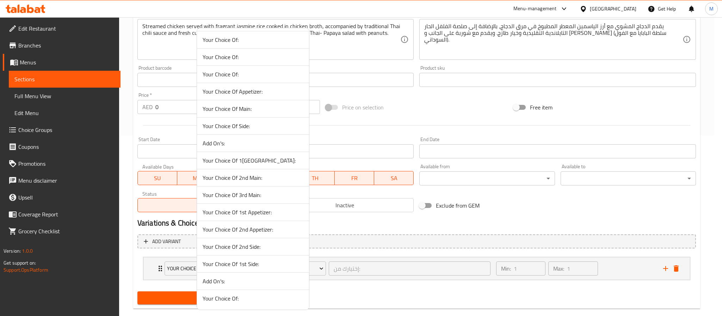
click at [232, 277] on span "Add On's:" at bounding box center [253, 281] width 101 height 8
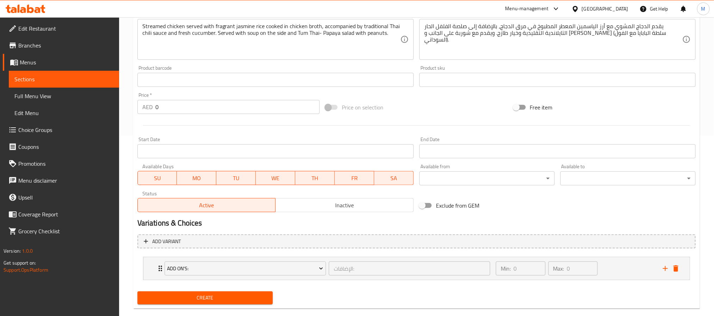
scroll to position [193, 0]
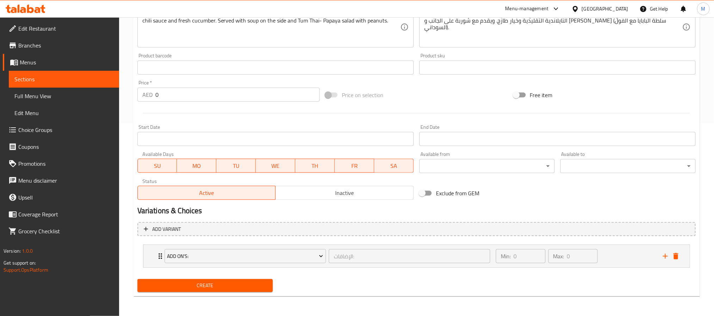
click at [195, 91] on input "0" at bounding box center [237, 95] width 164 height 14
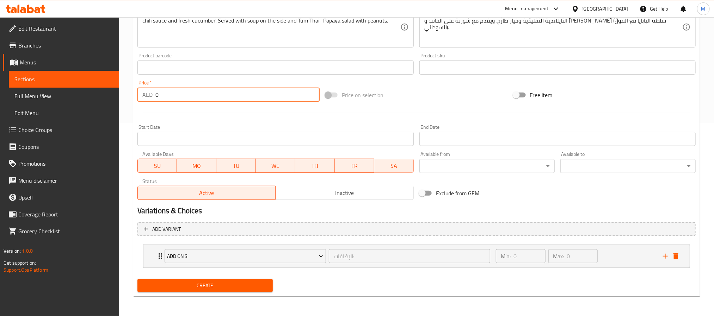
paste input "45"
type input "45"
click at [137, 279] on button "Create" at bounding box center [204, 285] width 135 height 13
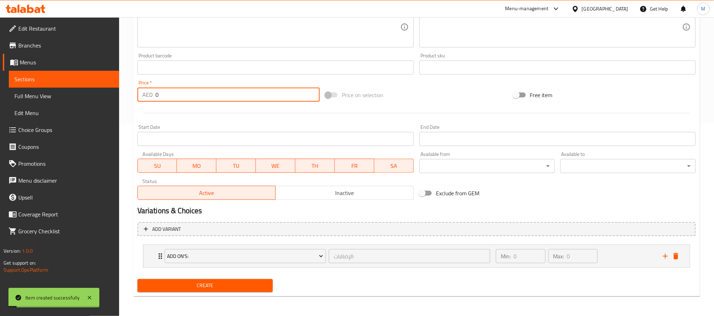
paste input "45"
type input "45"
click at [516, 203] on div "Variations & Choices" at bounding box center [417, 211] width 564 height 16
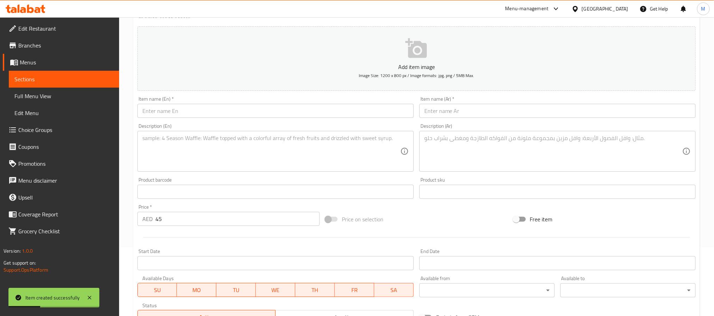
scroll to position [35, 0]
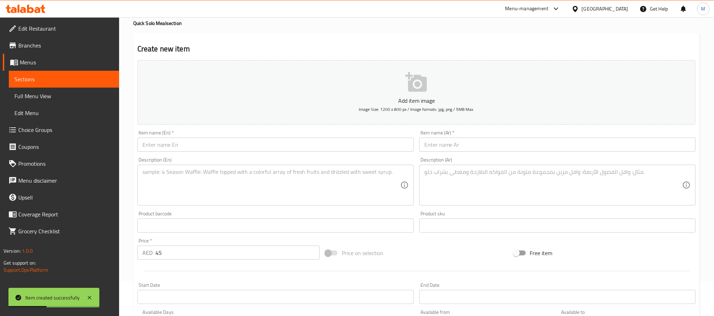
click at [179, 150] on input "text" at bounding box center [275, 145] width 276 height 14
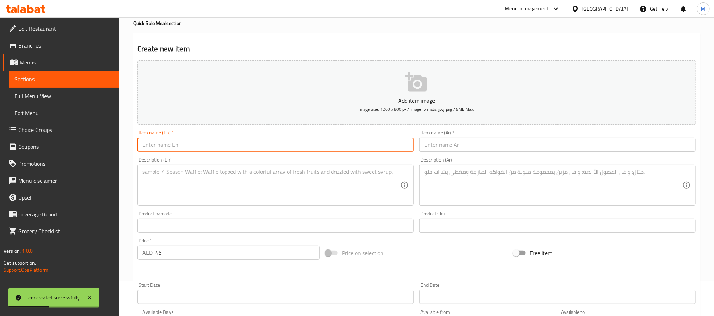
paste input "Khao So-i Chicken"
type input "Khao So-i Chicken"
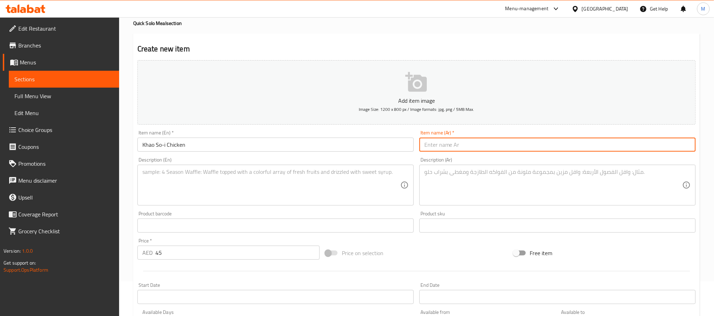
click at [456, 143] on input "text" at bounding box center [557, 145] width 276 height 14
paste input "دجاج كاو سو-اي"
type input "دجاج كاو سو-اي"
click at [196, 182] on textarea at bounding box center [271, 185] width 258 height 33
paste textarea ""A rich and creamy Northern Thai specialty curry noodle soup served with tender…"
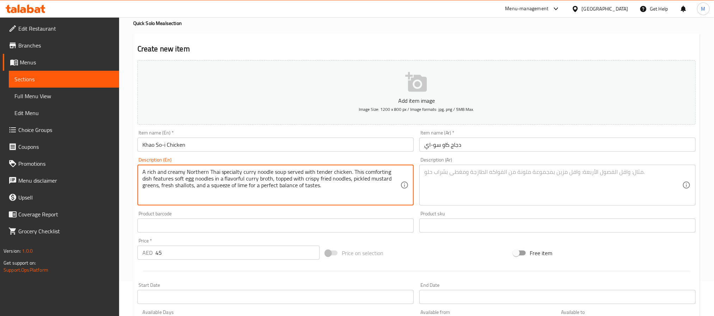
type textarea "A rich and creamy Northern Thai specialty curry noodle soup served with tender …"
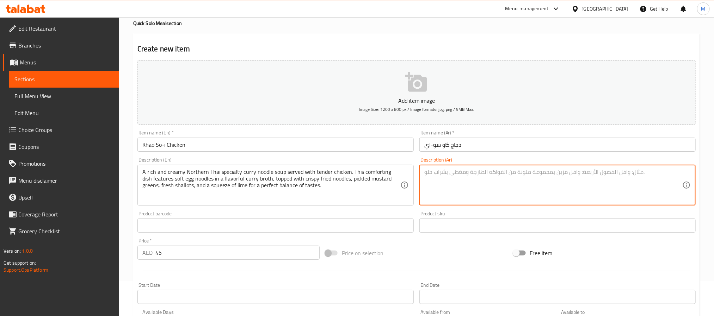
click at [487, 184] on textarea at bounding box center [553, 185] width 258 height 33
paste textarea "شوربة نودلز بالكاري غنية ودسمة، من مطبخ شمال تايلاند، تُقدم مع دجاج طري. يتميز …"
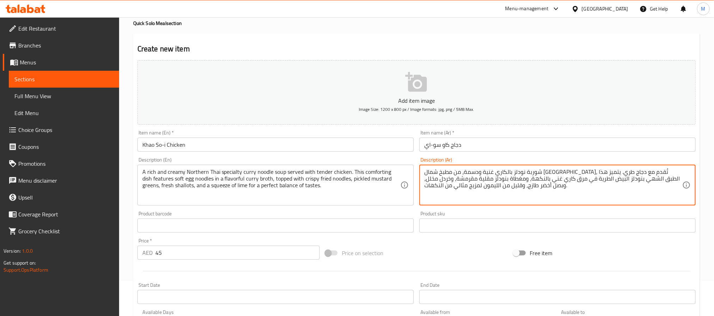
type textarea "شوربة نودلز بالكاري غنية ودسمة، من مطبخ شمال تايلاند، تُقدم مع دجاج طري. يتميز …"
click at [264, 146] on input "Khao So-i Chicken" at bounding box center [275, 145] width 276 height 14
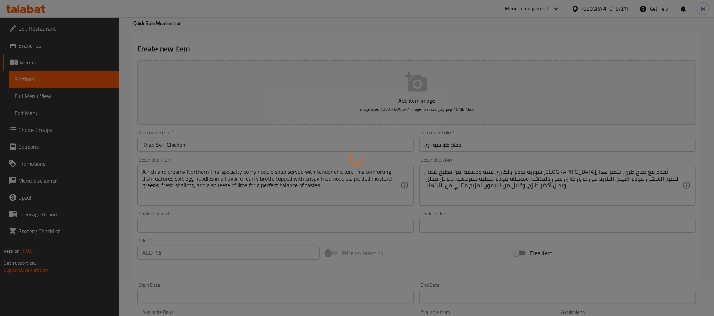
type input "0"
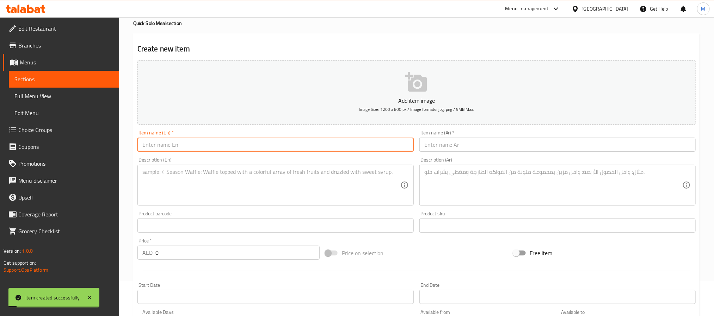
paste input "Bamee with Shrimp Wontons"
paste input "With Shrimp Wontons"
type input "Bamee With Shrimp Wontons"
click at [442, 150] on input "text" at bounding box center [557, 145] width 276 height 14
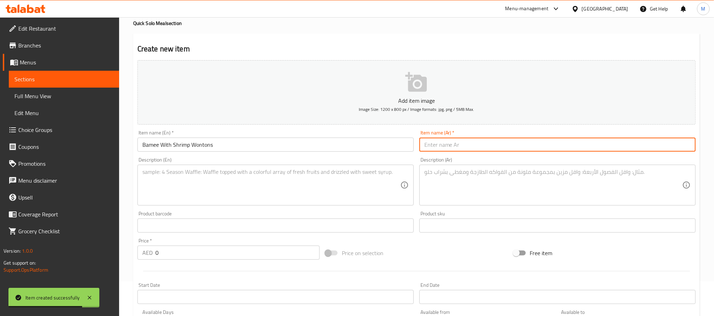
paste input "بايمي مع لفائف الروبيان"
click at [449, 142] on input "بايمي مع لفائف الروبيان" at bounding box center [557, 145] width 276 height 14
paste input "ونتون"
click at [451, 147] on input "بايمي مع وونتون روبيان" at bounding box center [557, 145] width 276 height 14
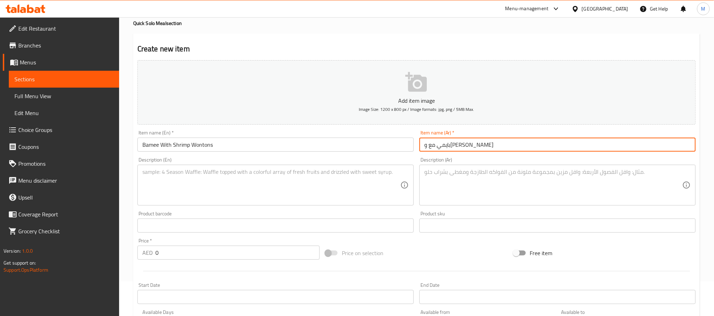
type input "بايمي مع وونتون روبيان"
click at [195, 197] on textarea at bounding box center [271, 185] width 258 height 33
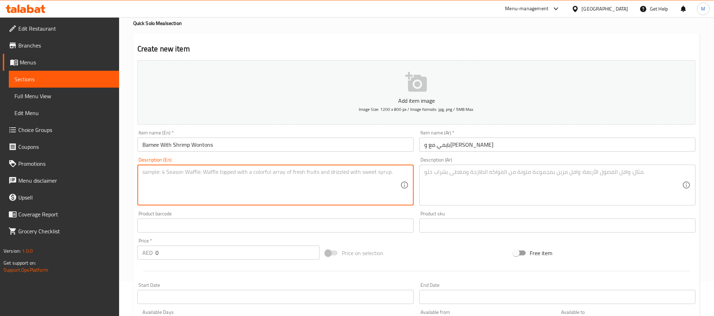
paste textarea "Egg noodles served with juicy shrimp wontons in a savory broth, garnished with …"
type textarea "Egg noodles served with juicy shrimp wontons in a savory broth, garnished with …"
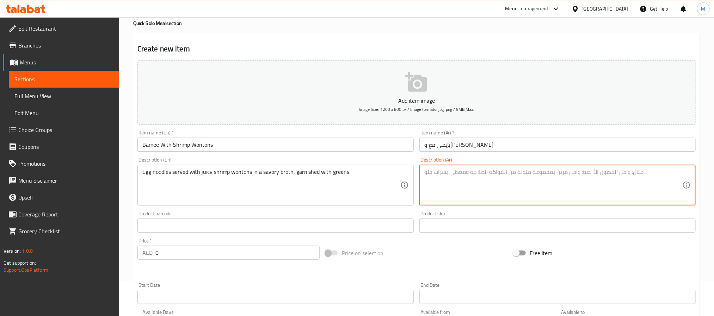
click at [486, 181] on textarea at bounding box center [553, 185] width 258 height 33
paste textarea "نودلز البيض تقدم مع فطائر الروبيان اللذيذة في مرق لذيذ، ومزينة بالخضار."
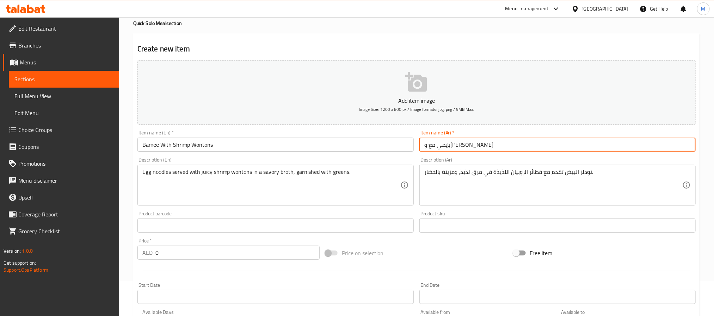
click at [450, 147] on input "بايمي مع وونتون روبيان" at bounding box center [557, 145] width 276 height 14
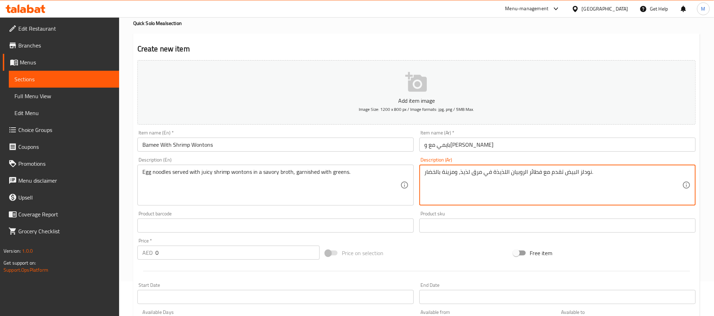
click at [537, 174] on textarea "نودلز البيض تقدم مع فطائر الروبيان اللذيذة في مرق لذيذ، ومزينة بالخضار." at bounding box center [553, 185] width 258 height 33
paste textarea "ونتون"
type textarea "نودلز البيض تقدم مع وونتون روبيان لذيذة في مرق لذيذ، ومزينة بالخضار."
click at [174, 250] on input "0" at bounding box center [237, 253] width 164 height 14
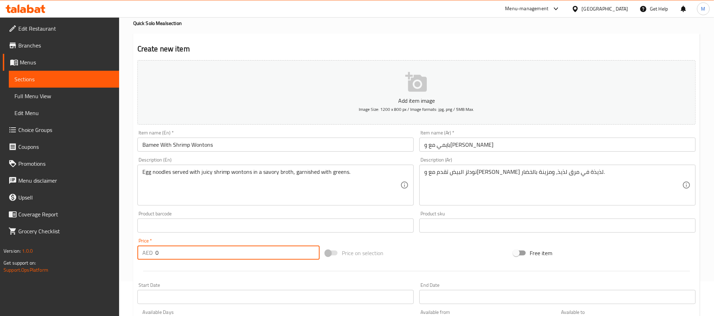
paste input "45"
type input "45"
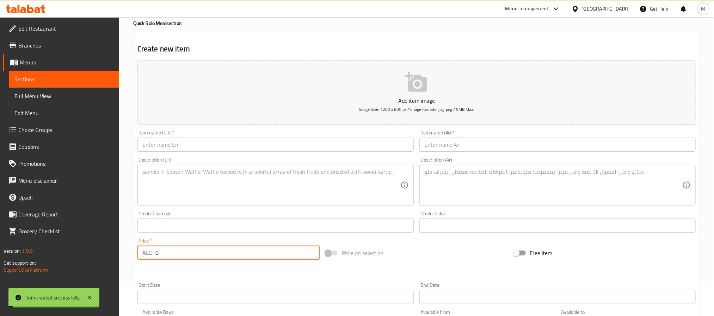
paste input "6"
type input "60"
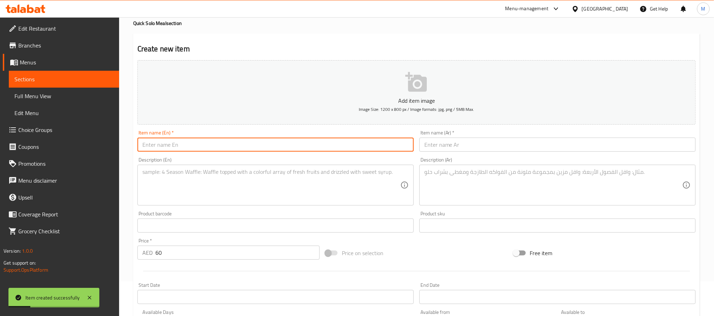
click at [185, 144] on input "text" at bounding box center [275, 145] width 276 height 14
paste input "Bamee with Roasted Duck"
type input "Bamee With Roasted Duck"
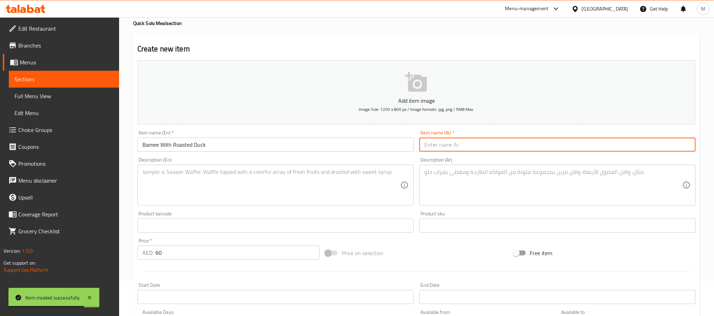
click at [496, 149] on input "text" at bounding box center [557, 145] width 276 height 14
paste input "باومي مع أوز مشوي"
click at [444, 149] on input "باومي مع أوز مشوي" at bounding box center [557, 145] width 276 height 14
click at [464, 148] on input "باومي مع بط محمر" at bounding box center [557, 145] width 276 height 14
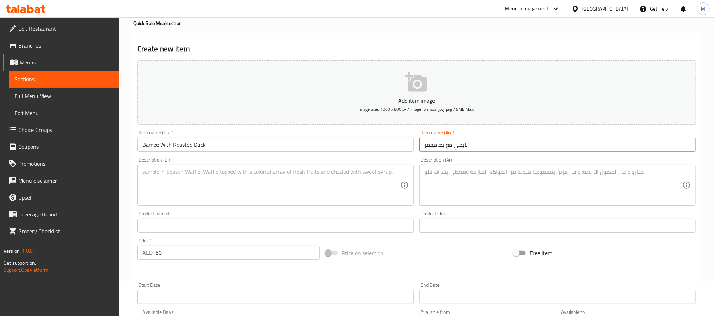
type input "بايمي مع بط محمر"
click at [171, 198] on textarea at bounding box center [271, 185] width 258 height 33
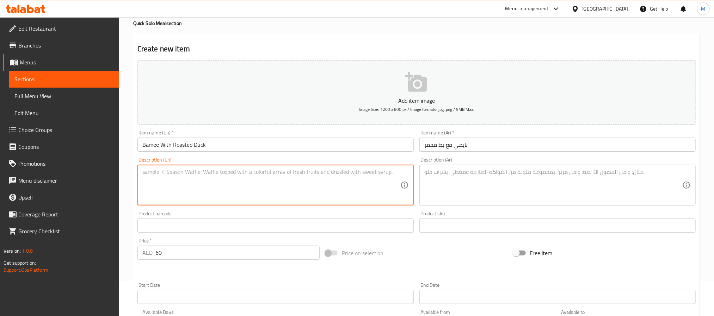
paste textarea "Egg noodles served with tender roasted duck slices in flavorful savory sauce, g…"
type textarea "Egg noodles served with tender roasted duck slices in flavorful savory sauce, g…"
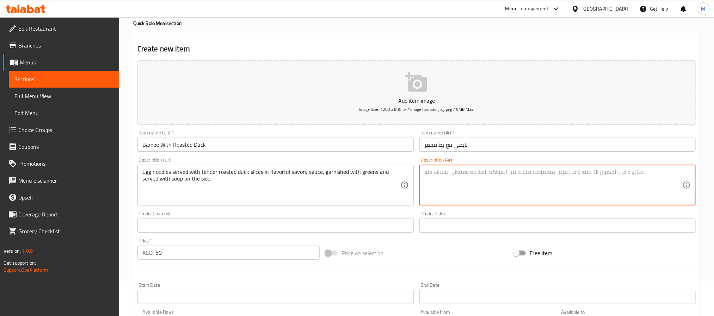
click at [484, 186] on textarea at bounding box center [553, 185] width 258 height 33
paste textarea "نودلز البيض تقدم مع شرائح البط المشوي الطرية في صلصة لذيذة، مزينة بالخضار وتقدم…"
click at [590, 176] on textarea "نودلز البيض تقدم مع شرائح البط المشوي الطرية في صلصة لذيذة، مزينة بالخضار وتقدم…" at bounding box center [553, 185] width 258 height 33
type textarea "نودلز البيض تقدم مع شرائح البط المحمر الطرية في صلصة لذيذة، مزينة بالخضار وتقدم…"
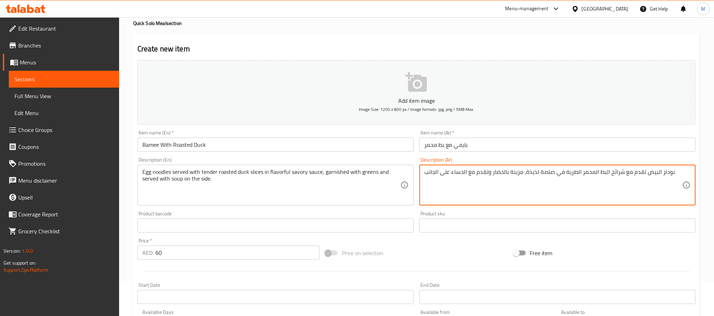
click at [392, 147] on input "Bamee With Roasted Duck" at bounding box center [275, 145] width 276 height 14
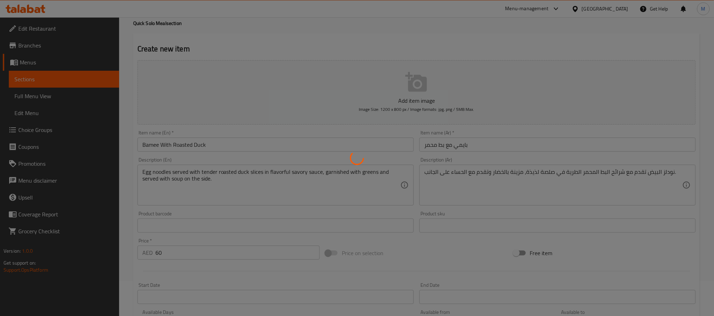
type input "0"
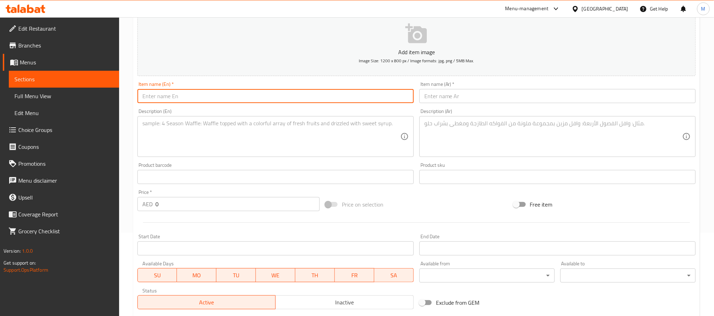
scroll to position [193, 0]
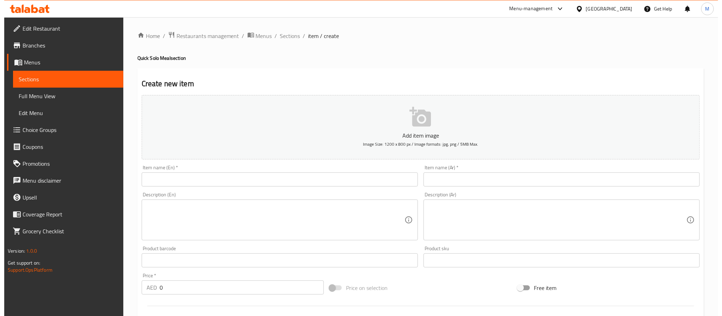
scroll to position [181, 0]
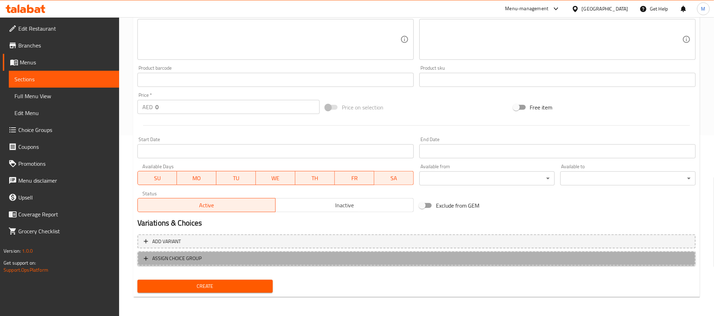
click at [349, 255] on span "ASSIGN CHOICE GROUP" at bounding box center [417, 258] width 546 height 9
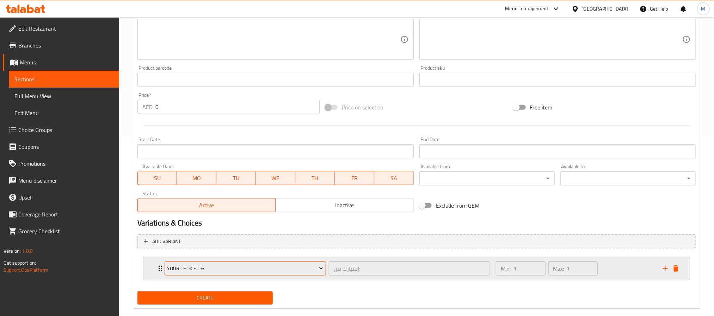
click at [285, 272] on span "Your Choice Of:" at bounding box center [245, 269] width 156 height 9
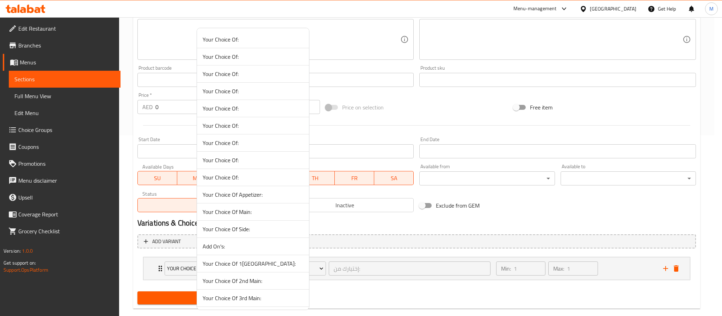
scroll to position [142, 0]
click at [240, 264] on span "Your Choice Of:" at bounding box center [253, 264] width 101 height 8
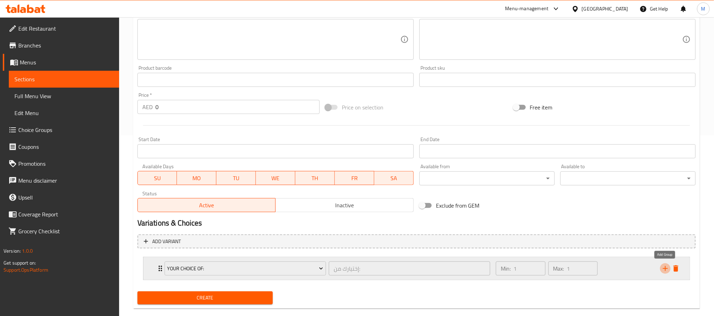
click at [663, 266] on icon "add" at bounding box center [665, 269] width 8 height 8
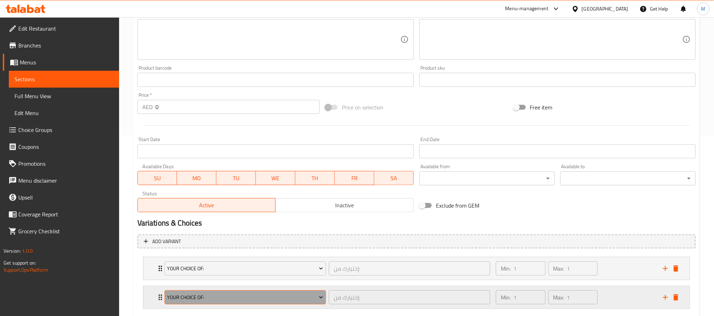
click at [176, 297] on span "Your Choice Of:" at bounding box center [245, 298] width 156 height 9
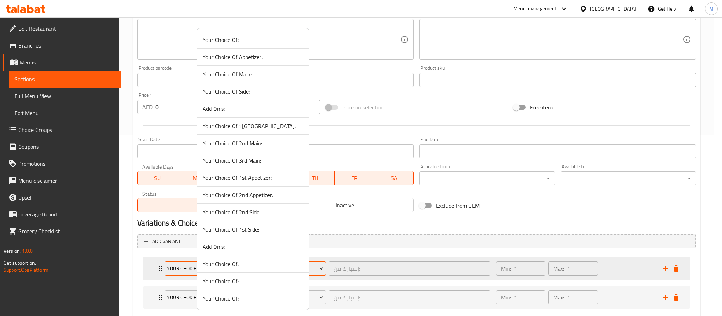
click at [214, 251] on span "Add On's:" at bounding box center [253, 247] width 101 height 8
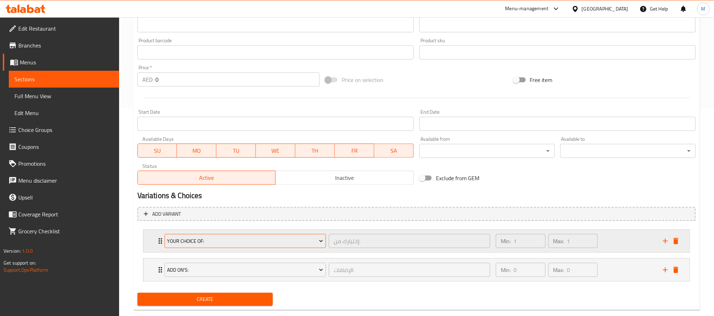
scroll to position [223, 0]
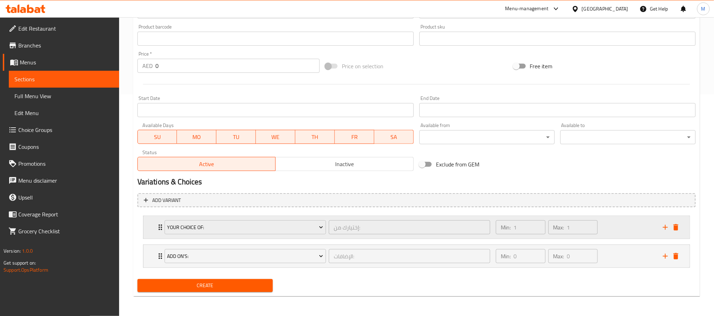
click at [622, 220] on div "Min: 1 ​ Max: 1 ​" at bounding box center [575, 227] width 167 height 23
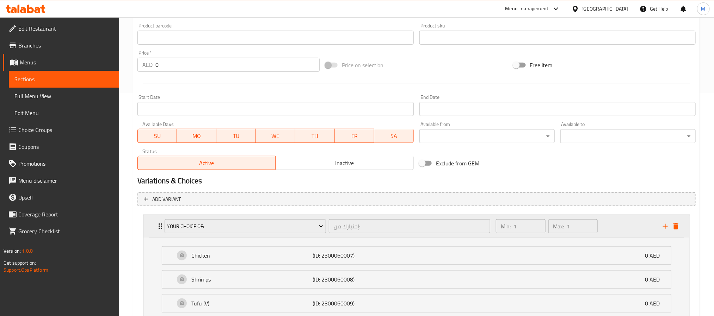
click at [622, 219] on div "Min: 1 ​ Max: 1 ​" at bounding box center [575, 226] width 167 height 23
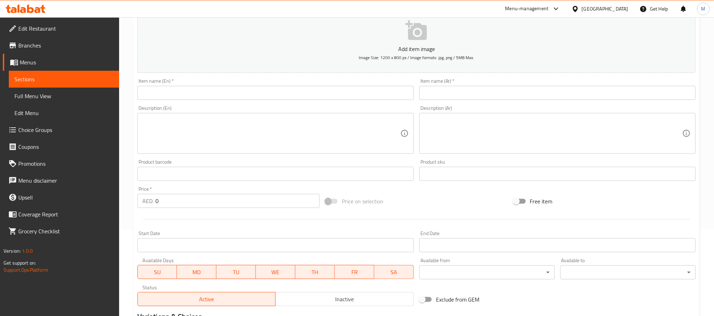
scroll to position [0, 0]
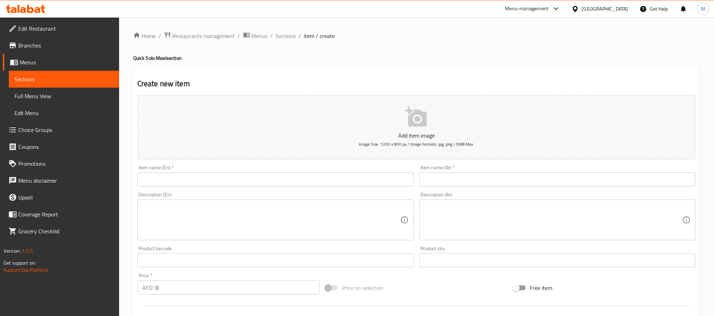
click at [196, 179] on input "text" at bounding box center [275, 180] width 276 height 14
paste input "The Real Pad Thai"
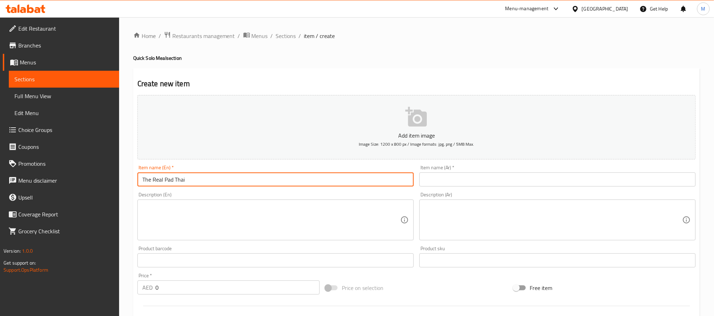
type input "The Real Pad Thai"
click at [443, 178] on input "text" at bounding box center [557, 180] width 276 height 14
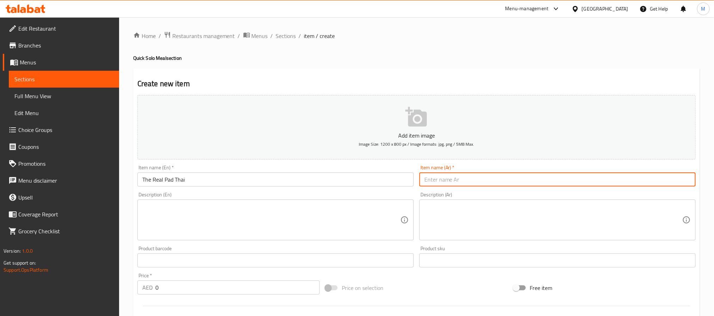
click at [308, 182] on input "The Real Pad Thai" at bounding box center [275, 180] width 276 height 14
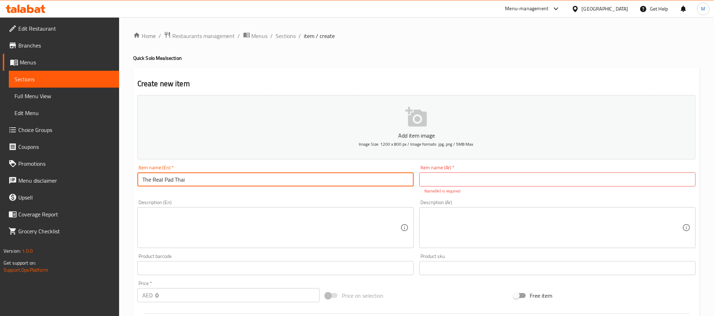
click at [467, 178] on input "text" at bounding box center [557, 180] width 276 height 14
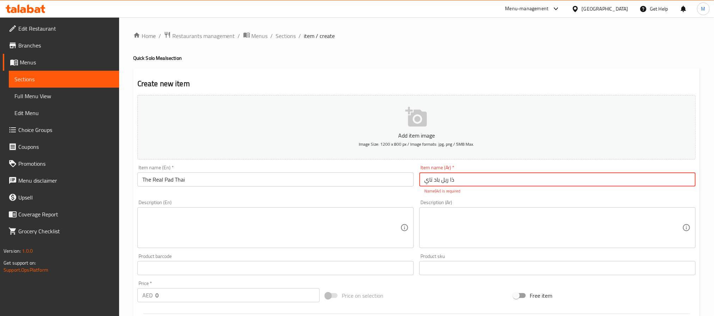
type input "ذا ريل باد تاي"
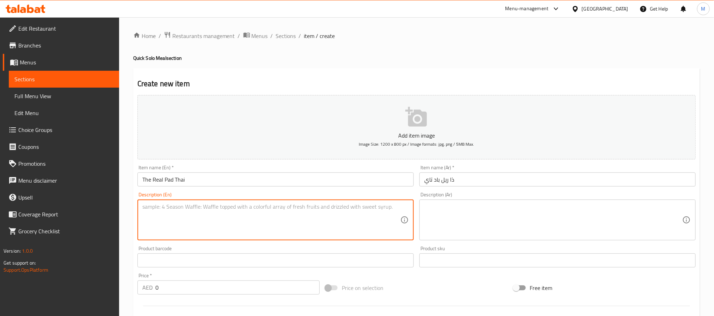
click at [187, 215] on textarea at bounding box center [271, 220] width 258 height 33
paste textarea "Stir-fried rice noodles with tofu, egg, and crushed peanuts, tossed in a tangy …"
type textarea "Stir-fried rice noodles with tofu, egg, and crushed peanuts, tossed in a tangy …"
click at [440, 230] on textarea at bounding box center [553, 220] width 258 height 33
paste textarea "معكرونة أرز مقلية مع التوفو والبيض والفول السوداني المفروم، مغطاة بصلصة التمر ا…"
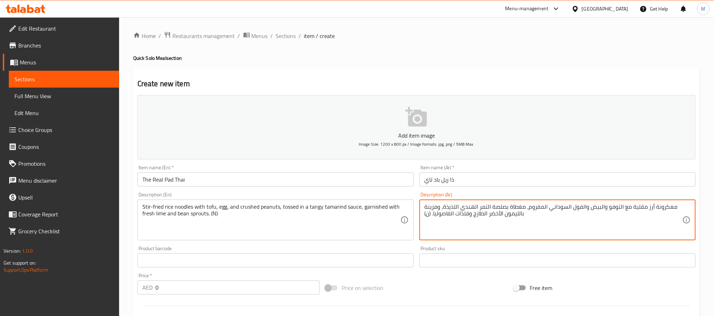
click at [429, 213] on textarea "معكرونة أرز مقلية مع التوفو والبيض والفول السوداني المفروم، مغطاة بصلصة التمر ا…" at bounding box center [553, 220] width 258 height 33
type textarea "معكرونة أرز مقلية مع التوفو والبيض والفول السوداني المفروم، مغطاة بصلصة التمر ا…"
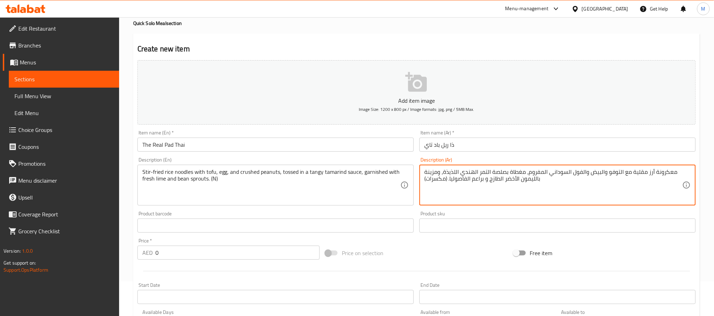
scroll to position [53, 0]
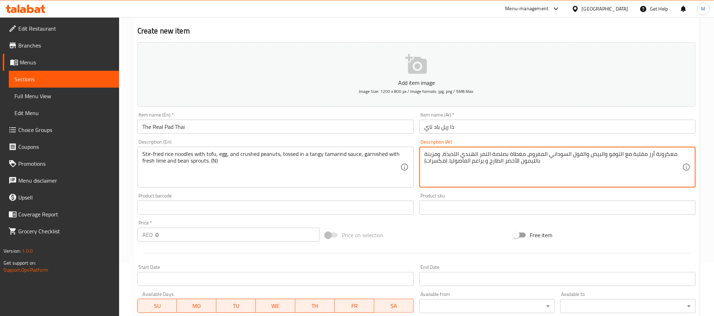
click at [231, 229] on input "0" at bounding box center [237, 235] width 164 height 14
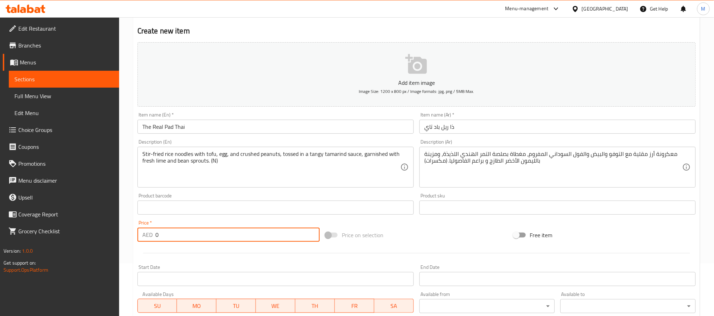
paste input "45"
type input "45"
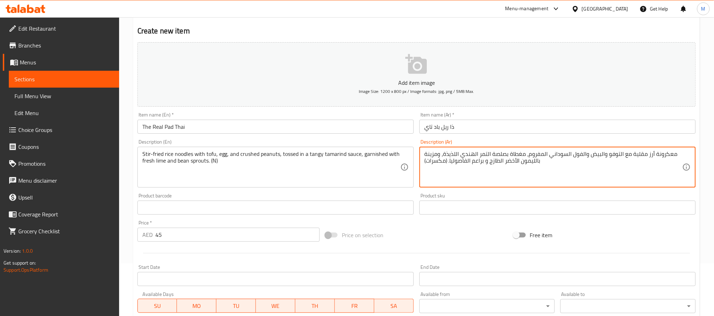
click at [665, 154] on textarea "معكرونة أرز مقلية مع التوفو والبيض والفول السوداني المفروم، مغطاة بصلصة التمر ا…" at bounding box center [553, 167] width 258 height 33
type textarea "نودلز أرز مقلية مع التوفو والبيض والفول السوداني المفروم، مغطاة بصلصة التمر اله…"
click at [380, 123] on input "The Real Pad Thai" at bounding box center [275, 127] width 276 height 14
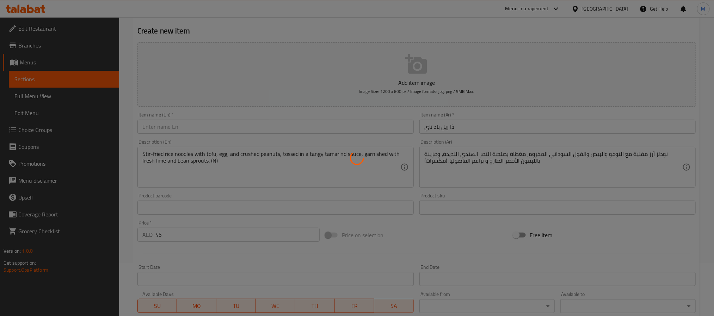
type input "0"
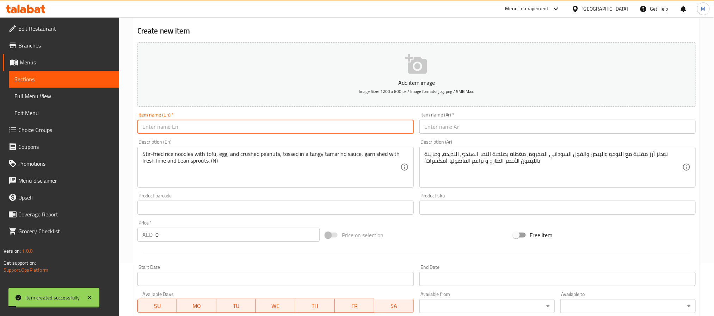
paste input "Fried-Rice"
type input "Fried Rice"
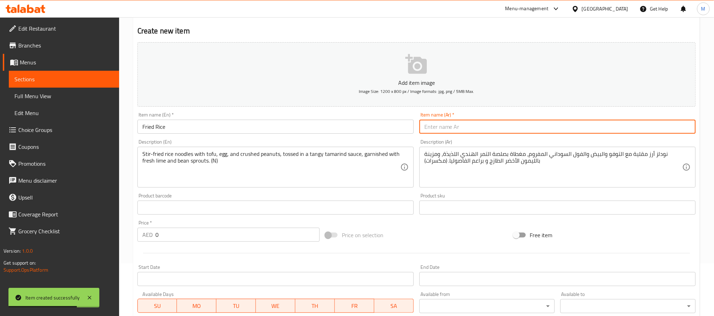
click at [452, 126] on input "text" at bounding box center [557, 127] width 276 height 14
paste input "أرز مقلي"
type input "أرز مقلي"
drag, startPoint x: 183, startPoint y: 146, endPoint x: 181, endPoint y: 156, distance: 10.5
click at [183, 146] on div "Description (En) Stir-fried rice noodles with tofu, egg, and crushed peanuts, t…" at bounding box center [275, 164] width 276 height 48
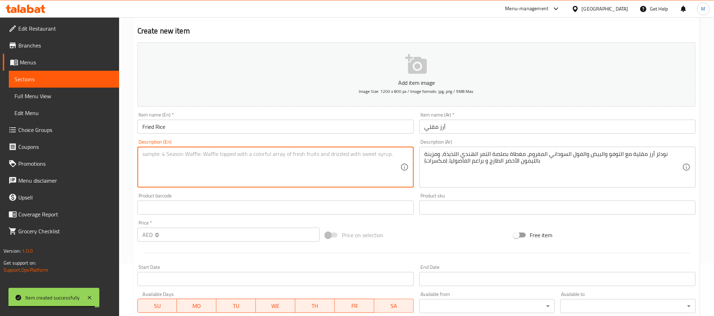
click at [179, 159] on textarea at bounding box center [271, 167] width 258 height 33
paste textarea "A classic Thai-style stir-fried rice cooked over high heat for a smoky aroma, t…"
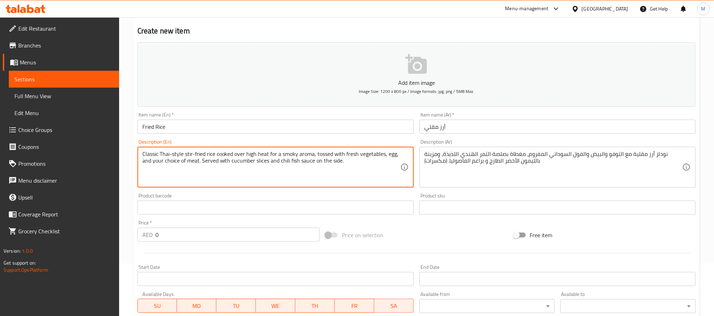
type textarea "Classic Thai-style stir-fried rice cooked over high heat for a smoky aroma, tos…"
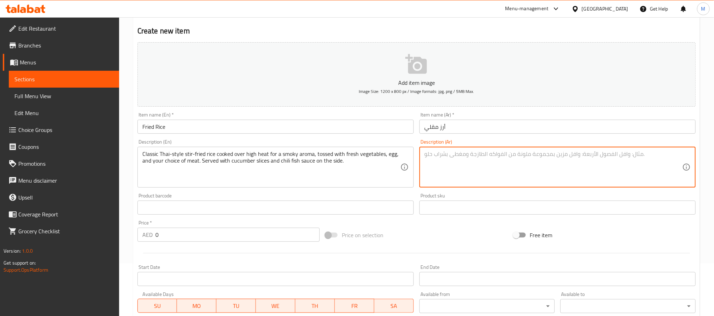
click at [457, 166] on textarea at bounding box center [553, 167] width 258 height 33
paste textarea "أرز مقلّى على الطريقة التايلندية التقليدية، يُطهى على نار عالية للحصول على نكهة…"
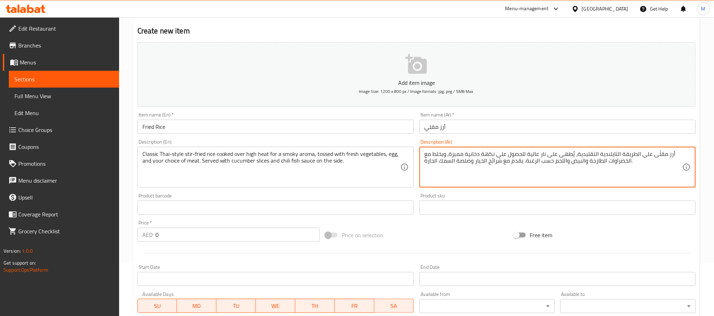
type textarea "أرز مقلّى على الطريقة التايلندية التقليدية، يُطهى على نار عالية للحصول على نكهة…"
click at [240, 232] on input "0" at bounding box center [237, 235] width 164 height 14
paste input "39"
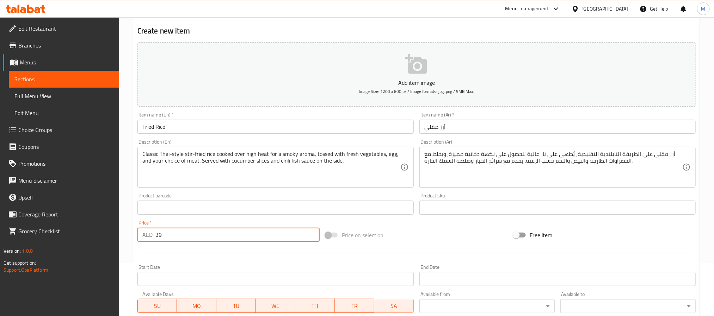
type input "39"
click at [383, 248] on div at bounding box center [417, 253] width 564 height 17
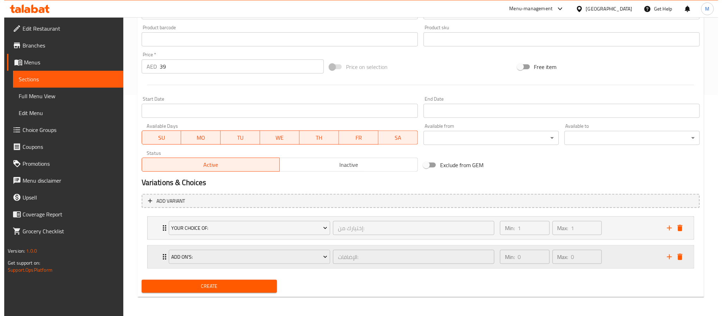
scroll to position [223, 0]
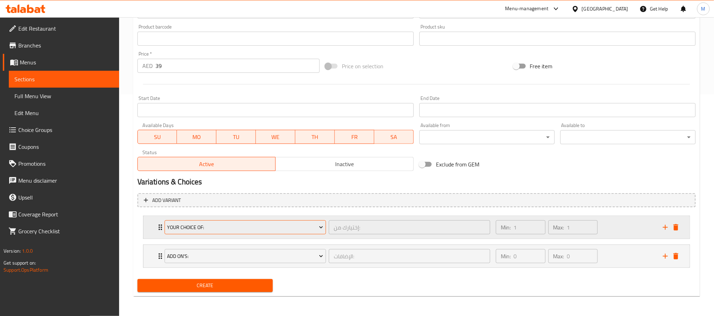
click at [279, 230] on span "Your Choice Of:" at bounding box center [245, 227] width 156 height 9
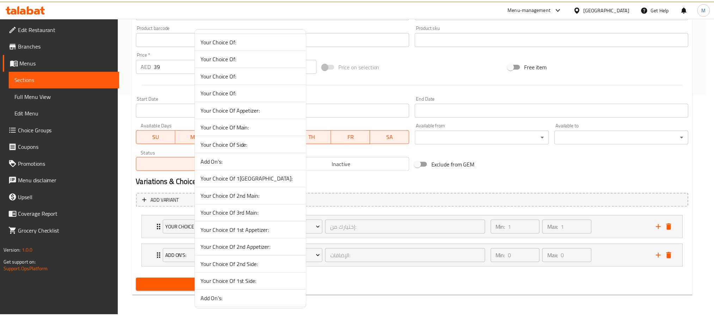
scroll to position [142, 0]
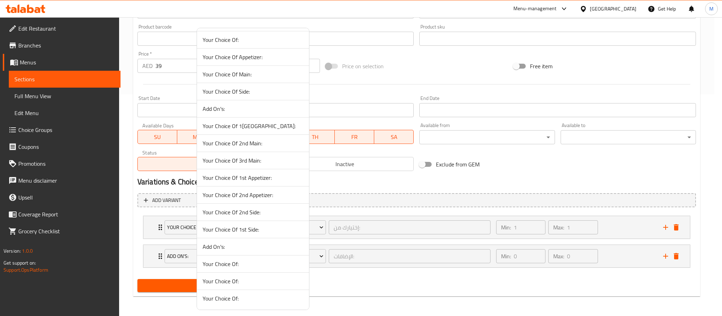
click at [246, 282] on span "Your Choice Of:" at bounding box center [253, 281] width 101 height 8
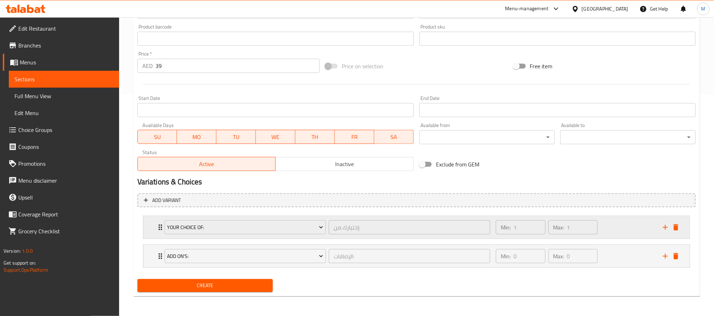
click at [621, 227] on div "Min: 1 ​ Max: 1 ​" at bounding box center [575, 227] width 167 height 23
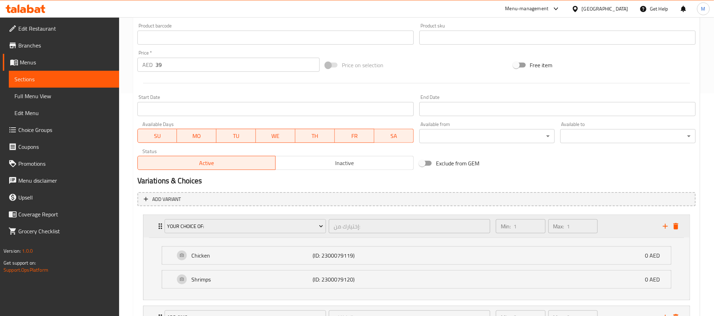
click at [621, 227] on div "Min: 1 ​ Max: 1 ​" at bounding box center [575, 226] width 167 height 23
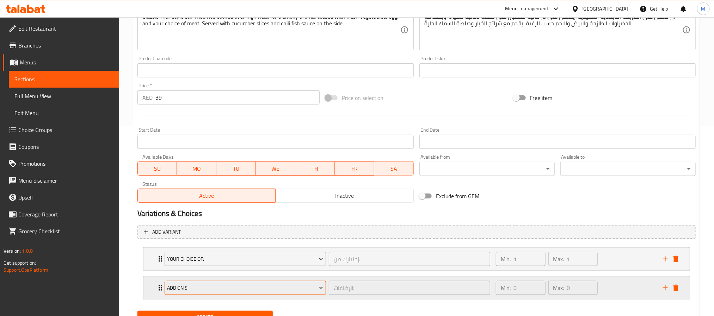
scroll to position [223, 0]
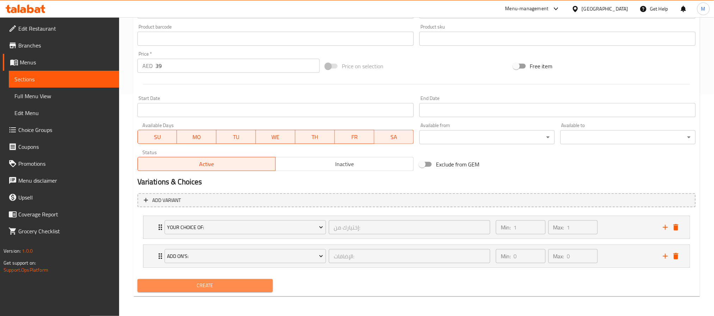
click at [186, 280] on button "Create" at bounding box center [204, 285] width 135 height 13
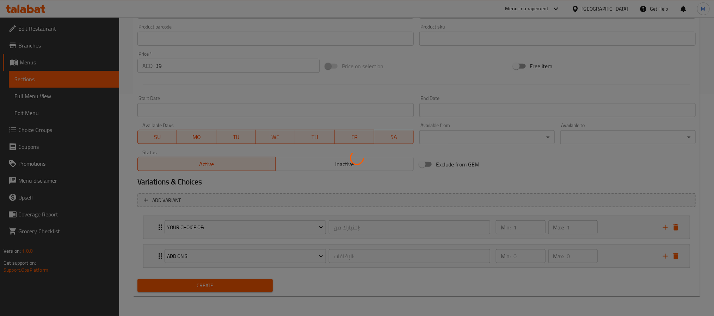
type input "0"
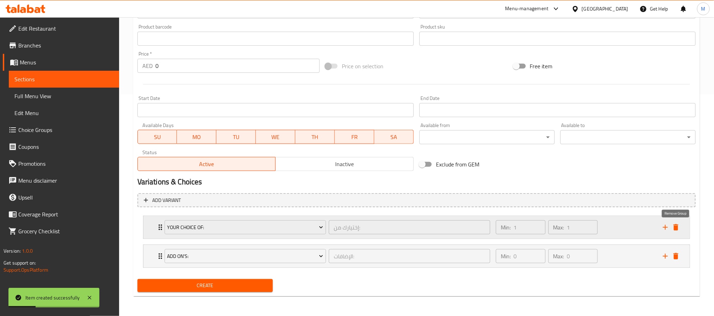
click at [677, 227] on icon "delete" at bounding box center [675, 227] width 5 height 6
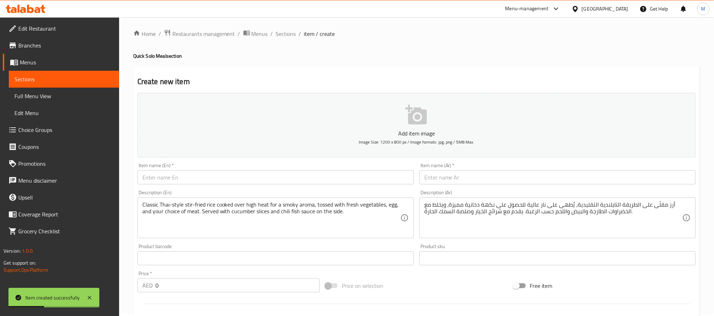
scroll to position [0, 0]
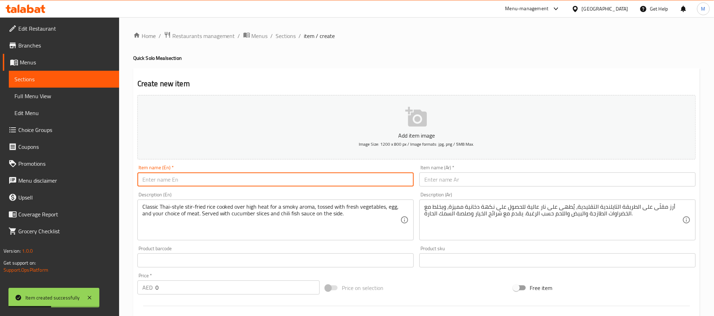
click at [211, 184] on input "text" at bounding box center [275, 180] width 276 height 14
paste input "Pad Woon Sen with Shrimps (S)"
click at [181, 180] on input "Pad Woon Sen with Shrimps (S)" at bounding box center [275, 180] width 276 height 14
type input "Pad Woon Sen With Shrimps (S)"
click at [462, 177] on input "text" at bounding box center [557, 180] width 276 height 14
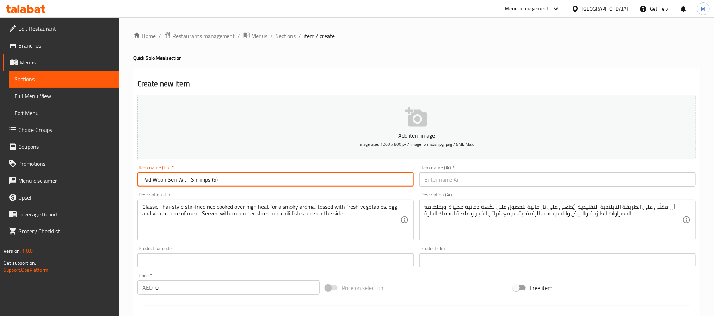
paste input "باذوون سين مع الروبيان (حجم صغير)"
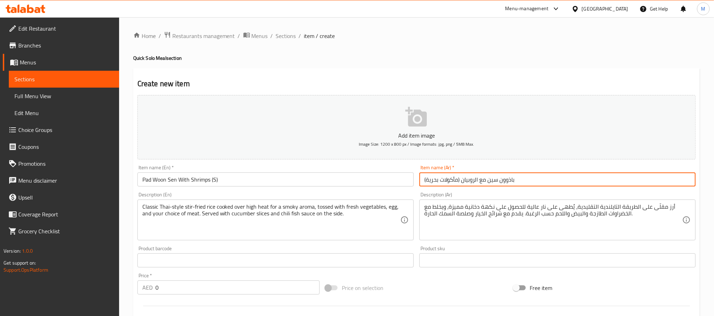
click at [509, 180] on input "باذوون سين مع الروبيان (مأكولات بحرية)" at bounding box center [557, 180] width 276 height 14
type input "باد وون سين مع روبيان (مأكولات بحرية)"
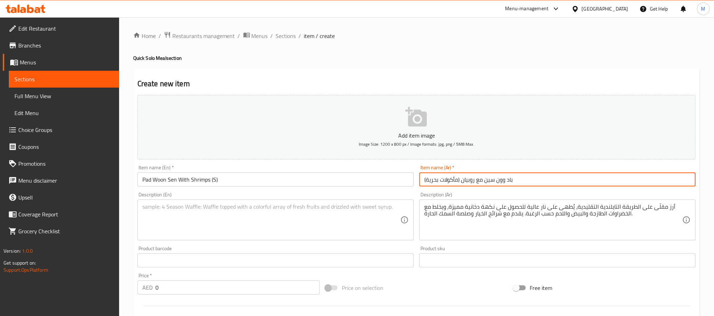
click at [205, 219] on textarea at bounding box center [271, 220] width 258 height 33
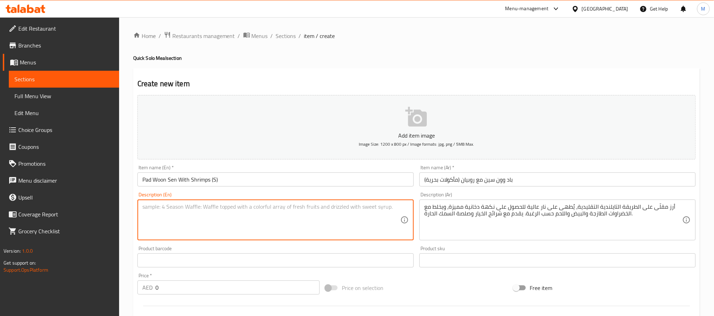
paste textarea "Stir Fried Glass Noodles with Shrimps (N)"
type textarea "Stir Fried Glass Noodles with Shrimps (N)"
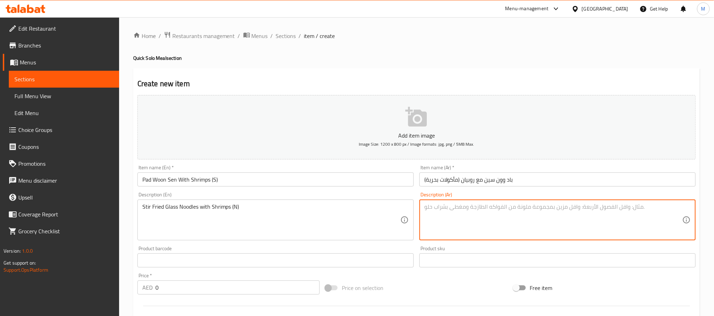
click at [480, 220] on textarea at bounding box center [553, 220] width 258 height 33
paste textarea "نودلز زجاجية مقلية مع الروبيان (N)"
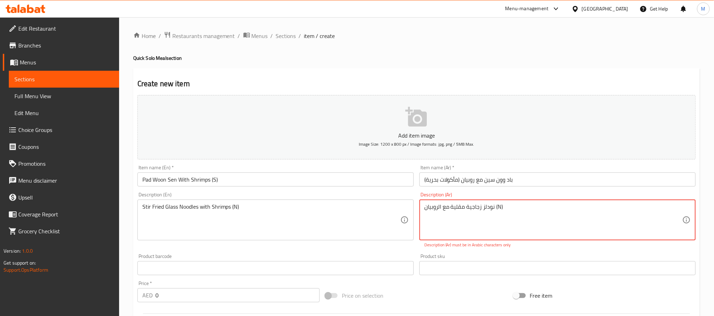
click at [498, 211] on textarea "نودلز زجاجية مقلية مع الروبيان (N)" at bounding box center [553, 220] width 258 height 33
type textarea "نودلز زجاجية مقلية مع الروبيان (مكسرات)"
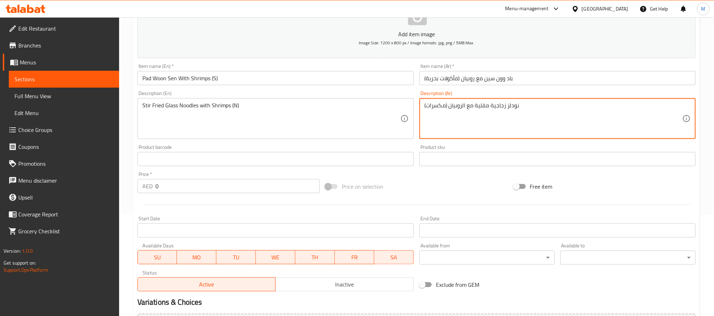
scroll to position [106, 0]
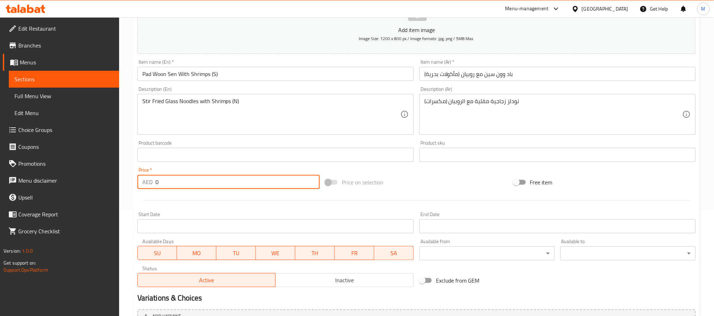
click at [183, 176] on input "0" at bounding box center [237, 182] width 164 height 14
paste input "39"
type input "39"
click at [197, 202] on div at bounding box center [417, 200] width 564 height 17
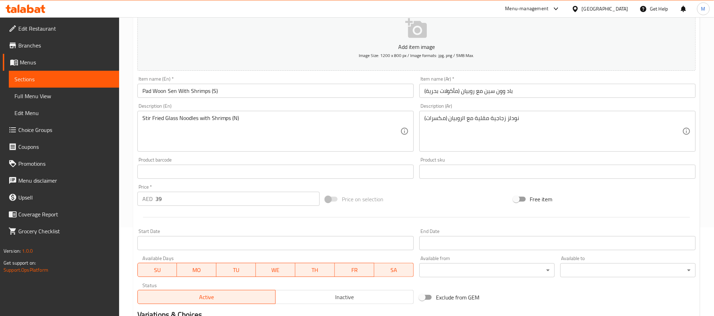
scroll to position [88, 0]
click at [193, 199] on input "39" at bounding box center [237, 200] width 164 height 14
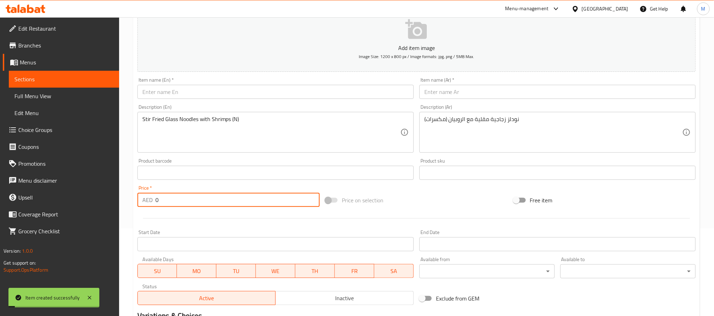
paste input "39"
type input "39"
click at [191, 92] on input "text" at bounding box center [275, 92] width 276 height 14
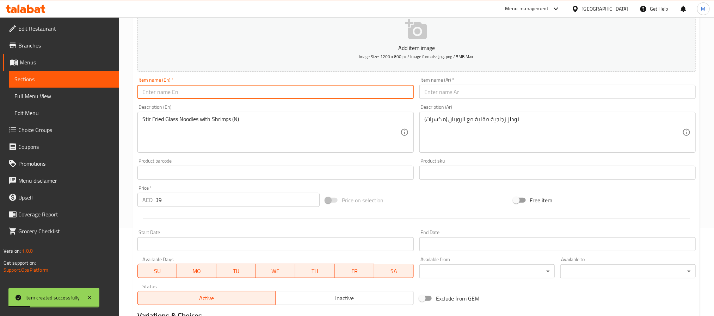
paste input "Pad Mee with Chicken"
type input "Pad Mee With Chicken"
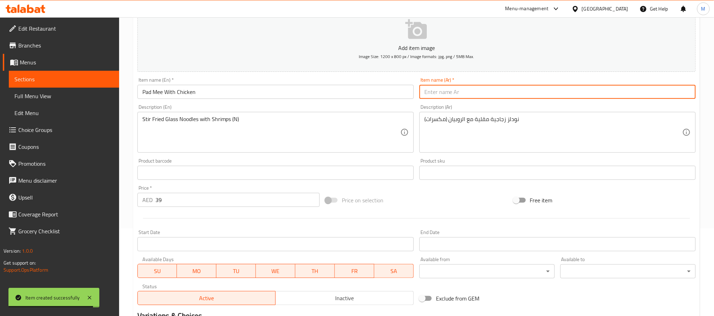
click at [442, 89] on input "text" at bounding box center [557, 92] width 276 height 14
paste input "باذ مي مع الدجاج"
click at [459, 93] on input "باذ مي مع الدجاج" at bounding box center [557, 92] width 276 height 14
type input "باد مي مع الدجاج"
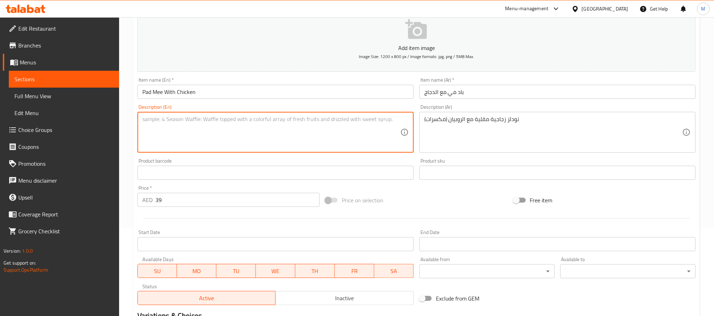
click at [184, 124] on textarea at bounding box center [271, 132] width 258 height 33
paste textarea "Stir fried vermicelli noodles with chicken, garlic and soy sauce."
type textarea "Stir fried vermicelli noodles with chicken, garlic and soy sauce."
drag, startPoint x: 436, startPoint y: 95, endPoint x: 441, endPoint y: 108, distance: 13.9
click at [437, 95] on input "باد مي مع الدجاج" at bounding box center [557, 92] width 276 height 14
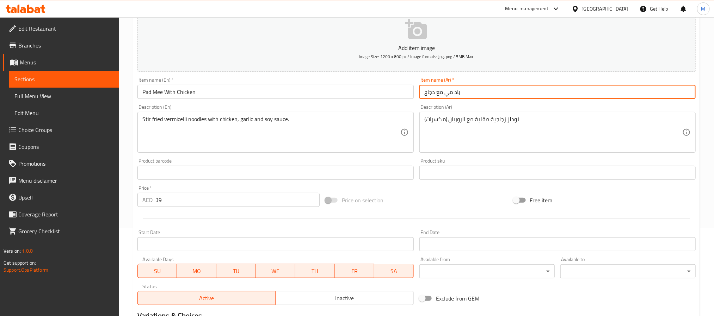
type input "باد مي مع دجاج"
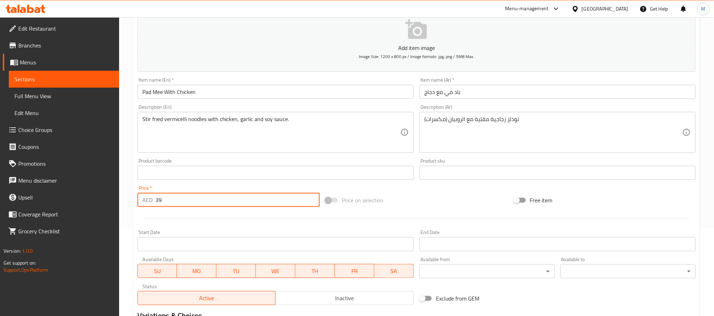
click at [230, 201] on input "39" at bounding box center [237, 200] width 164 height 14
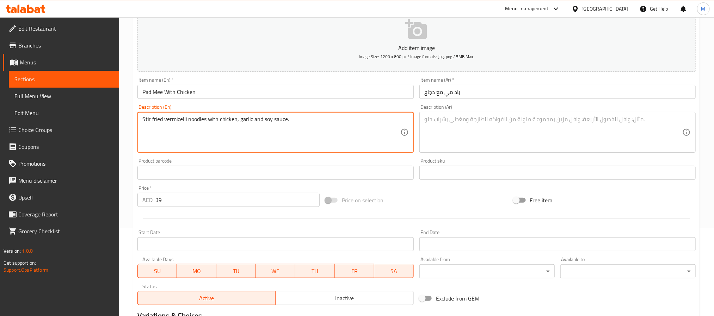
click at [457, 126] on textarea at bounding box center [553, 132] width 258 height 33
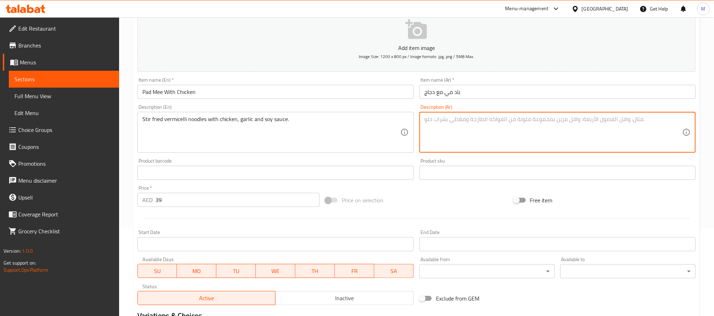
paste textarea "معكرونة الشعيرية المقلية مع الدجاج والثوم وصلصة الصويا."
click at [550, 121] on textarea "معكرونة الشعيرية المقلية مع الدجاج والثوم وصلصة الصويا." at bounding box center [553, 132] width 258 height 33
type textarea "نودلز الشعيرية المقلية مع الدجاج والثوم وصلصة الصويا."
click at [487, 98] on input "باد مي مع دجاج" at bounding box center [557, 92] width 276 height 14
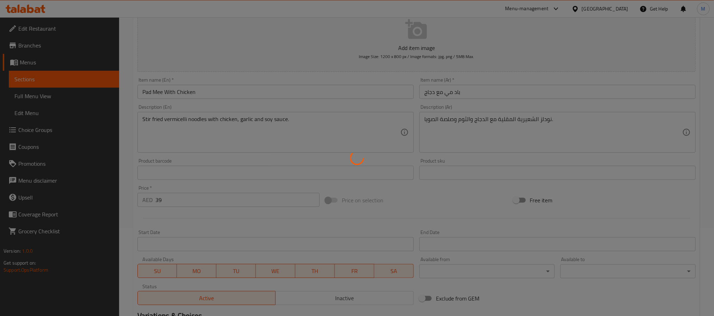
type input "0"
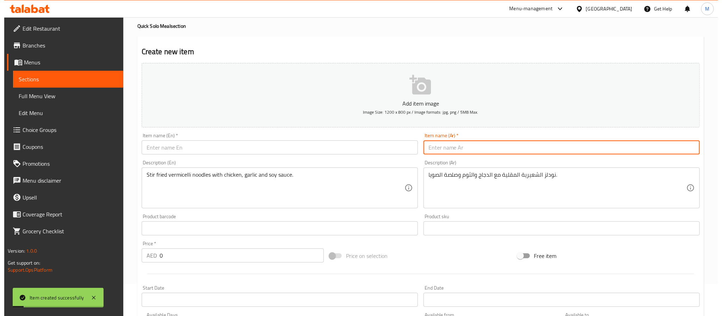
scroll to position [0, 0]
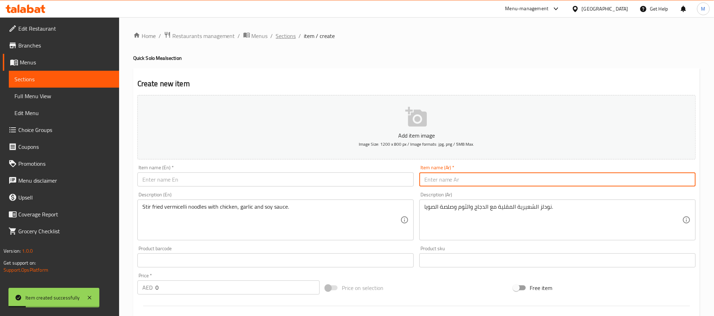
click at [283, 32] on span "Sections" at bounding box center [286, 36] width 20 height 8
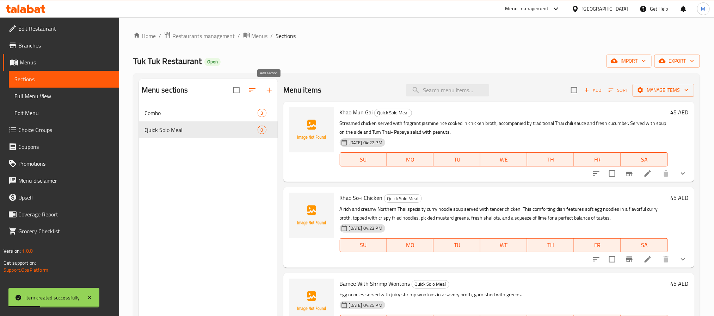
click at [270, 88] on icon "button" at bounding box center [269, 90] width 8 height 8
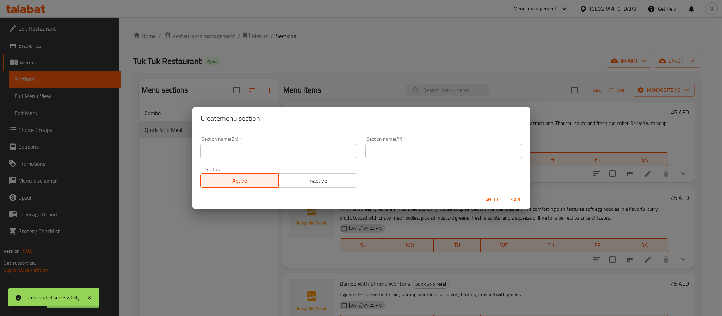
click at [230, 156] on input "text" at bounding box center [279, 151] width 156 height 14
paste input "Sweet"
type input "Sweet Crepe"
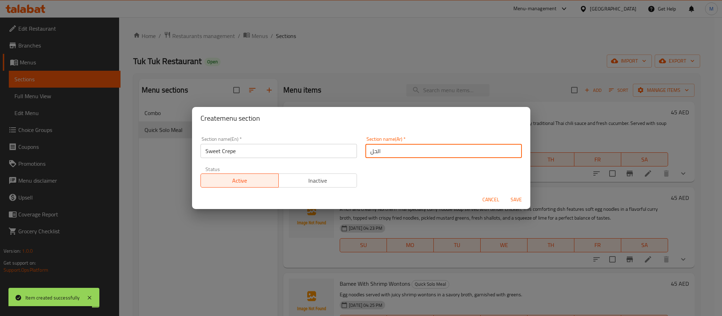
type input "الحلوى"
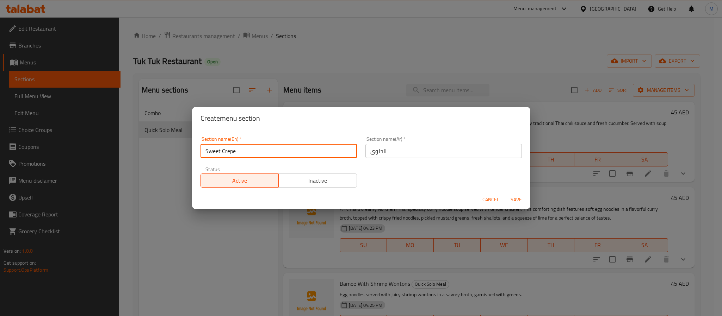
click at [257, 149] on input "Sweet Crepe" at bounding box center [279, 151] width 156 height 14
type input "Sweet"
click at [505, 193] on button "Save" at bounding box center [516, 199] width 23 height 13
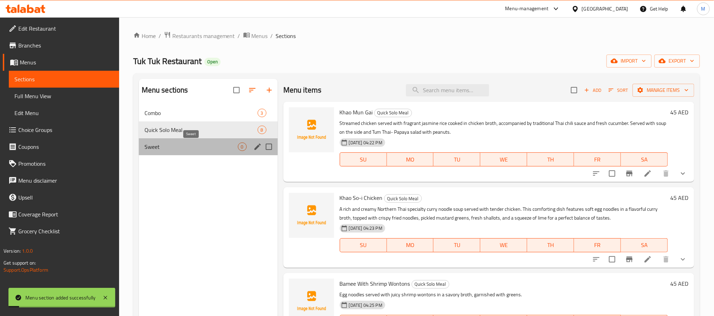
click at [189, 143] on span "Sweet" at bounding box center [190, 147] width 93 height 8
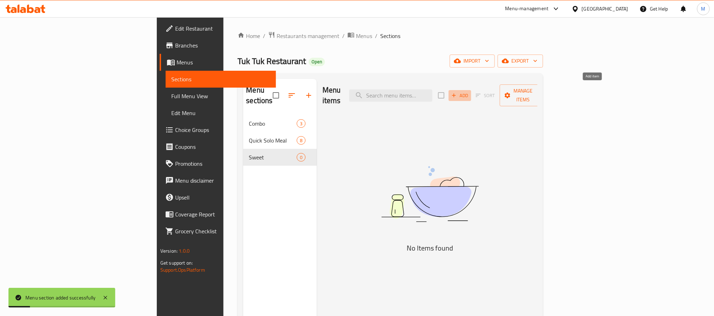
click at [457, 92] on icon "button" at bounding box center [454, 95] width 6 height 6
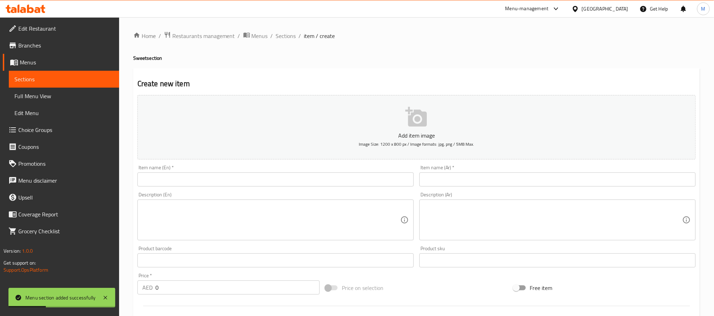
click at [194, 177] on input "text" at bounding box center [275, 180] width 276 height 14
paste input "Mango Sticky Rice"
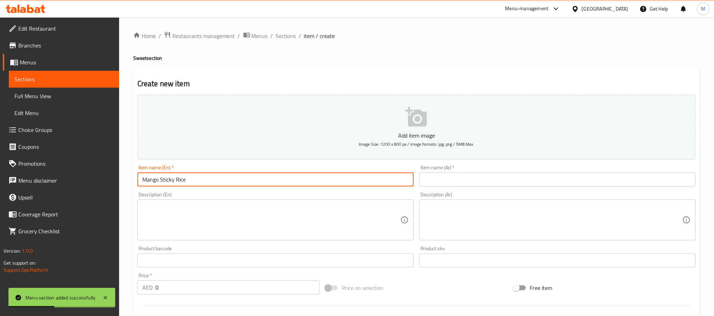
type input "Mango Sticky Rice"
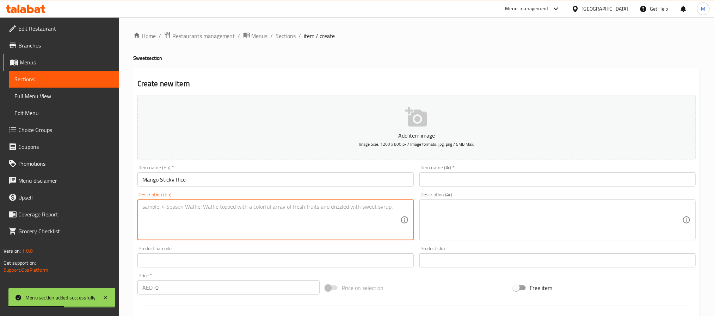
click at [189, 212] on textarea at bounding box center [271, 220] width 258 height 33
paste textarea "Sweet sticky rice served with ripe mango slices and drizzled with rich coconut …"
type textarea "Sweet sticky rice served with ripe mango slices and drizzled with rich coconut …"
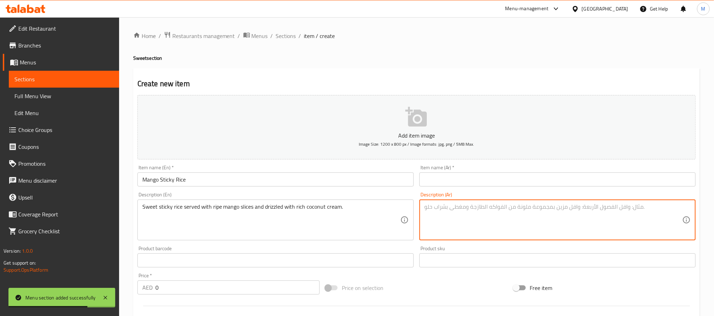
click at [457, 211] on textarea at bounding box center [553, 220] width 258 height 33
paste textarea "أرز حلو ولزج يقدم مع شرائح المانجو الناضجة ومغطى بقشطة جوز الهند الكريمية."
type textarea "أرز حلو ولزج يقدم مع شرائح المانجو الناضجة ومغطى بقشطة جوز الهند الكريمية."
click at [338, 177] on input "Mango Sticky Rice" at bounding box center [275, 180] width 276 height 14
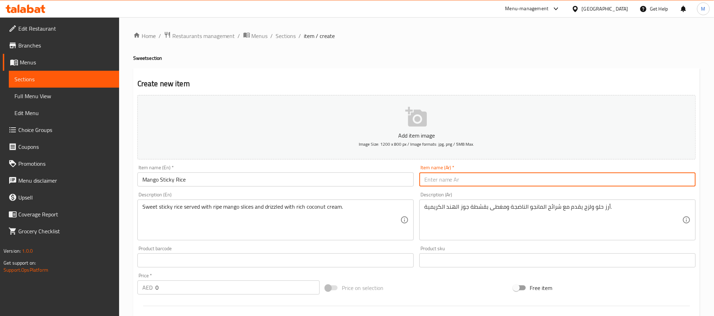
click at [462, 182] on input "text" at bounding box center [557, 180] width 276 height 14
type input "مانجو أرز ستيكي"
click at [183, 282] on input "0" at bounding box center [237, 288] width 164 height 14
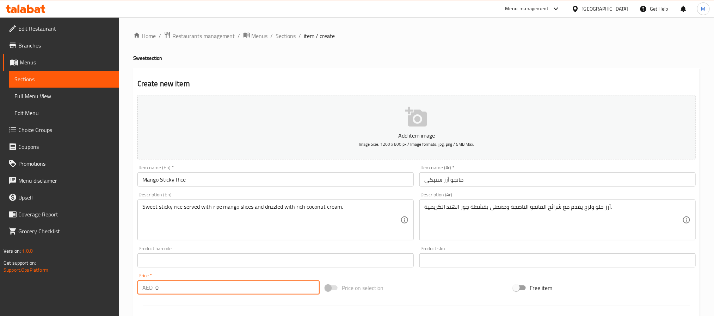
paste input "35"
type input "35"
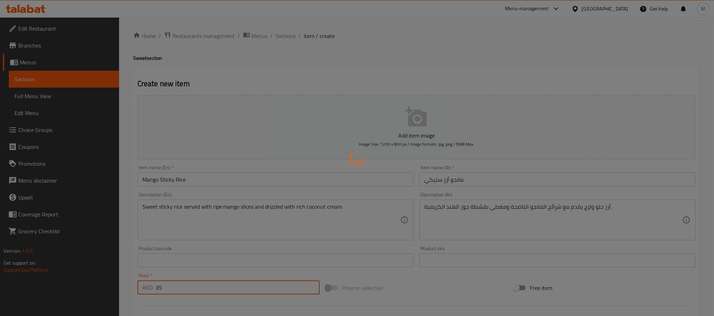
type input "0"
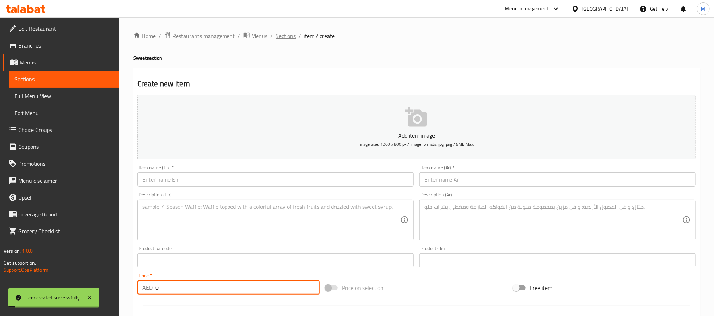
click at [291, 40] on span "Sections" at bounding box center [286, 36] width 20 height 8
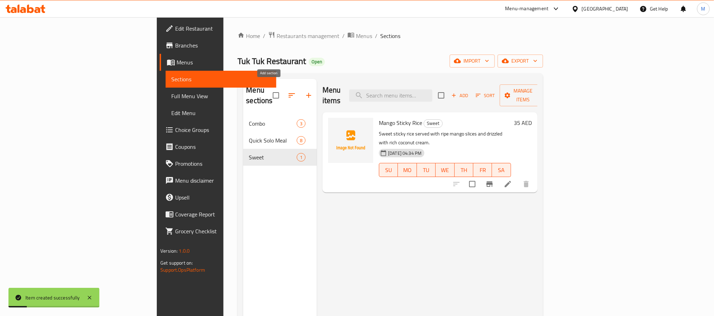
click at [300, 95] on button "button" at bounding box center [308, 95] width 17 height 17
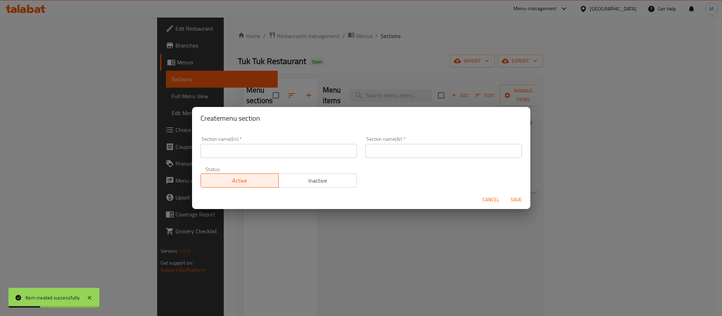
click at [219, 142] on div "Section name(En)   * Section name(En) *" at bounding box center [279, 147] width 156 height 21
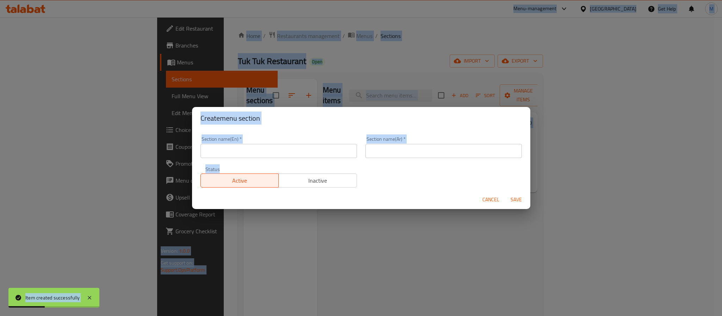
click at [225, 154] on input "text" at bounding box center [279, 151] width 156 height 14
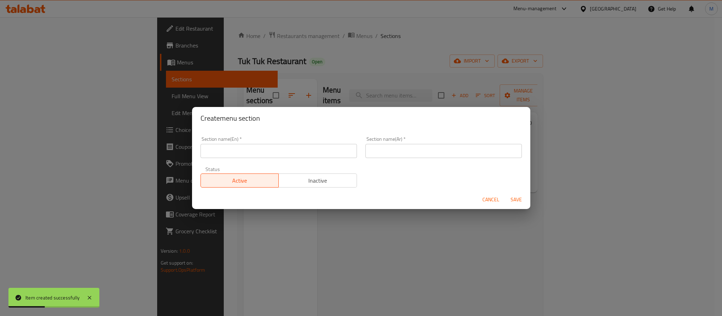
paste input "Drinks"
type input "Drinks"
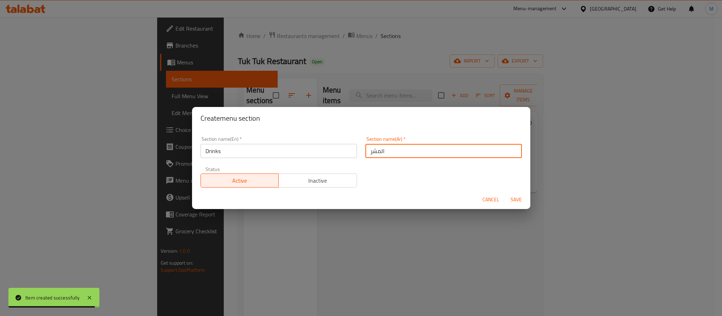
type input "المشروبات"
click at [505, 193] on button "Save" at bounding box center [516, 199] width 23 height 13
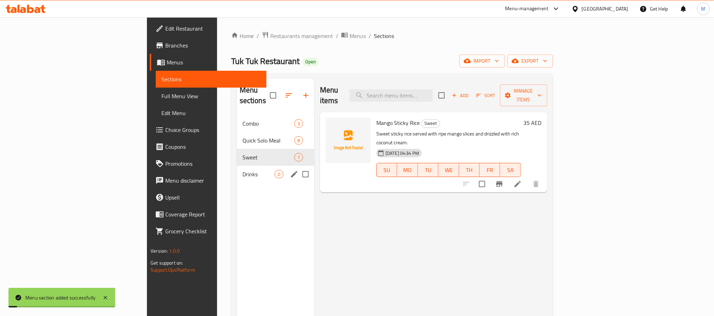
click at [237, 171] on div "Drinks 0" at bounding box center [276, 174] width 78 height 17
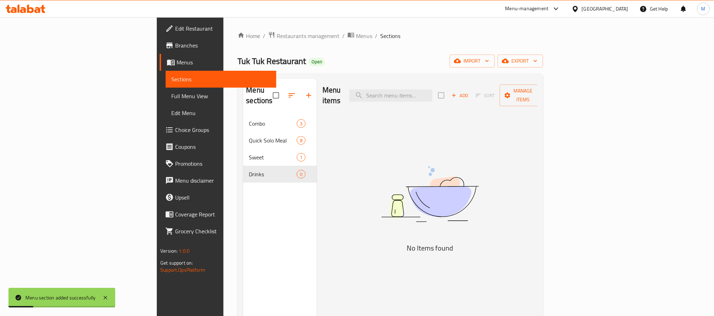
click at [469, 92] on span "Add" at bounding box center [459, 96] width 19 height 8
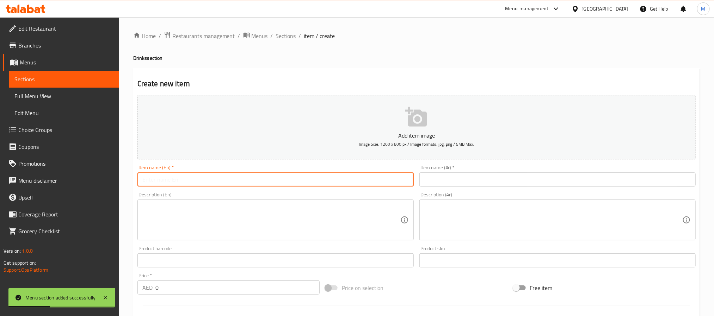
click at [179, 175] on input "text" at bounding box center [275, 180] width 276 height 14
paste input "water"
type input "Water"
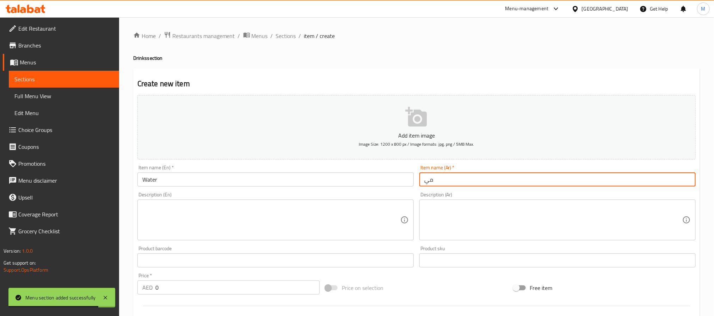
type input "مياه"
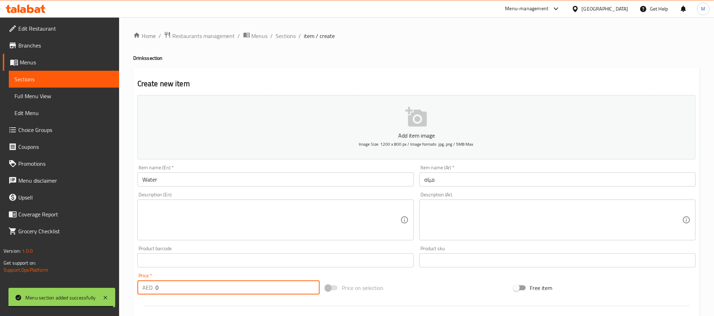
click at [188, 288] on input "0" at bounding box center [237, 288] width 164 height 14
paste input "5"
type input "5"
paste input "7"
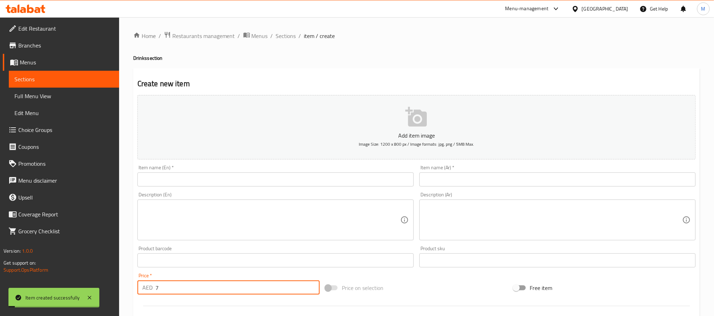
type input "7"
click at [245, 182] on input "text" at bounding box center [275, 180] width 276 height 14
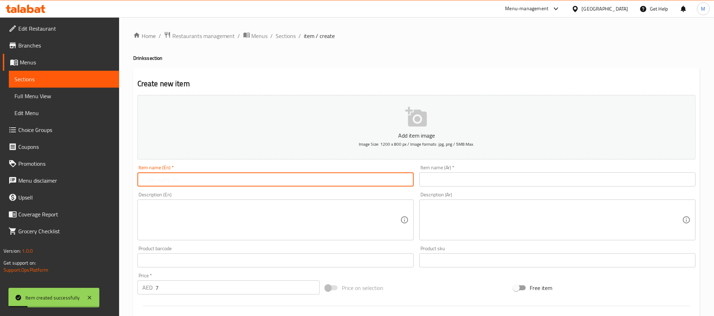
paste input "coke"
type input "Coke"
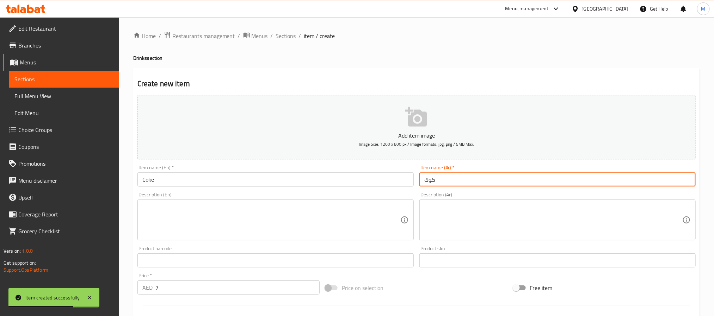
type input "كوكاكولا"
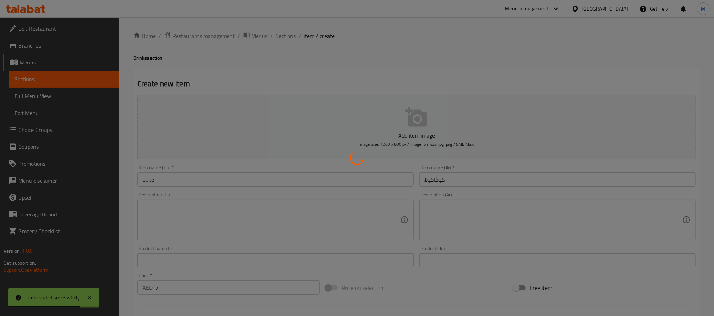
type input "0"
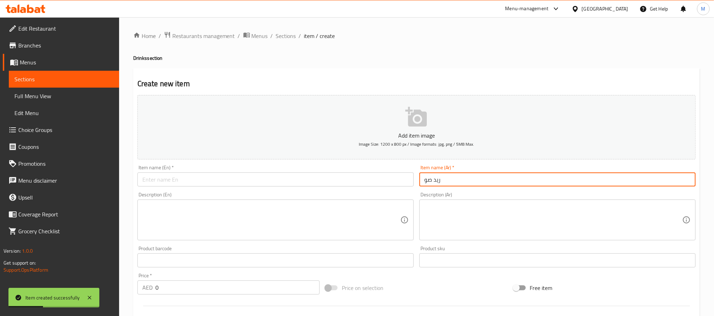
type input "ريد صودا"
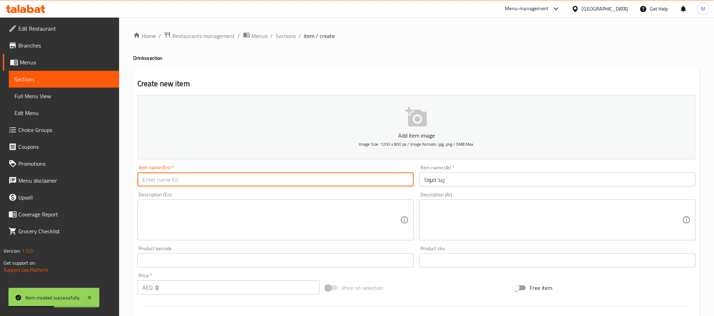
click at [211, 181] on input "text" at bounding box center [275, 180] width 276 height 14
paste input "Red Soda"
type input "Red Soda"
click at [206, 288] on input "0" at bounding box center [237, 288] width 164 height 14
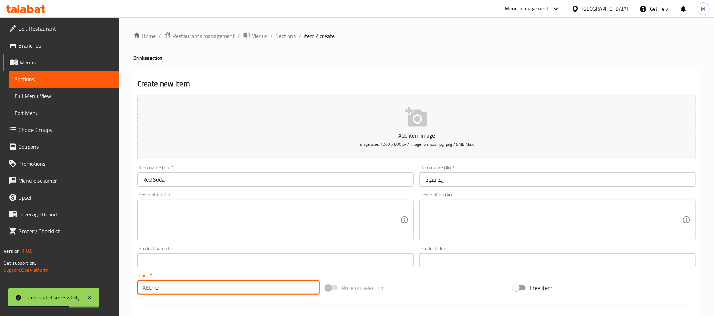
paste input "15"
type input "15"
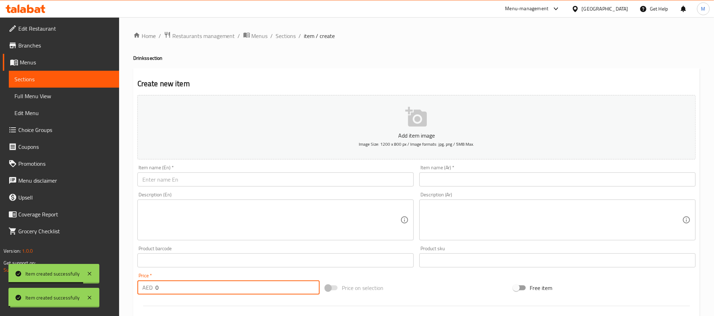
paste input "15"
type input "15"
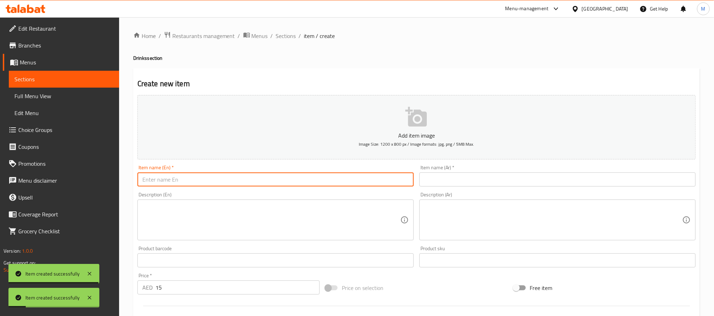
click at [201, 182] on input "text" at bounding box center [275, 180] width 276 height 14
paste input "Green Soda"
type input "Green Soda"
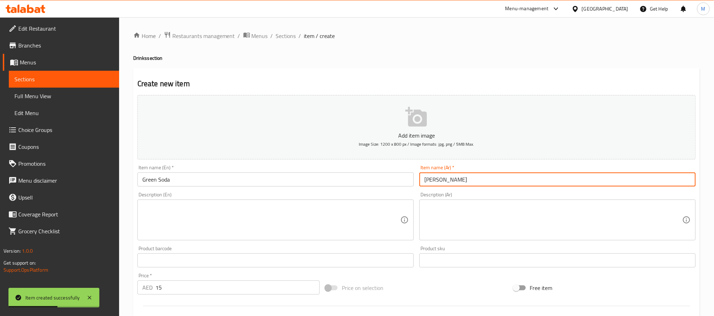
type input "جرين صودا"
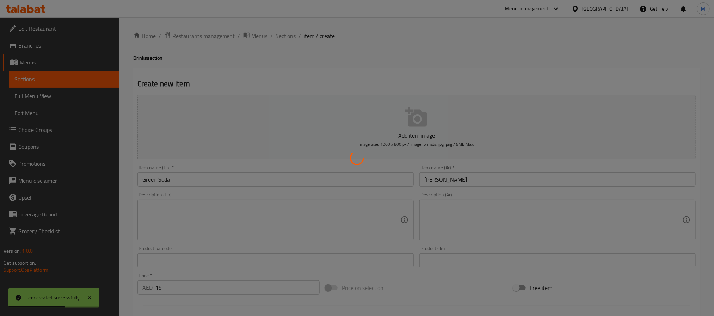
type input "0"
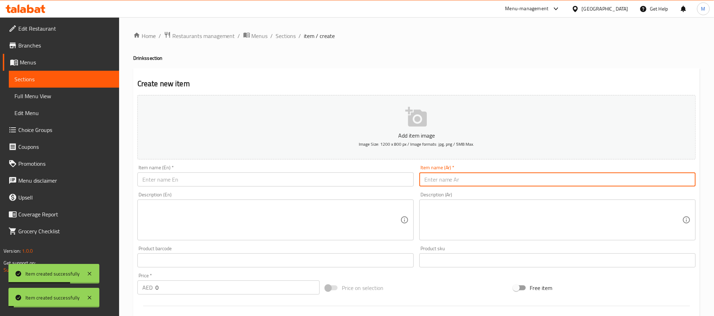
click at [202, 182] on input "text" at bounding box center [275, 180] width 276 height 14
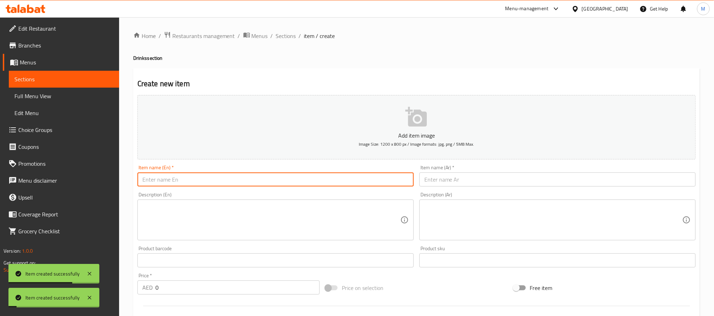
paste input "Thai Lemonade"
type input "Thai Lemonade"
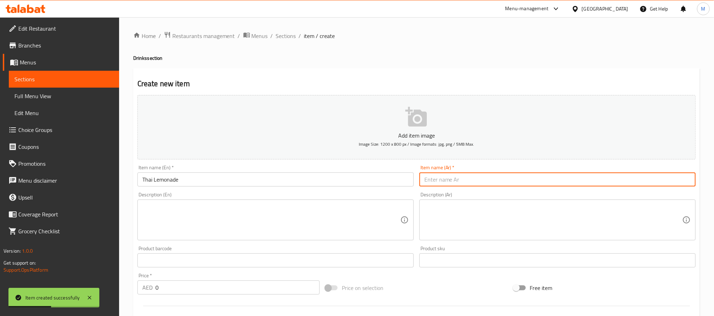
click at [445, 177] on input "text" at bounding box center [557, 180] width 276 height 14
paste input "ليموناد تايلندي"
click at [443, 183] on input "ليموناد تايلندي" at bounding box center [557, 180] width 276 height 14
type input "ليمونادة تايلندي"
click at [255, 291] on input "0" at bounding box center [237, 288] width 164 height 14
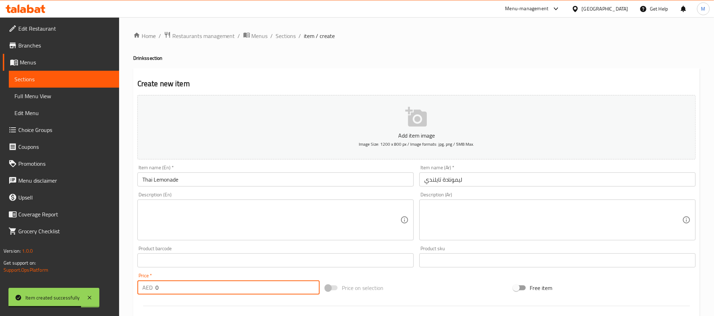
paste input "15"
type input "15"
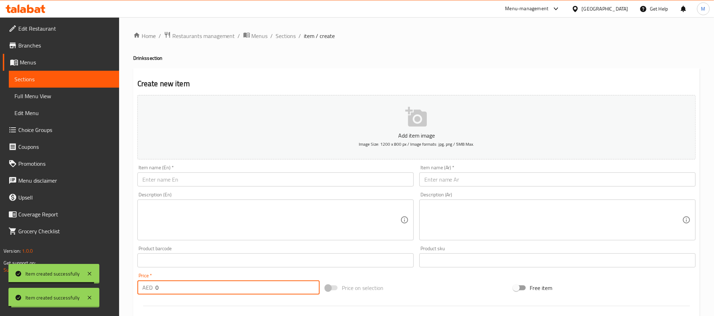
paste input "17"
type input "17"
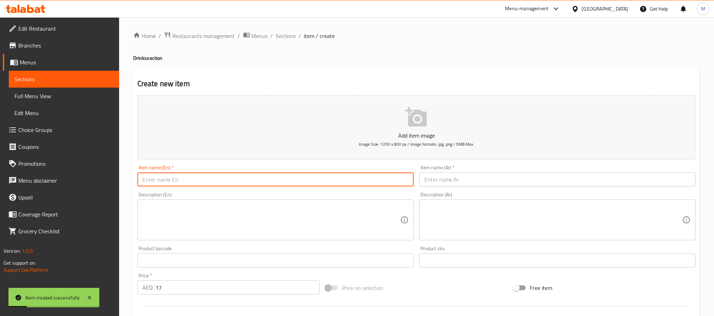
click at [206, 185] on input "text" at bounding box center [275, 180] width 276 height 14
paste input "Red Lemon Soda"
type input "Red Lemon Soda"
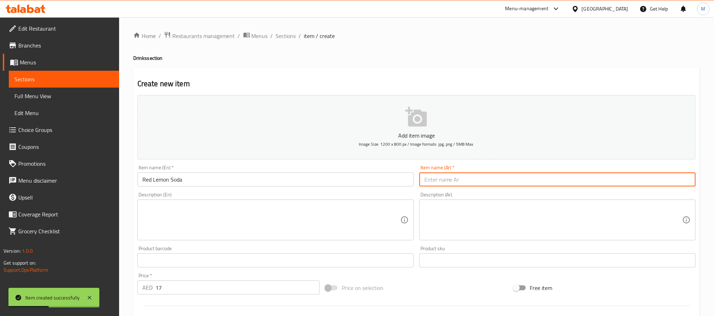
click at [475, 177] on input "text" at bounding box center [557, 180] width 276 height 14
type input "ريد ليمون صودا"
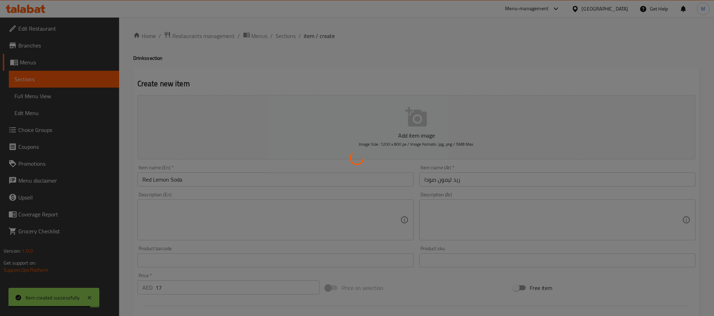
type input "0"
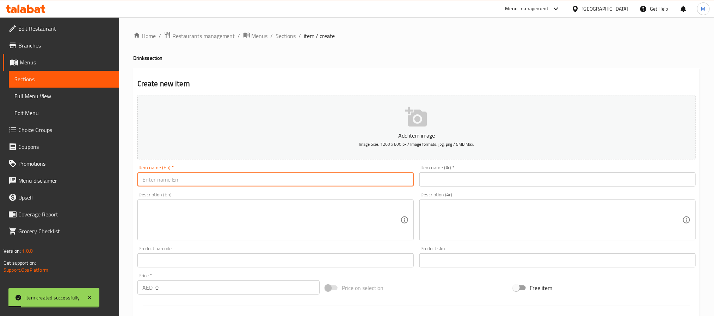
click at [315, 183] on input "text" at bounding box center [275, 180] width 276 height 14
paste input "Thai Iced Tea"
type input "Thai Iced Tea"
click at [204, 291] on input "0" at bounding box center [237, 288] width 164 height 14
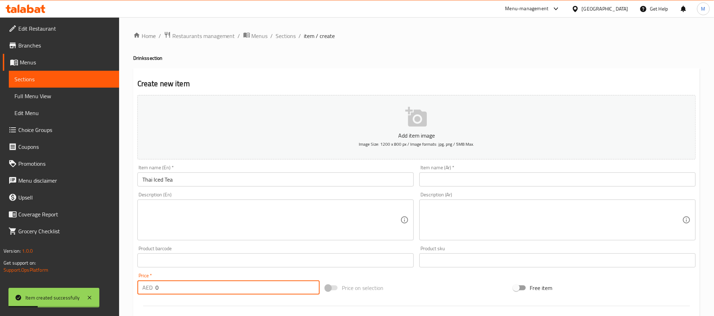
paste input "2"
type input "20"
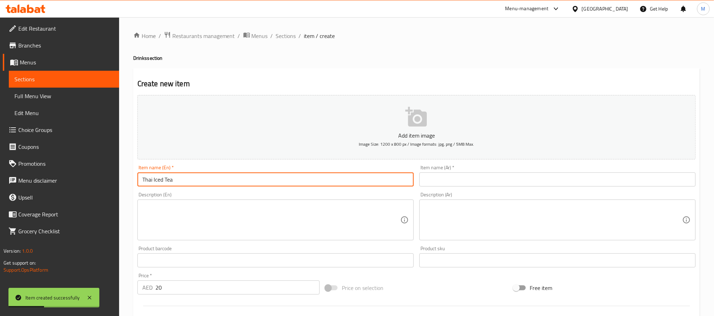
click at [190, 186] on input "Thai Iced Tea" at bounding box center [275, 180] width 276 height 14
click at [467, 182] on input "text" at bounding box center [557, 180] width 276 height 14
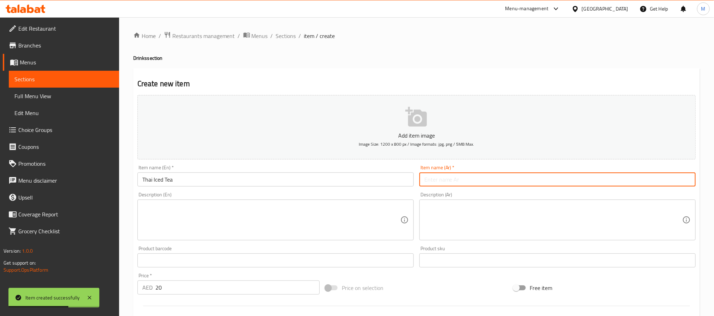
paste input "شاي المثلج التايلاندي"
type input "شاي مثلج تايلاندي"
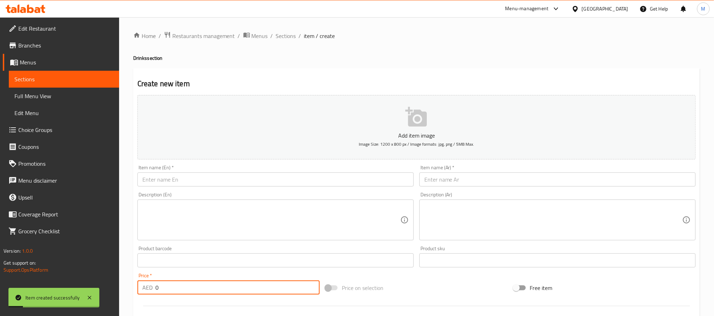
click at [211, 293] on input "0" at bounding box center [237, 288] width 164 height 14
paste input "2"
type input "20"
click at [254, 179] on input "text" at bounding box center [275, 180] width 276 height 14
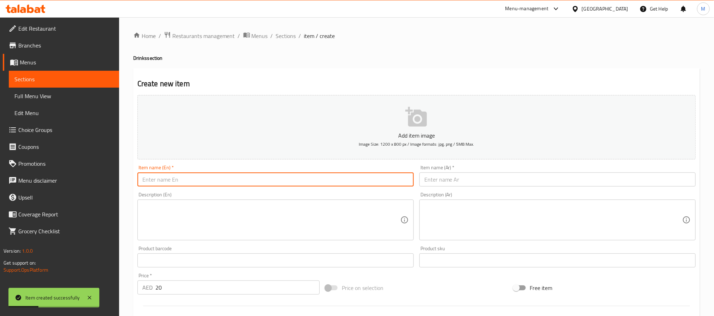
paste input "Thai Iced Coffee"
type input "Thai Iced Coffee"
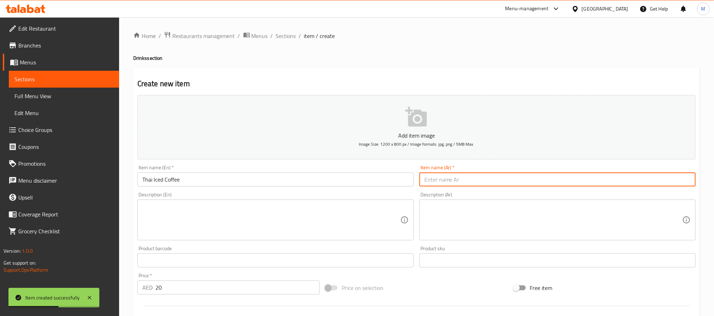
click at [475, 183] on input "text" at bounding box center [557, 180] width 276 height 14
paste input "قهوة تايلاندية باردة"
type input "قهوة تايلاندية مثلجة"
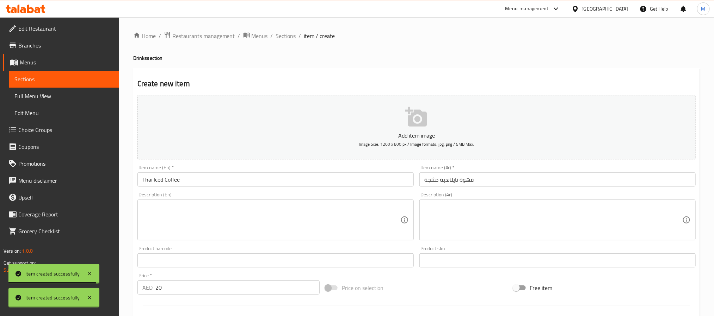
type input "0"
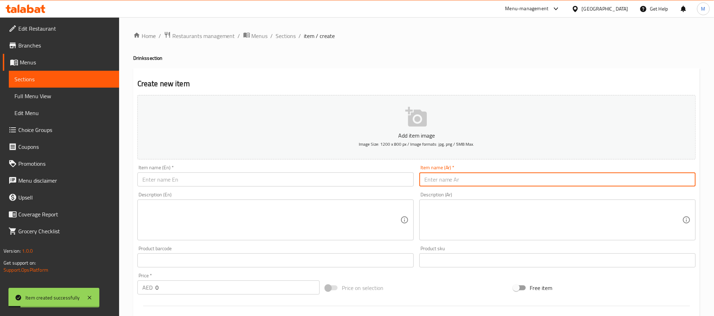
click at [327, 181] on input "text" at bounding box center [275, 180] width 276 height 14
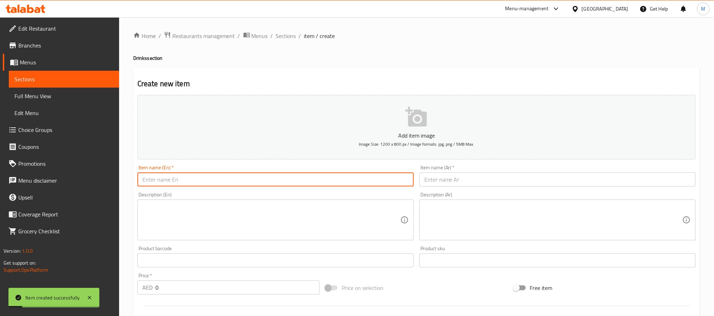
paste input "Green Tea Latte"
type input "Green Tea Latte"
click at [448, 177] on input "text" at bounding box center [557, 180] width 276 height 14
paste input "لاتيه الشاي الأخضر"
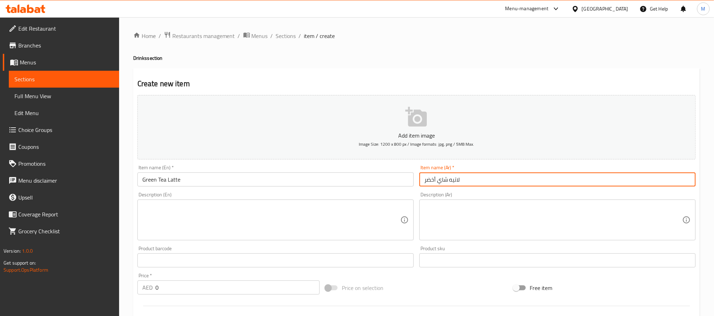
type input "لاتيه شاي أخضر"
click at [226, 292] on input "0" at bounding box center [237, 288] width 164 height 14
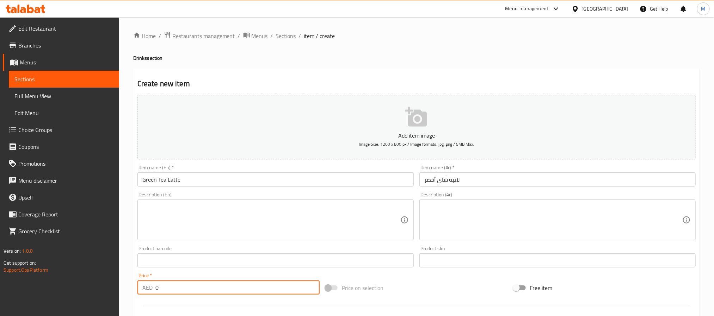
paste input "2"
type input "20"
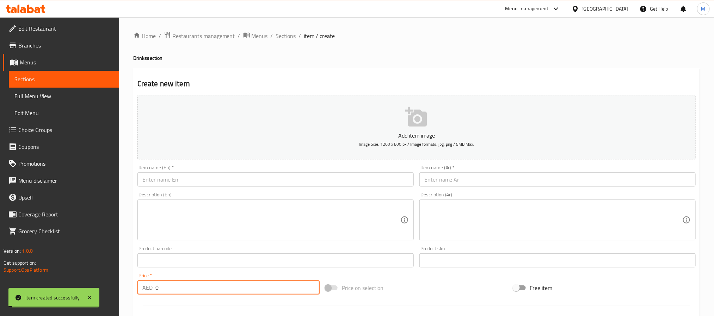
paste input "2"
type input "20"
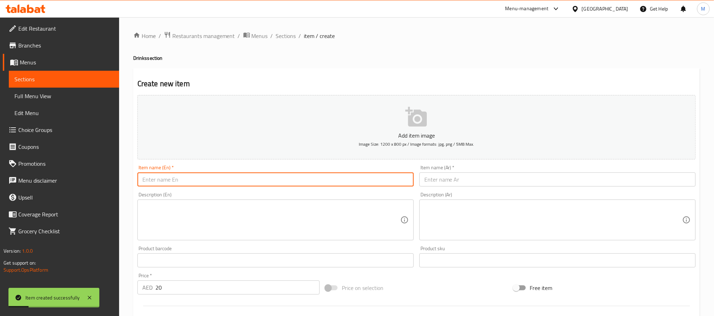
click at [234, 181] on input "text" at bounding box center [275, 180] width 276 height 14
paste input "Iced Chocolate"
type input "Iced Chocolate"
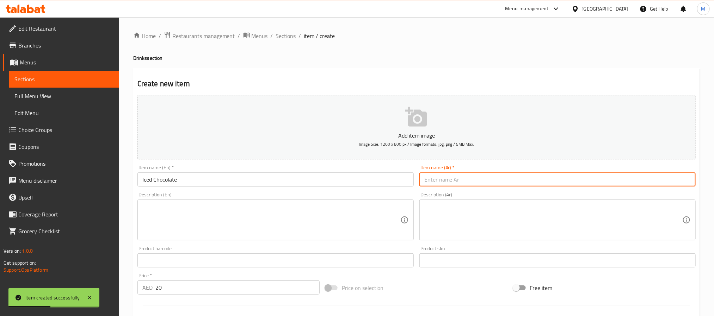
click at [497, 180] on input "text" at bounding box center [557, 180] width 276 height 14
paste input "شوكولاتة باردة"
type input "شوكولاتة مثلجة"
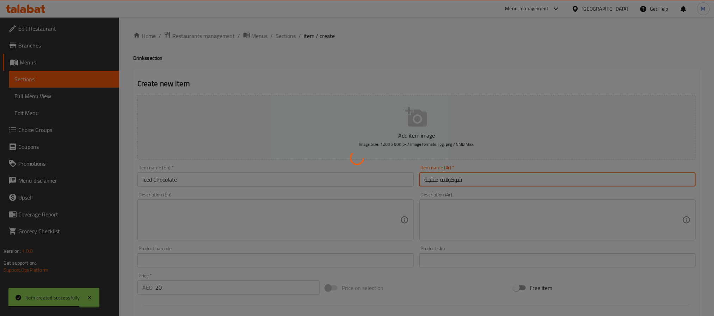
type input "0"
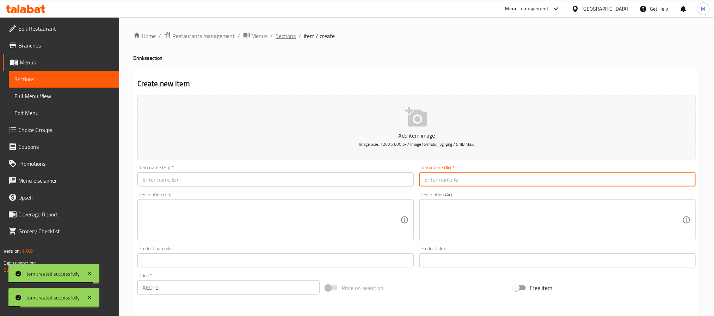
click at [290, 36] on span "Sections" at bounding box center [286, 36] width 20 height 8
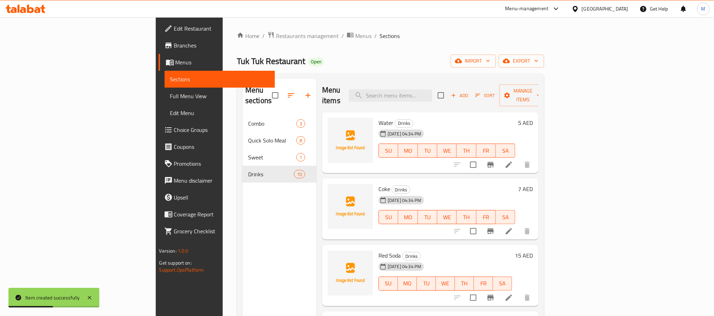
click at [330, 45] on div "Home / Restaurants management / Menus / Sections Tuk Tuk Restaurant Open import…" at bounding box center [390, 216] width 307 height 370
click at [345, 92] on div "Menu items Add Sort Manage items" at bounding box center [430, 95] width 216 height 33
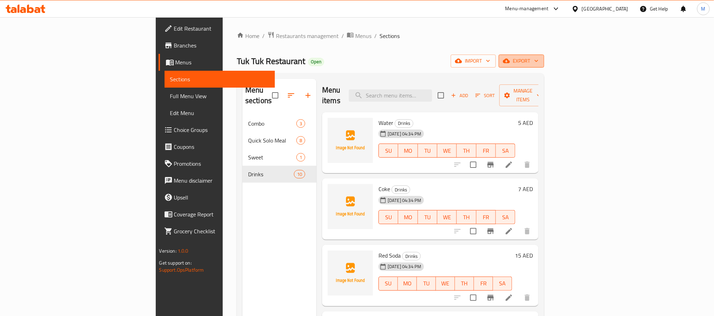
click at [544, 55] on button "export" at bounding box center [521, 61] width 45 height 13
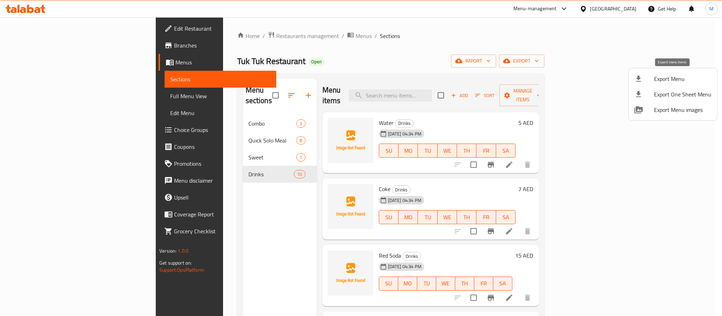
click at [643, 76] on div at bounding box center [644, 79] width 20 height 8
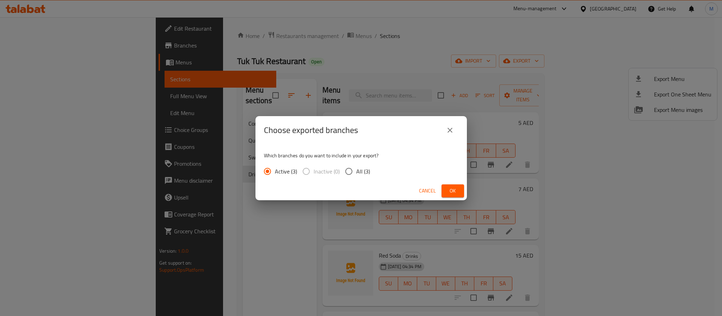
click at [361, 170] on span "All (3)" at bounding box center [363, 171] width 14 height 8
click at [356, 170] on input "All (3)" at bounding box center [348, 171] width 15 height 15
radio input "true"
click at [458, 192] on span "Ok" at bounding box center [452, 191] width 11 height 9
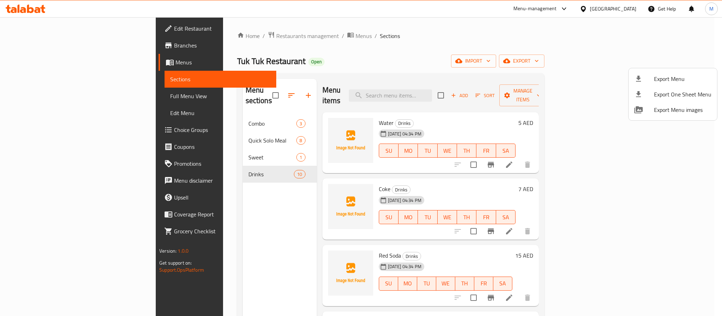
drag, startPoint x: 263, startPoint y: 52, endPoint x: 261, endPoint y: 47, distance: 5.0
click at [263, 52] on div at bounding box center [361, 158] width 722 height 316
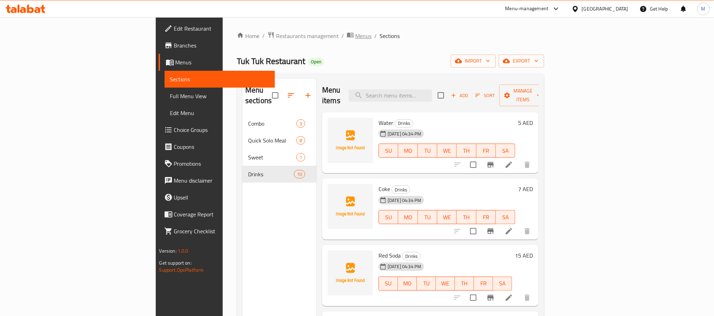
click at [355, 36] on span "Menus" at bounding box center [363, 36] width 16 height 8
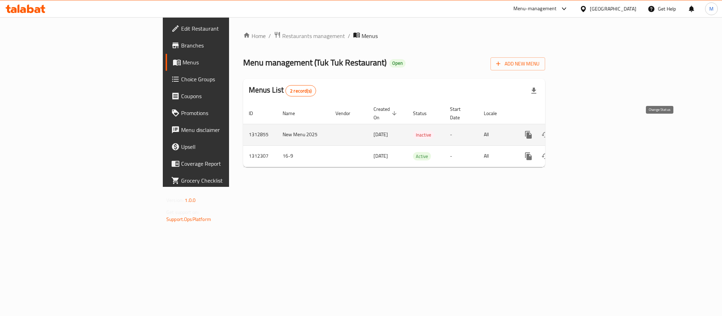
click at [554, 127] on button "enhanced table" at bounding box center [545, 135] width 17 height 17
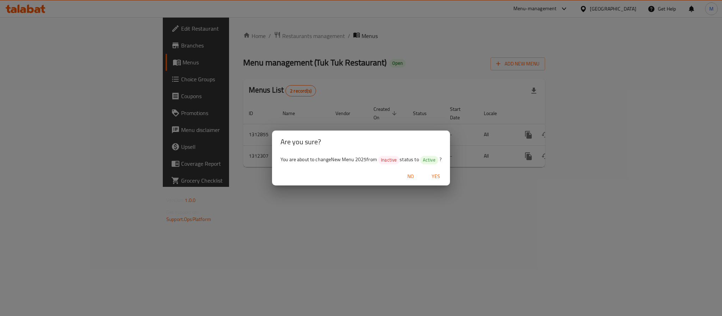
click at [438, 174] on span "Yes" at bounding box center [435, 176] width 17 height 9
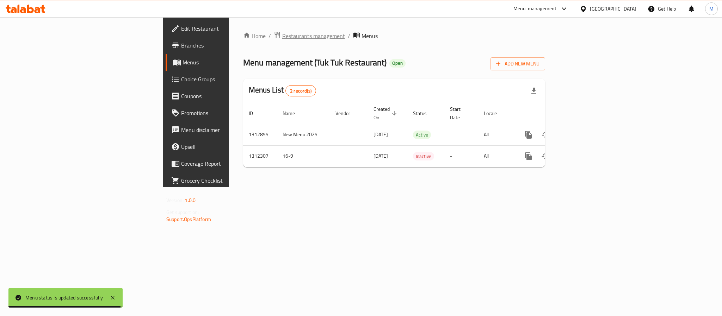
click at [282, 35] on span "Restaurants management" at bounding box center [313, 36] width 63 height 8
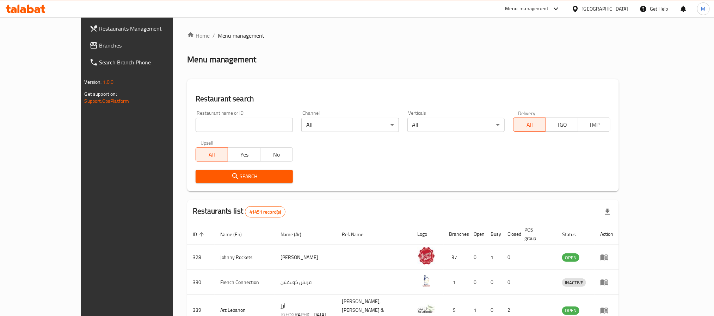
drag, startPoint x: 611, startPoint y: 7, endPoint x: 606, endPoint y: 15, distance: 9.3
click at [610, 7] on div "United Arab Emirates" at bounding box center [605, 9] width 47 height 8
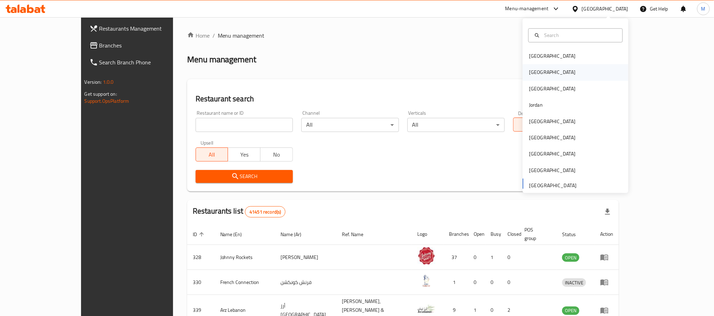
click at [560, 66] on div "[GEOGRAPHIC_DATA]" at bounding box center [576, 72] width 106 height 16
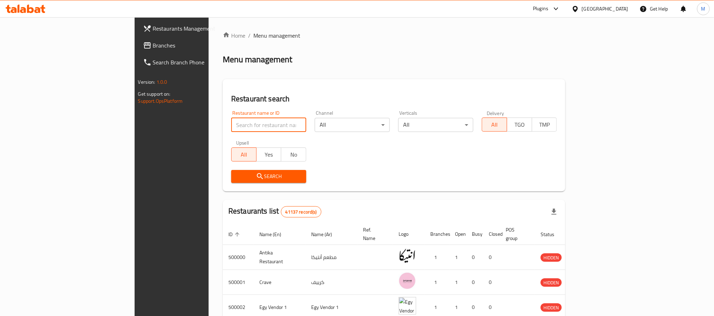
click at [231, 121] on input "search" at bounding box center [268, 125] width 75 height 14
paste input "Rayahe"
click button "Search" at bounding box center [268, 176] width 75 height 13
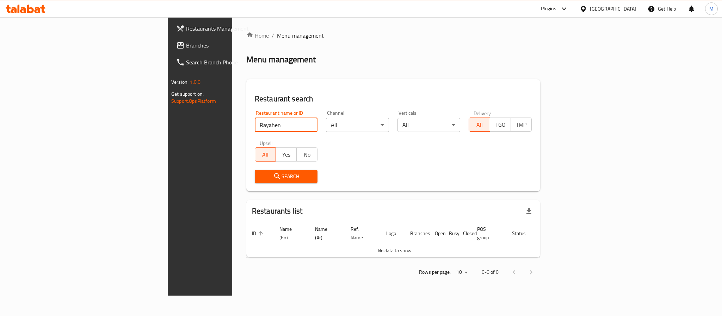
type input "Rayahen"
click button "Search" at bounding box center [286, 176] width 63 height 13
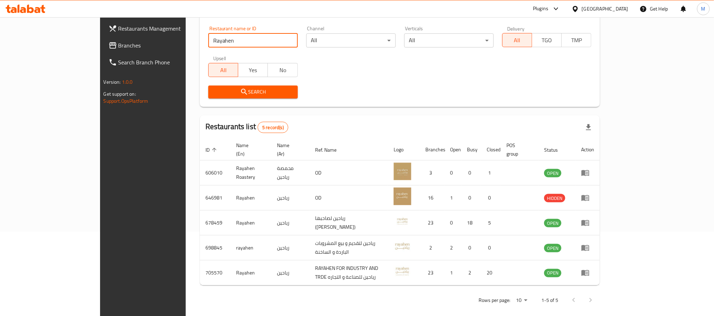
scroll to position [86, 0]
click at [118, 48] on span "Branches" at bounding box center [165, 45] width 95 height 8
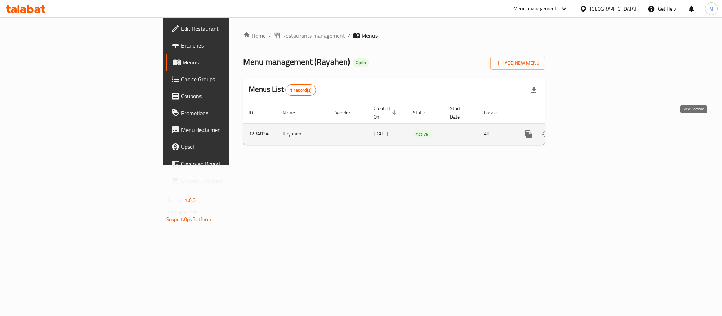
click at [584, 130] on icon "enhanced table" at bounding box center [579, 134] width 8 height 8
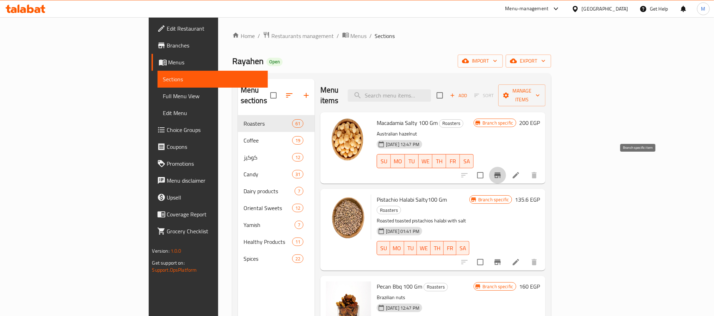
click at [501, 173] on icon "Branch-specific-item" at bounding box center [497, 176] width 6 height 6
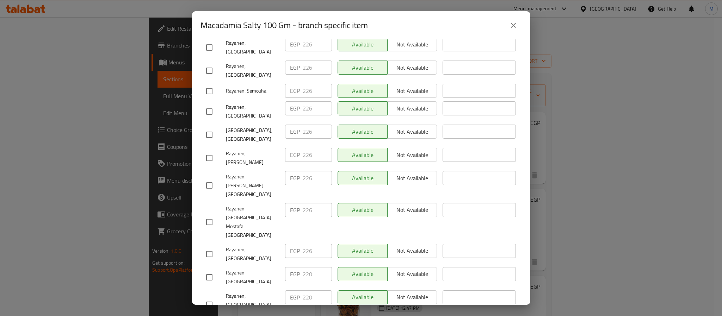
scroll to position [161, 0]
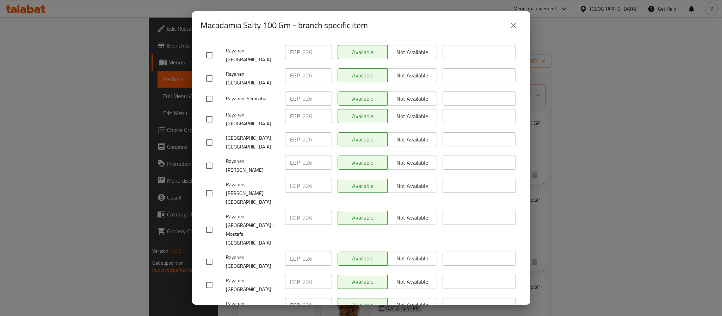
click at [515, 23] on icon "close" at bounding box center [513, 25] width 8 height 8
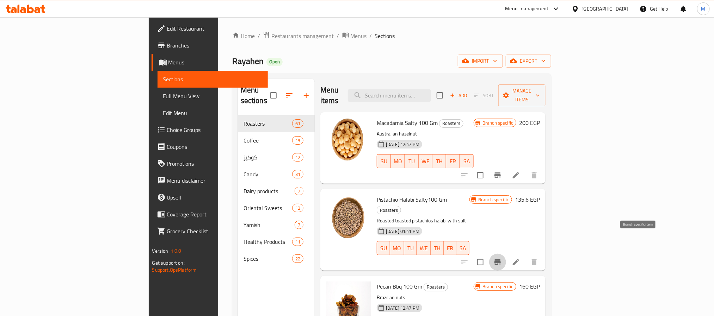
click at [502, 258] on icon "Branch-specific-item" at bounding box center [497, 262] width 8 height 8
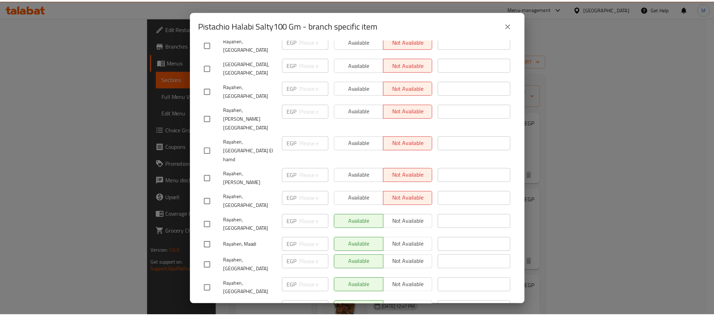
scroll to position [319, 0]
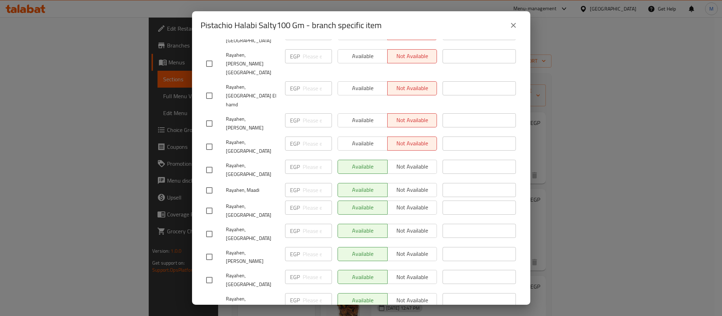
click at [513, 23] on icon "close" at bounding box center [513, 25] width 8 height 8
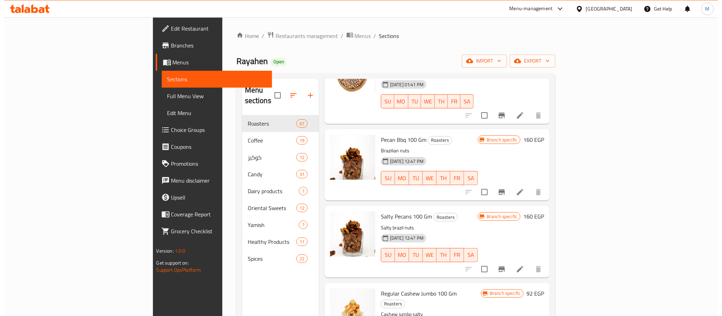
scroll to position [159, 0]
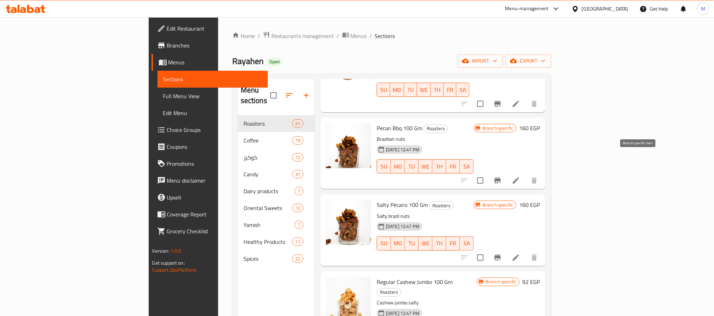
click at [506, 172] on button "Branch-specific-item" at bounding box center [497, 180] width 17 height 17
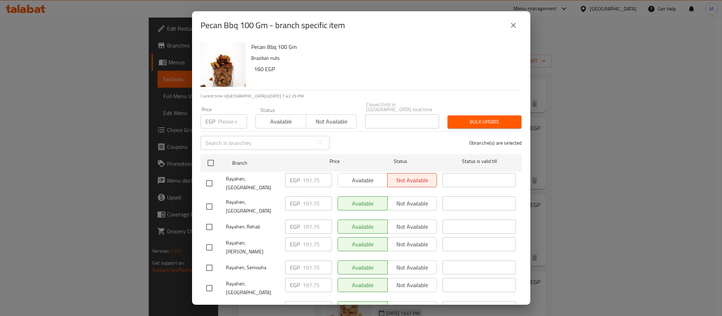
scroll to position [0, 0]
click at [509, 24] on button "close" at bounding box center [513, 25] width 17 height 17
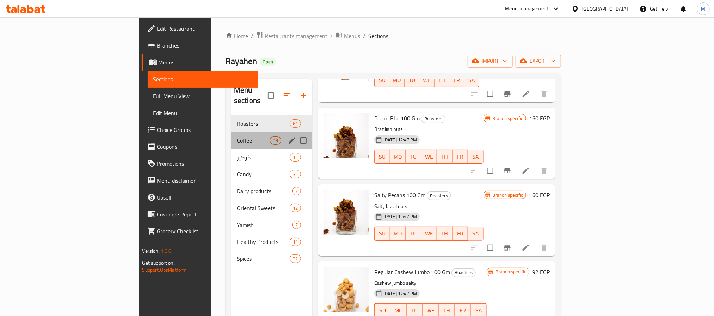
click at [231, 137] on div "Coffee 19" at bounding box center [271, 140] width 81 height 17
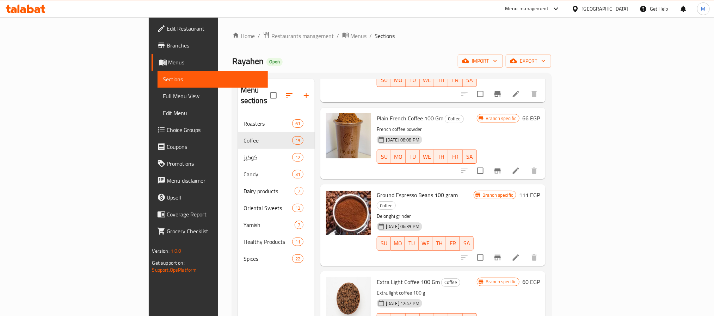
click at [506, 162] on button "Branch-specific-item" at bounding box center [497, 170] width 17 height 17
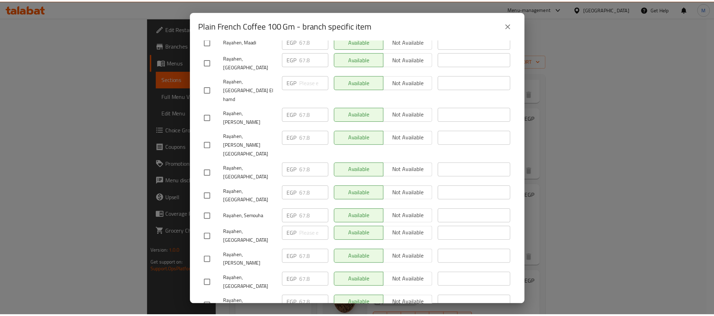
scroll to position [319, 0]
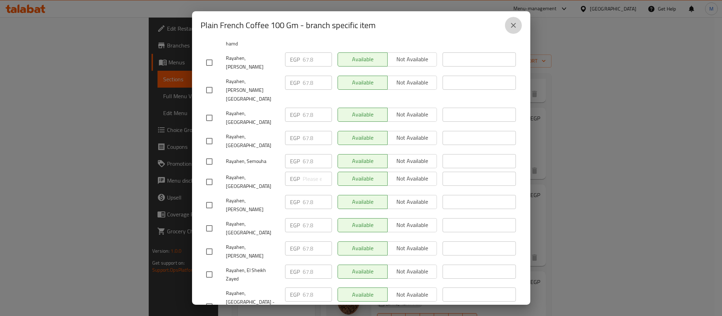
click at [512, 19] on button "close" at bounding box center [513, 25] width 17 height 17
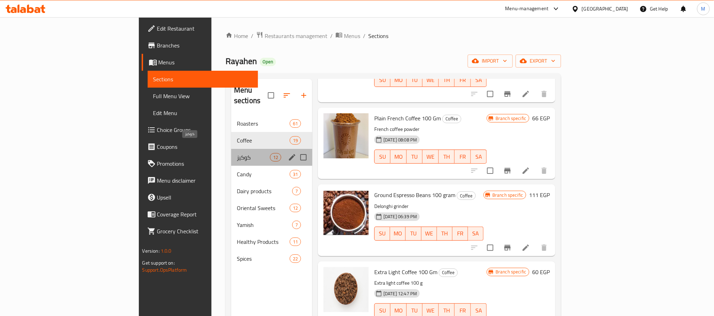
click at [237, 153] on span "كوكيز" at bounding box center [253, 157] width 33 height 8
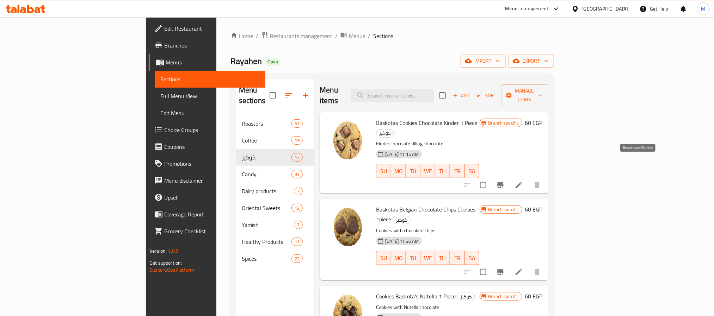
click at [505, 181] on icon "Branch-specific-item" at bounding box center [500, 185] width 8 height 8
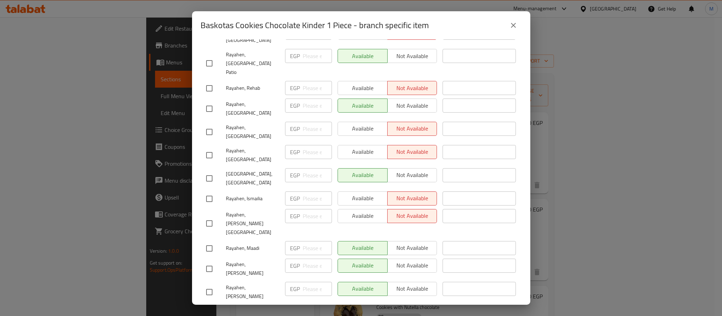
scroll to position [319, 0]
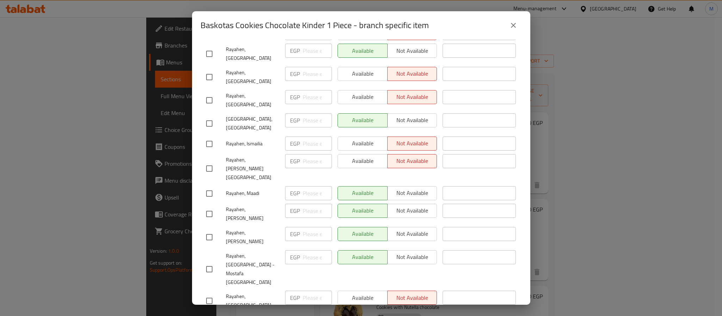
click at [509, 21] on icon "close" at bounding box center [513, 25] width 8 height 8
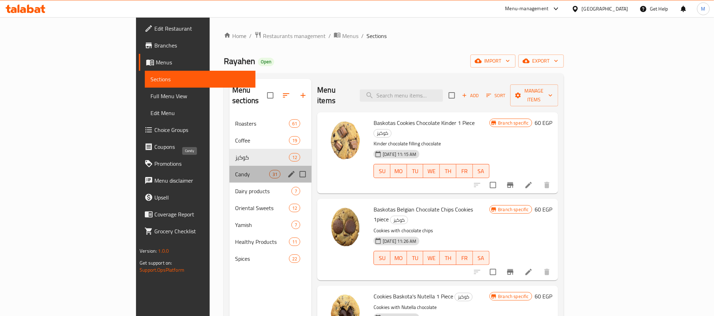
click at [235, 170] on span "Candy" at bounding box center [252, 174] width 34 height 8
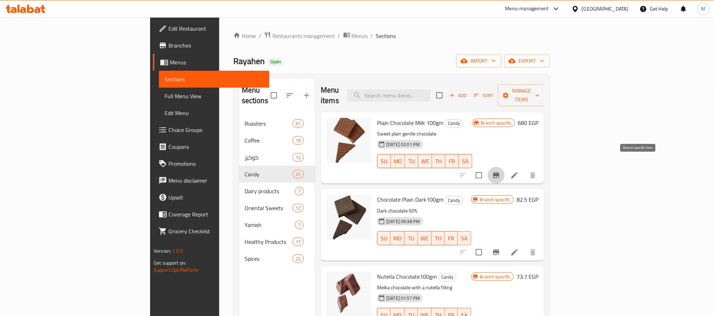
click at [499, 173] on icon "Branch-specific-item" at bounding box center [496, 176] width 6 height 6
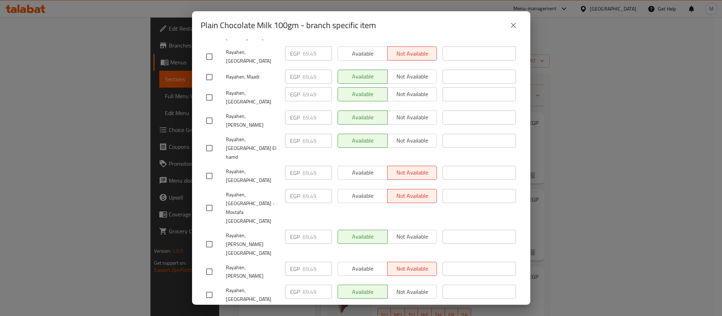
scroll to position [319, 0]
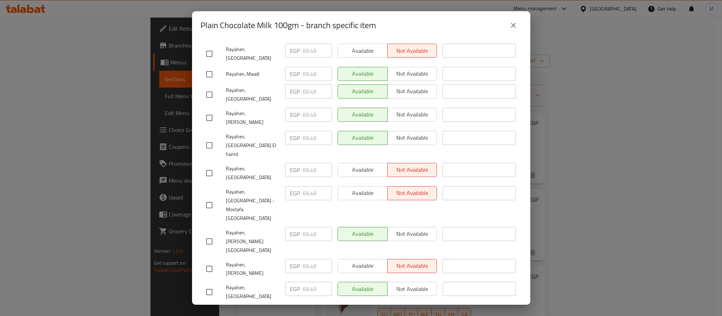
click at [505, 26] on button "close" at bounding box center [513, 25] width 17 height 17
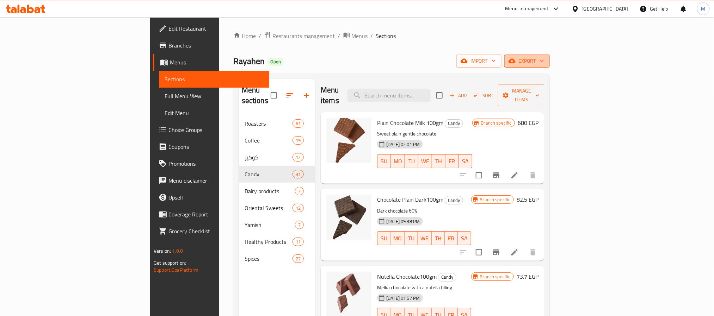
click at [544, 61] on span "export" at bounding box center [527, 61] width 34 height 9
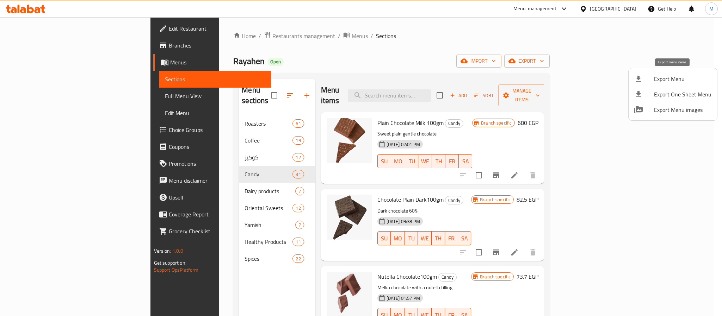
click at [664, 75] on span "Export Menu" at bounding box center [682, 79] width 57 height 8
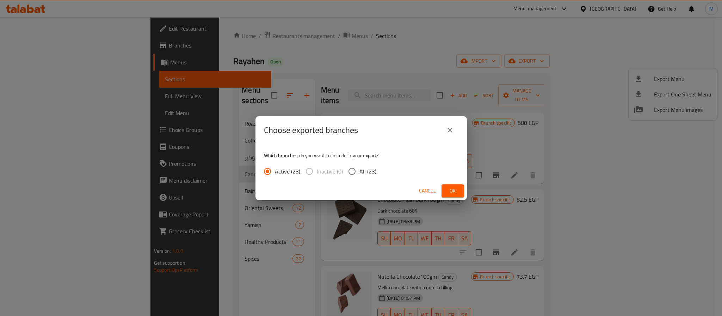
click at [363, 169] on span "All (23)" at bounding box center [367, 171] width 17 height 8
click at [359, 169] on input "All (23)" at bounding box center [352, 171] width 15 height 15
radio input "true"
click at [454, 187] on span "Ok" at bounding box center [452, 191] width 11 height 9
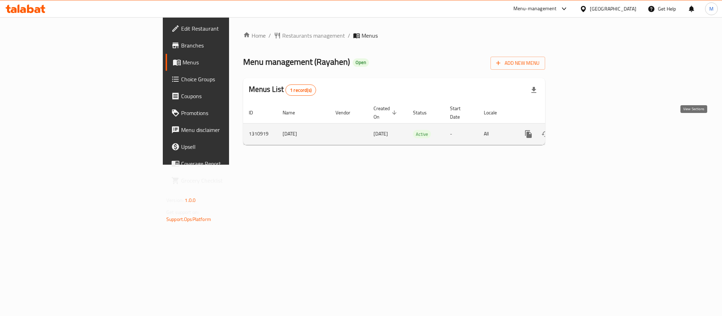
click at [588, 126] on link "enhanced table" at bounding box center [579, 134] width 17 height 17
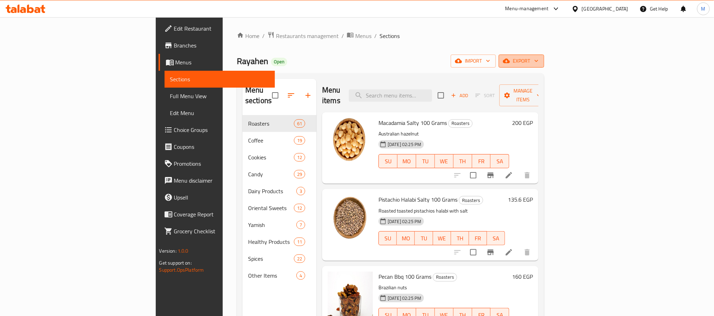
click at [539, 66] on span "export" at bounding box center [521, 61] width 34 height 9
